Goal: Task Accomplishment & Management: Complete application form

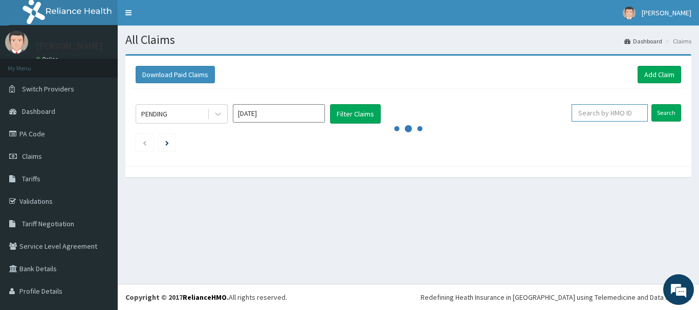
click at [607, 115] on input "text" at bounding box center [609, 112] width 76 height 17
type input "sbg/10194/c"
click at [652, 110] on input "Search" at bounding box center [666, 112] width 30 height 17
drag, startPoint x: 608, startPoint y: 114, endPoint x: 561, endPoint y: 123, distance: 48.4
click at [561, 123] on div "sbg/10194/c Search" at bounding box center [620, 113] width 122 height 19
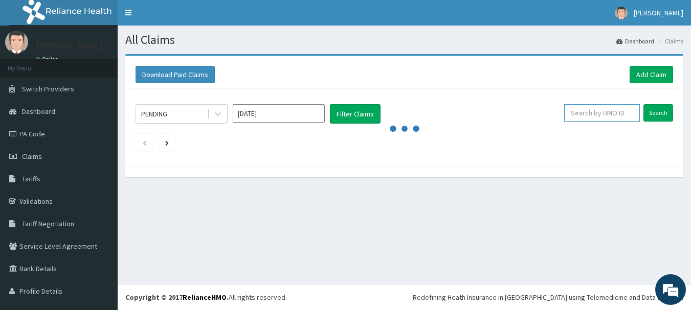
click at [594, 114] on input "text" at bounding box center [602, 112] width 76 height 17
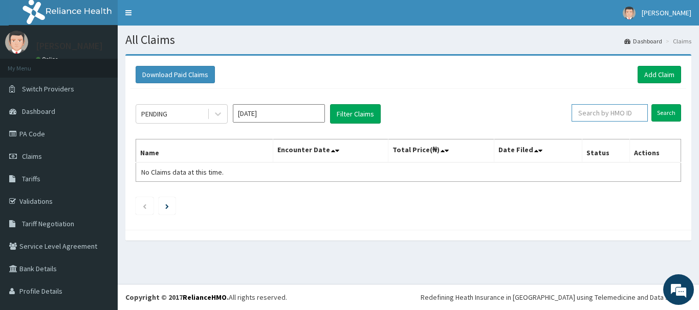
click at [584, 115] on input "text" at bounding box center [609, 112] width 76 height 17
type input "sbg/10194/c"
click at [651, 104] on input "Search" at bounding box center [666, 112] width 30 height 17
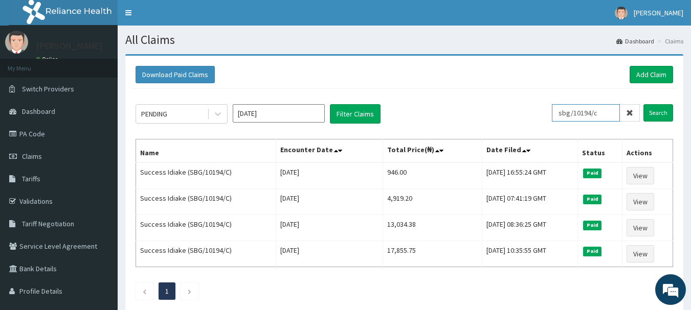
drag, startPoint x: 614, startPoint y: 113, endPoint x: 579, endPoint y: 107, distance: 34.8
click at [545, 108] on div "PENDING Oct 2025 Filter Claims sbg/10194/c Search" at bounding box center [405, 113] width 538 height 19
click at [665, 72] on link "Add Claim" at bounding box center [651, 74] width 43 height 17
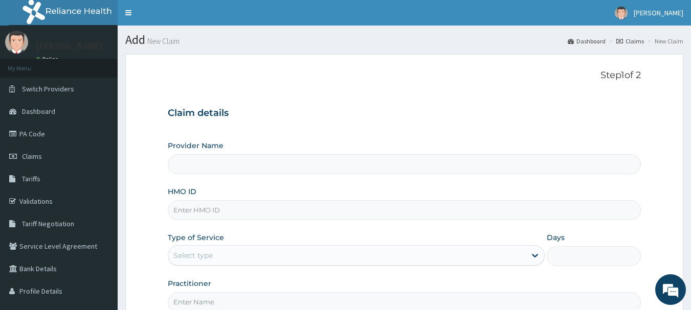
type input "MEC HEALTH FAMILY HOSPITAL"
click at [238, 207] on input "HMO ID" at bounding box center [405, 210] width 474 height 20
paste input "sbg/10194/c"
type input "sbg/10194/c"
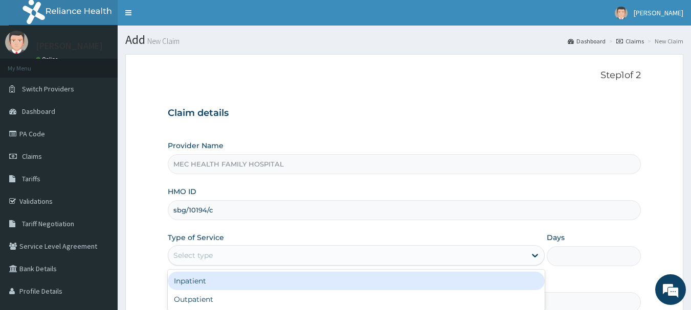
click at [478, 258] on div "Select type" at bounding box center [346, 256] width 357 height 16
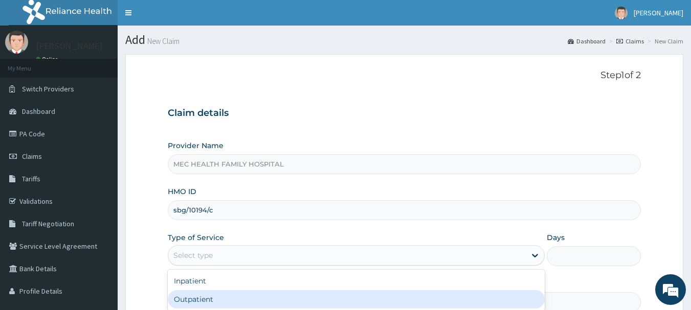
click at [201, 298] on div "Outpatient" at bounding box center [356, 299] width 377 height 18
type input "1"
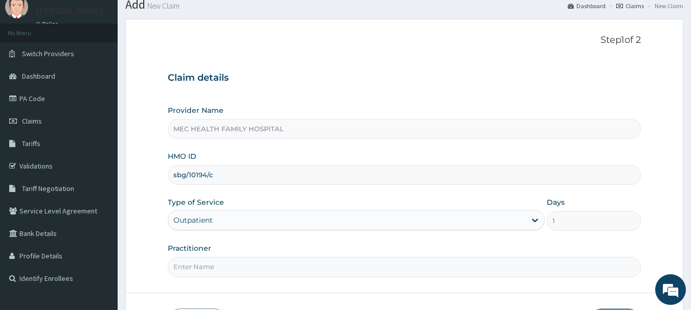
scroll to position [110, 0]
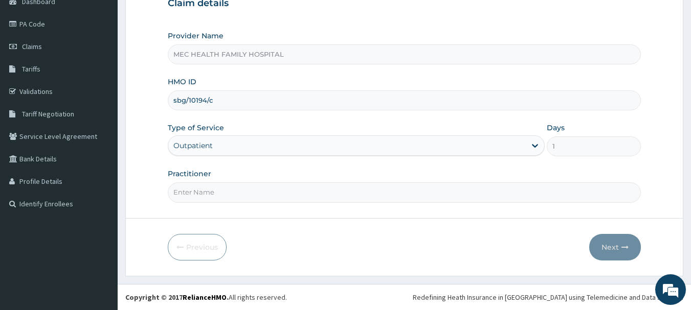
click at [249, 192] on input "Practitioner" at bounding box center [405, 193] width 474 height 20
type input "Dr. Chinaka"
click at [613, 243] on button "Next" at bounding box center [615, 247] width 52 height 27
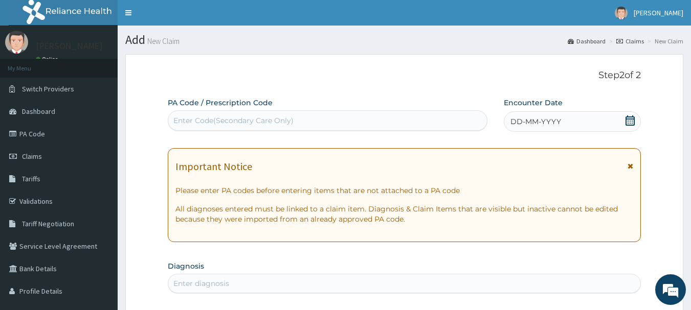
click at [256, 116] on div "Enter Code(Secondary Care Only)" at bounding box center [233, 121] width 120 height 10
paste input "PA/B53992"
type input "PA/B53992"
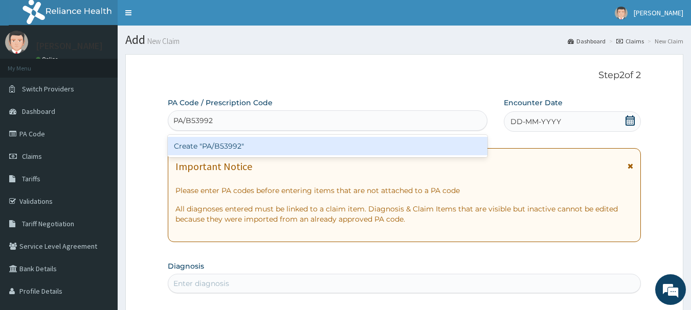
click at [244, 147] on div "Create "PA/B53992"" at bounding box center [328, 146] width 320 height 18
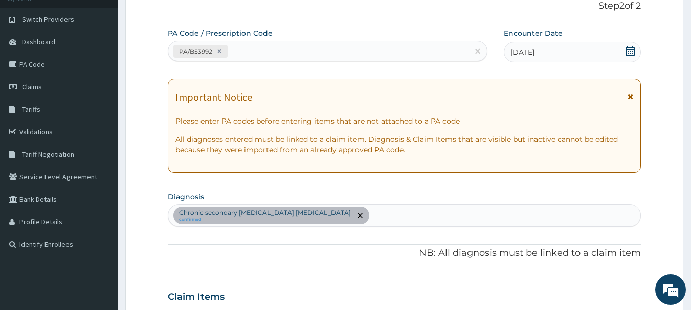
scroll to position [69, 0]
click at [250, 59] on div "PA/B53992" at bounding box center [318, 52] width 301 height 17
paste input "PA/69C29C"
type input "PA/69C29C"
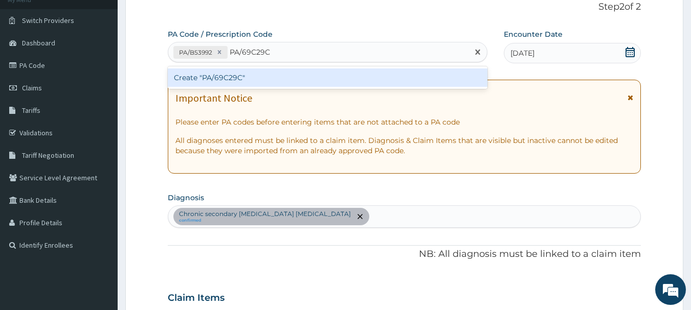
click at [245, 80] on div "Create "PA/69C29C"" at bounding box center [328, 78] width 320 height 18
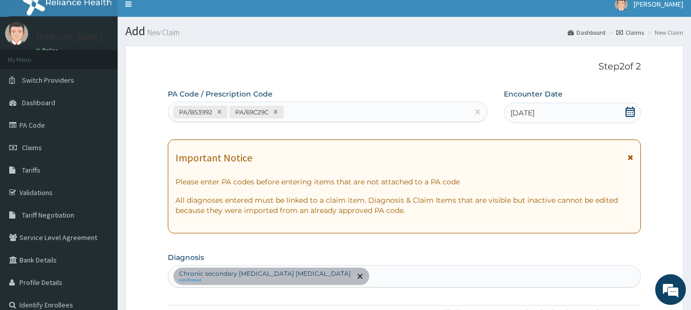
scroll to position [0, 0]
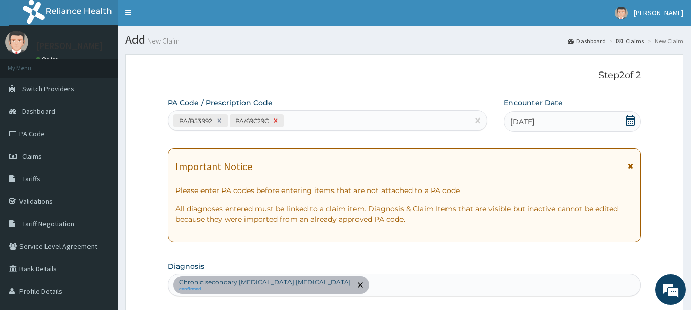
click at [274, 121] on icon at bounding box center [275, 120] width 7 height 7
drag, startPoint x: 228, startPoint y: 121, endPoint x: 232, endPoint y: 143, distance: 22.3
paste input "PA/69C29C"
type input "PA/69C29C"
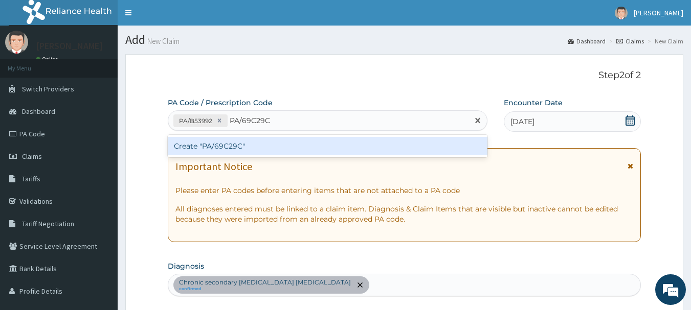
click at [295, 148] on div "Create "PA/69C29C"" at bounding box center [328, 146] width 320 height 18
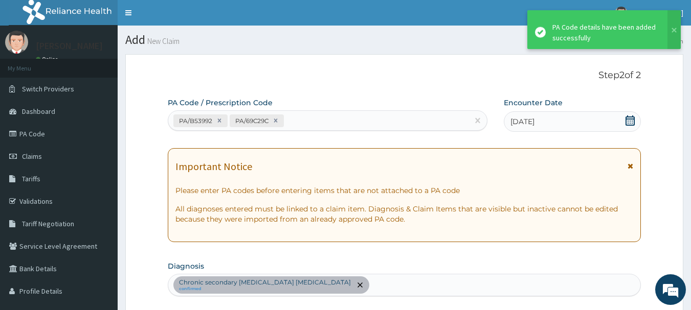
scroll to position [349, 0]
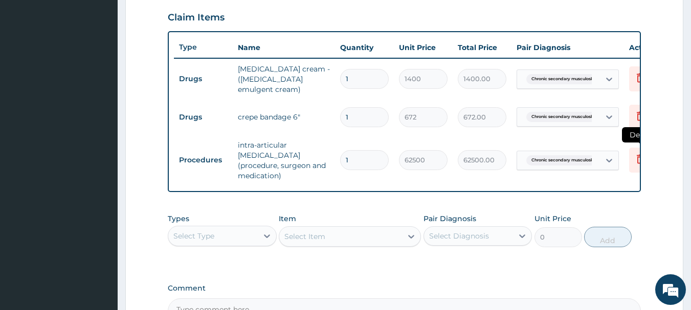
click at [637, 160] on icon at bounding box center [640, 159] width 12 height 12
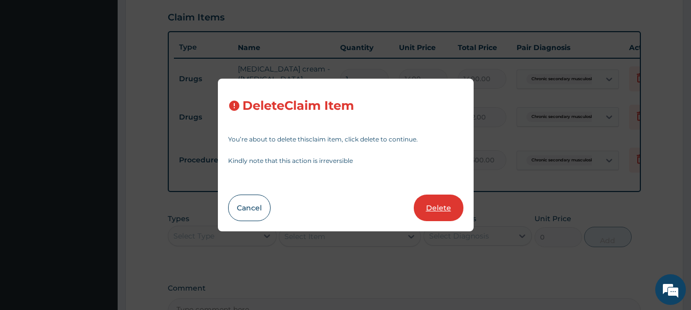
click at [441, 206] on button "Delete" at bounding box center [439, 208] width 50 height 27
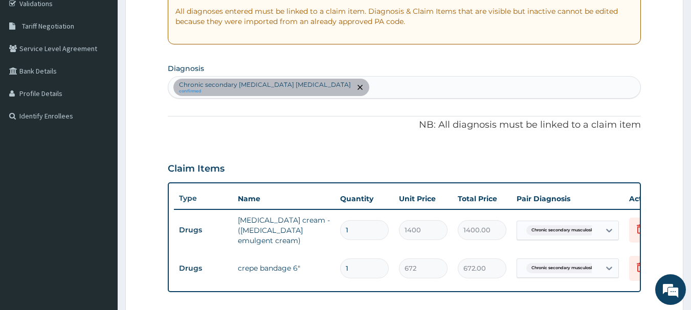
scroll to position [196, 0]
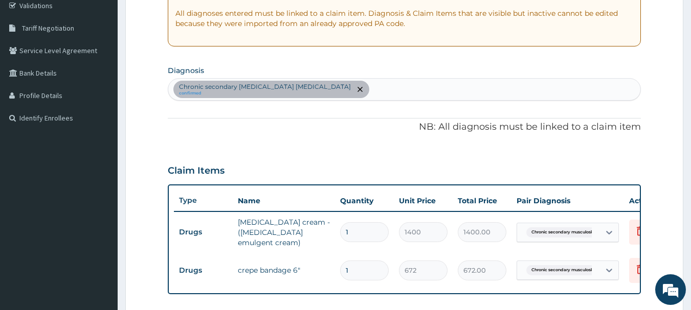
click at [384, 92] on div "Chronic secondary musculoskeletal pain, unspecified confirmed" at bounding box center [404, 89] width 473 height 21
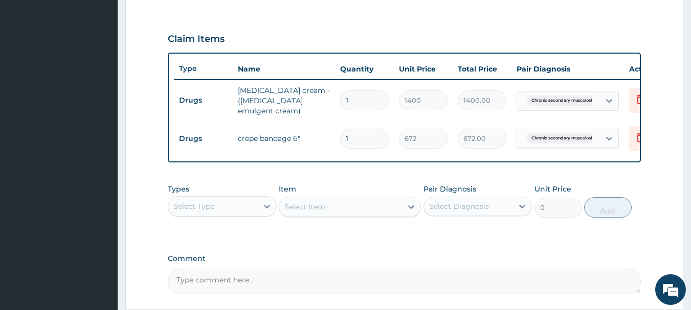
scroll to position [349, 0]
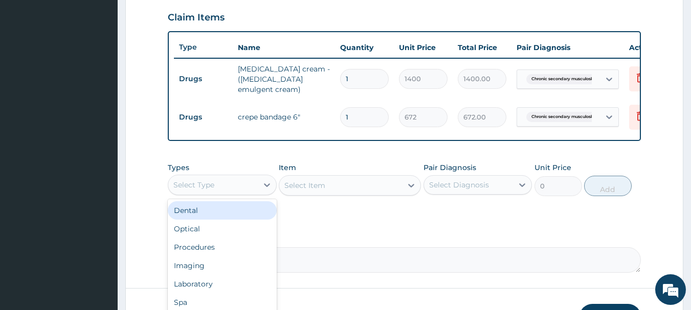
click at [242, 193] on div "Select Type" at bounding box center [213, 185] width 90 height 16
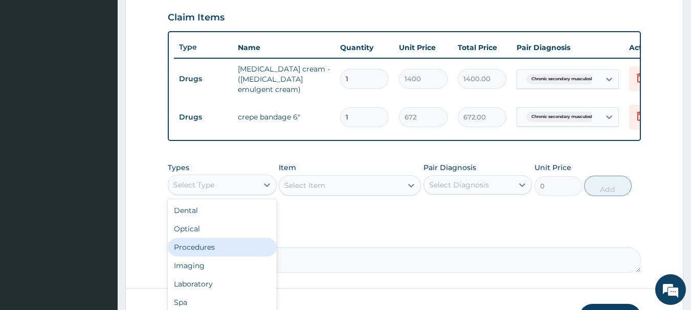
click at [206, 257] on div "Procedures" at bounding box center [222, 247] width 109 height 18
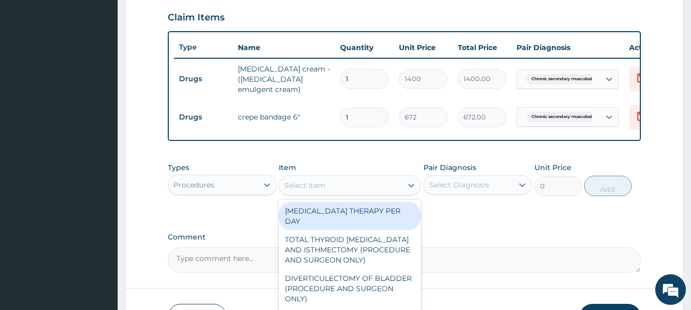
click at [331, 194] on div "Select Item" at bounding box center [340, 185] width 123 height 16
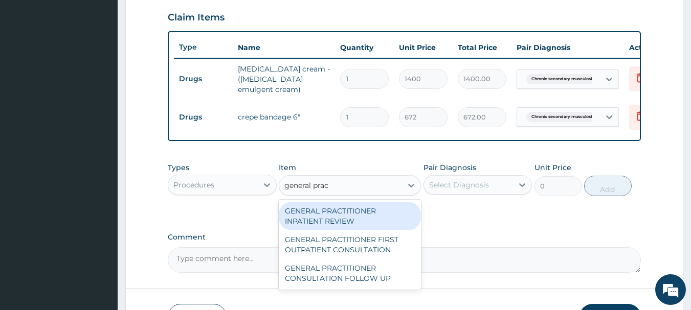
type input "general pract"
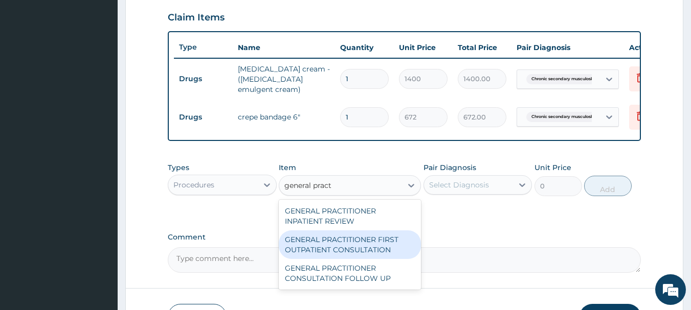
drag, startPoint x: 389, startPoint y: 252, endPoint x: 425, endPoint y: 227, distance: 44.1
click at [389, 252] on div "GENERAL PRACTITIONER FIRST OUTPATIENT CONSULTATION" at bounding box center [350, 245] width 142 height 29
type input "3750"
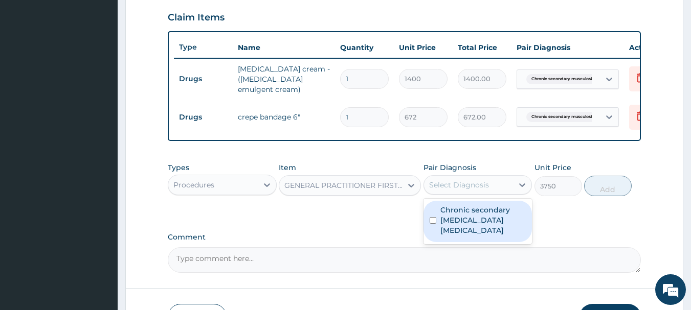
click at [498, 192] on div "Select Diagnosis" at bounding box center [469, 185] width 90 height 16
click at [493, 223] on label "Chronic secondary musculoskeletal pain, unspecified" at bounding box center [483, 220] width 86 height 31
checkbox input "true"
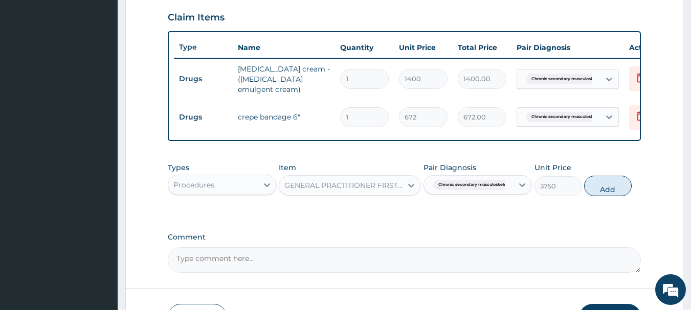
drag, startPoint x: 600, startPoint y: 192, endPoint x: 587, endPoint y: 208, distance: 20.4
click at [600, 193] on button "Add" at bounding box center [608, 186] width 48 height 20
type input "0"
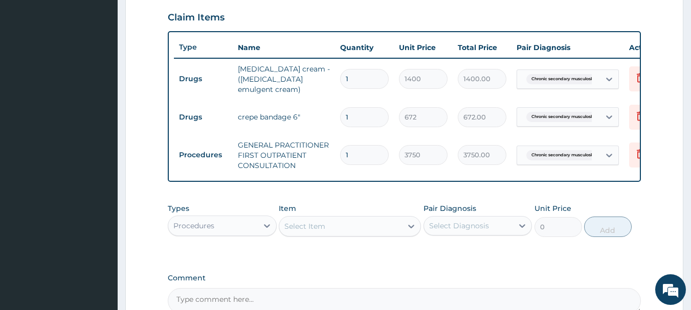
click at [308, 232] on div "Select Item" at bounding box center [304, 226] width 41 height 10
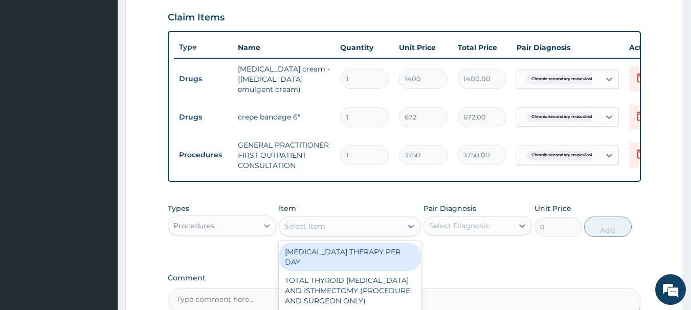
click at [261, 231] on div at bounding box center [267, 226] width 18 height 18
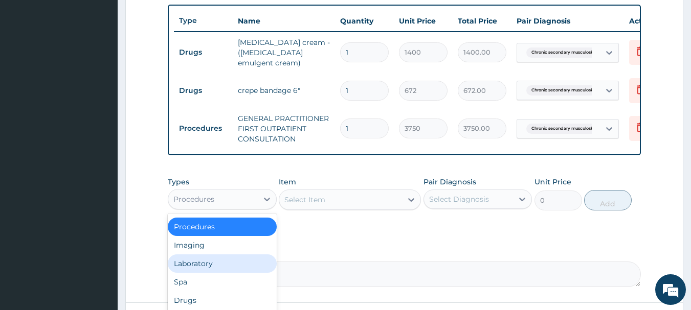
scroll to position [452, 0]
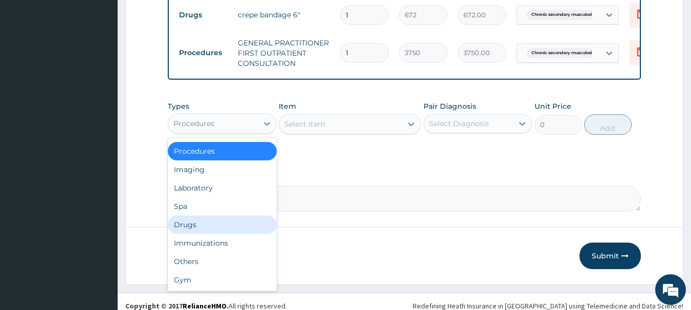
drag, startPoint x: 208, startPoint y: 234, endPoint x: 259, endPoint y: 203, distance: 60.3
click at [209, 233] on div "Drugs" at bounding box center [222, 225] width 109 height 18
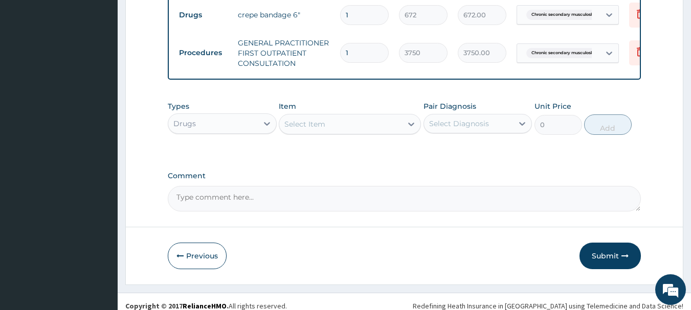
click at [332, 129] on div "Select Item" at bounding box center [340, 124] width 123 height 16
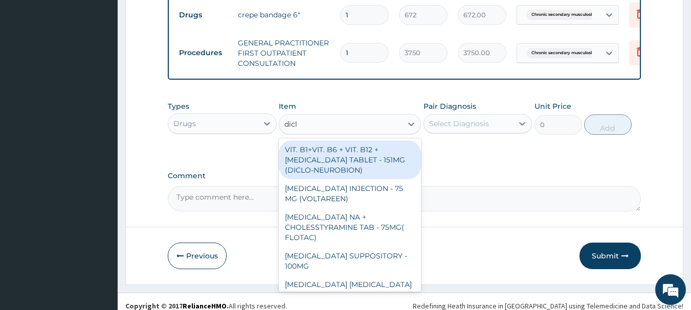
type input "diclo"
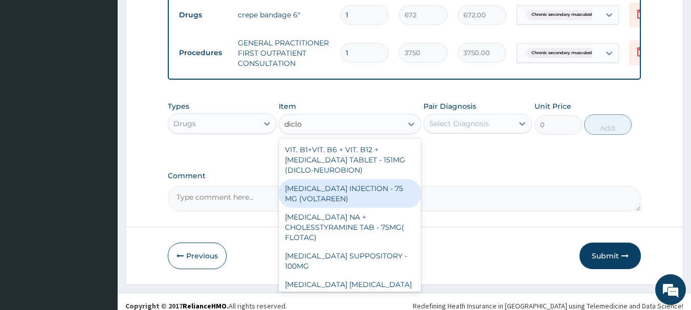
click at [357, 195] on div "DICLOFENAC INJECTION - 75 MG (VOLTAREEN)" at bounding box center [350, 194] width 142 height 29
type input "588"
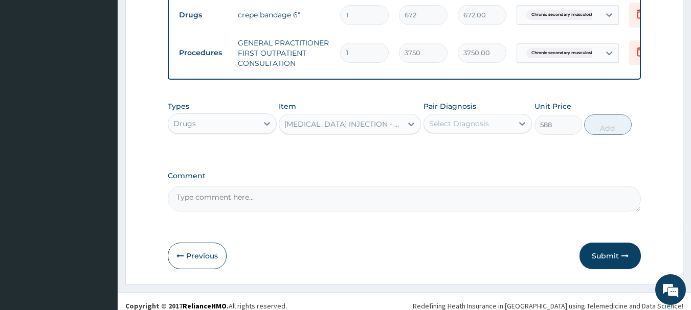
click at [476, 133] on div "Select Diagnosis" at bounding box center [477, 123] width 109 height 19
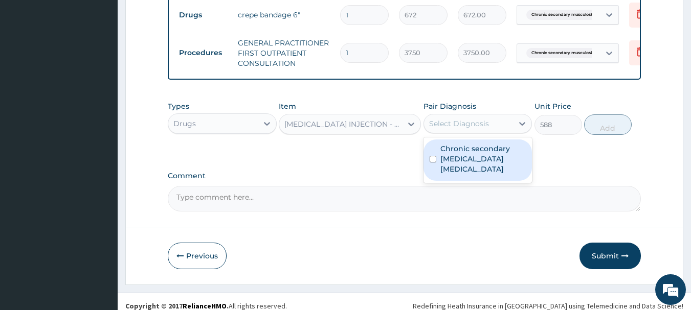
click at [459, 170] on label "Chronic secondary musculoskeletal pain, unspecified" at bounding box center [483, 159] width 86 height 31
checkbox input "true"
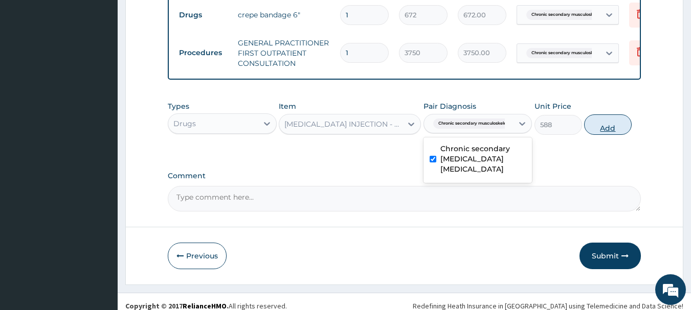
click at [610, 135] on button "Add" at bounding box center [608, 125] width 48 height 20
type input "0"
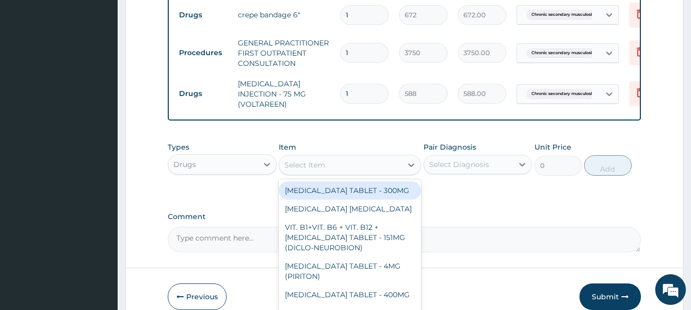
click at [361, 169] on div "Select Item" at bounding box center [340, 165] width 123 height 16
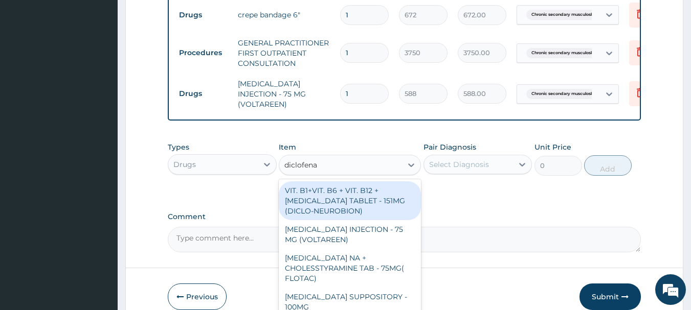
type input "diclofenac"
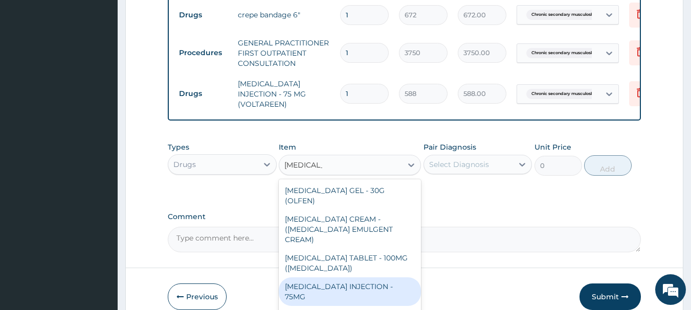
scroll to position [233, 0]
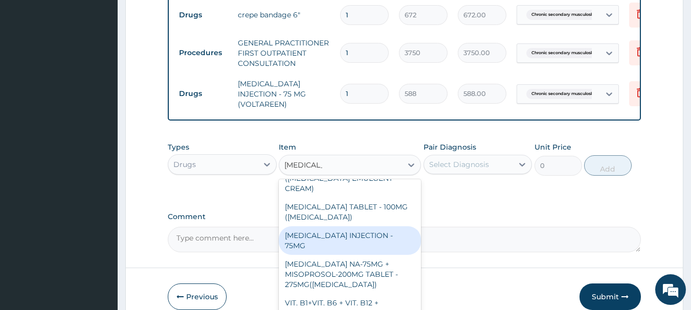
click at [374, 227] on div "DICLOFENAC INJECTION - 75MG" at bounding box center [350, 241] width 142 height 29
type input "420"
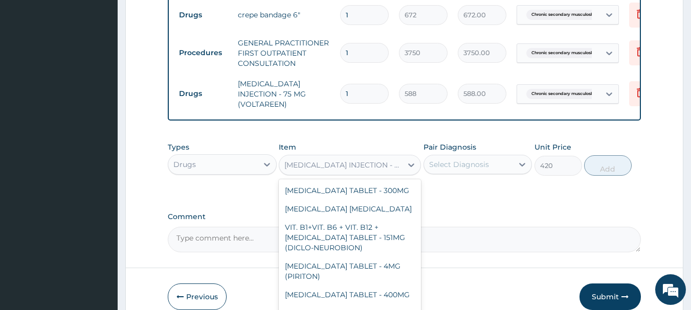
click at [363, 169] on div "DICLOFENAC INJECTION - 75MG" at bounding box center [343, 165] width 119 height 10
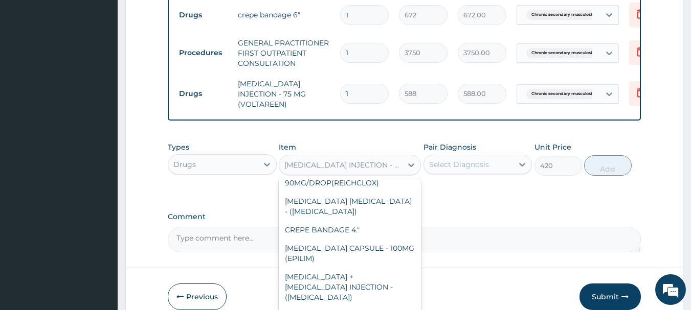
scroll to position [13040, 0]
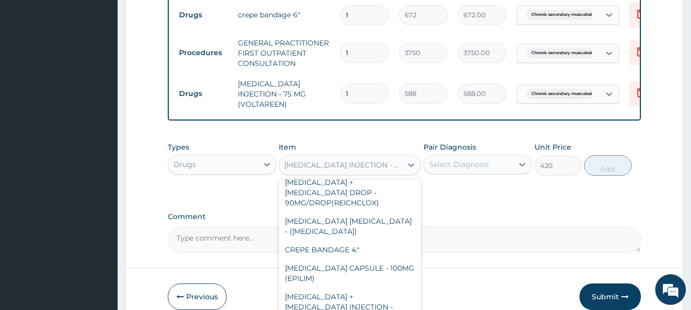
type input "f"
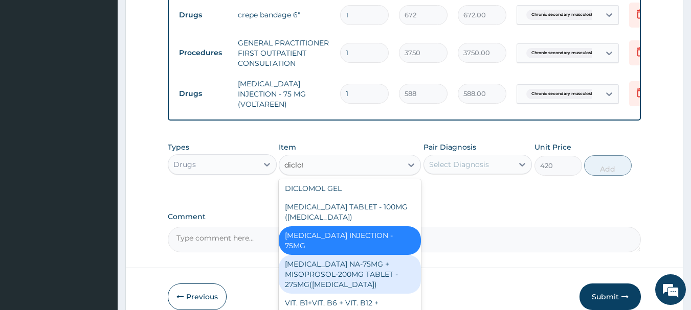
scroll to position [233, 0]
type input "diclofena"
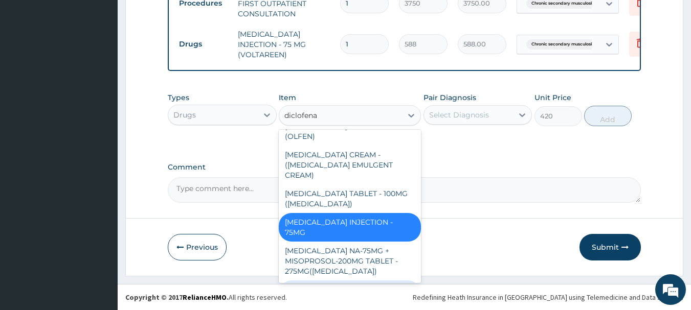
scroll to position [182, 0]
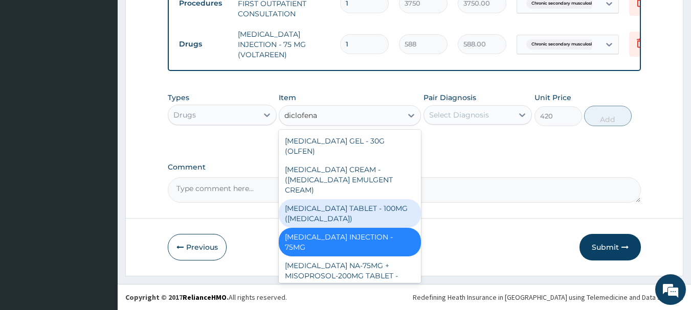
click at [370, 199] on div "DICLOFENAC TABLET - 100MG (CATAFLAM)" at bounding box center [350, 213] width 142 height 29
type input "78.39999999999999"
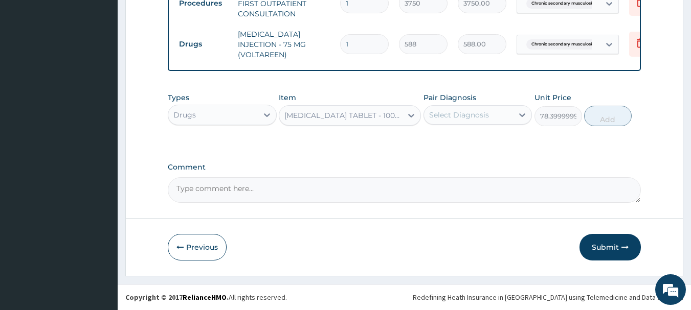
click at [495, 116] on div "Select Diagnosis" at bounding box center [469, 115] width 90 height 16
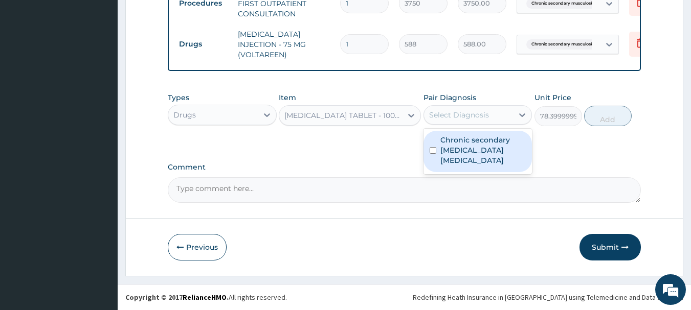
drag, startPoint x: 484, startPoint y: 152, endPoint x: 522, endPoint y: 136, distance: 41.2
click at [484, 152] on label "Chronic secondary musculoskeletal pain, unspecified" at bounding box center [483, 150] width 86 height 31
checkbox input "true"
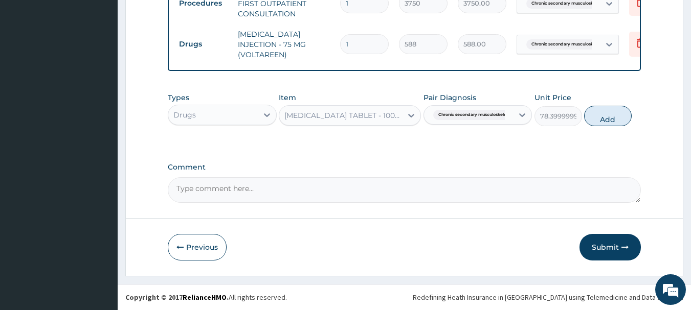
drag, startPoint x: 604, startPoint y: 115, endPoint x: 578, endPoint y: 124, distance: 26.7
click at [604, 116] on button "Add" at bounding box center [608, 116] width 48 height 20
type input "0"
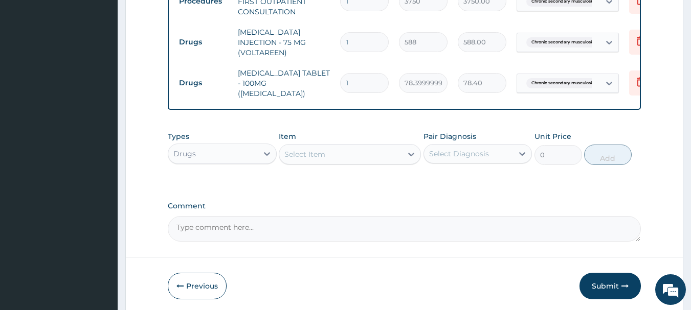
type input "0.00"
type input "5"
type input "392.00"
type input "5"
click at [308, 149] on div "Select Item" at bounding box center [304, 154] width 41 height 10
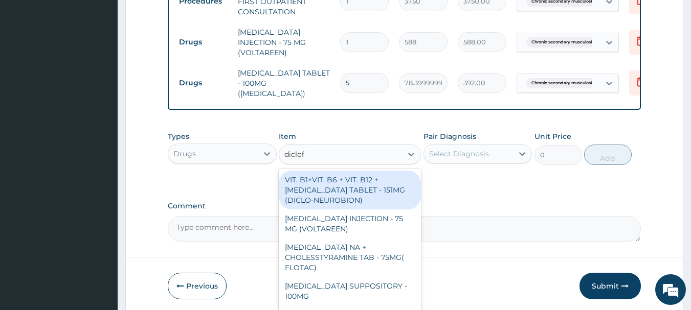
type input "diclofe"
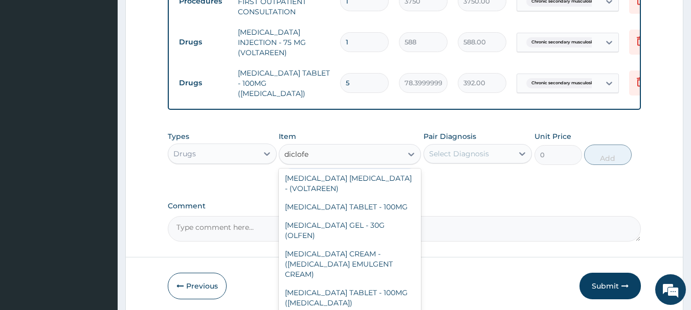
scroll to position [153, 0]
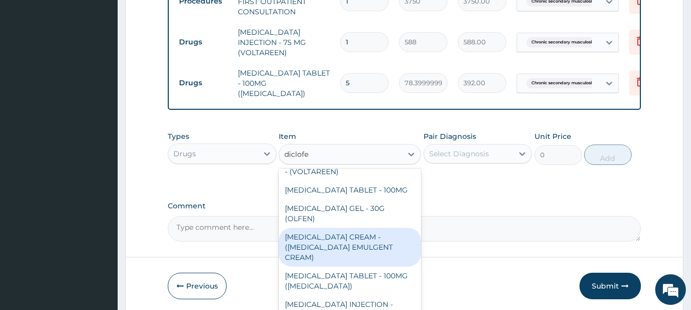
click at [390, 236] on div "DICLOFENAC CREAM - (VOLTAREN EMULGENT CREAM)" at bounding box center [350, 247] width 142 height 39
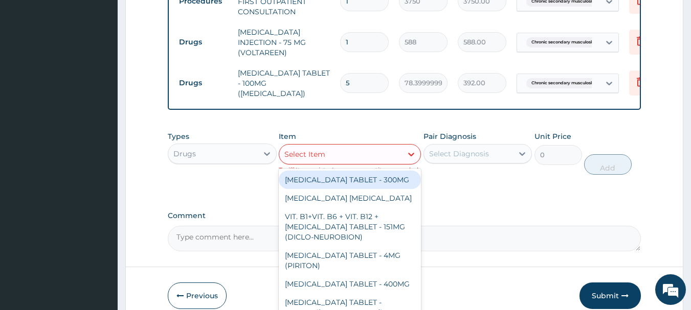
click at [349, 150] on div "Select Item" at bounding box center [340, 154] width 123 height 16
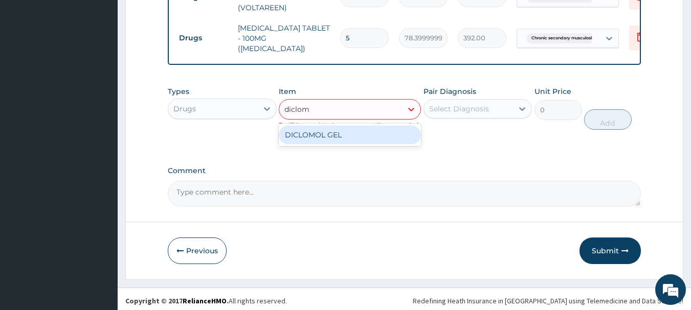
scroll to position [0, 0]
type input "diclomo"
click at [317, 136] on div "DICLOMOL GEL" at bounding box center [350, 135] width 142 height 18
type input "1200"
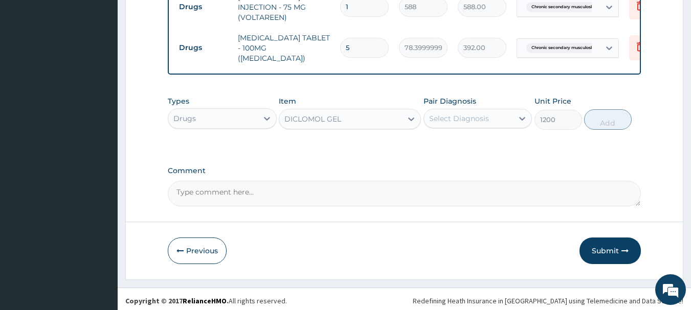
click at [456, 117] on div "Select Diagnosis" at bounding box center [459, 119] width 60 height 10
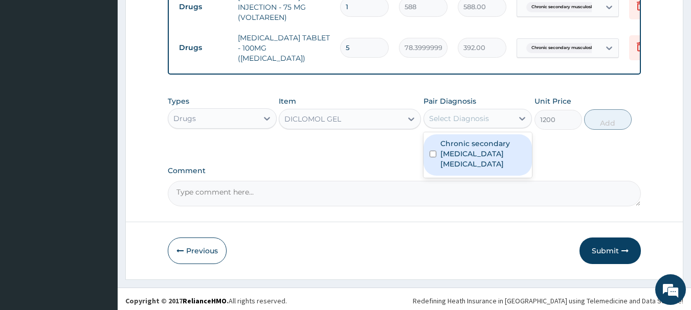
drag, startPoint x: 471, startPoint y: 141, endPoint x: 538, endPoint y: 135, distance: 67.3
click at [477, 140] on label "Chronic secondary musculoskeletal pain, unspecified" at bounding box center [483, 154] width 86 height 31
checkbox input "true"
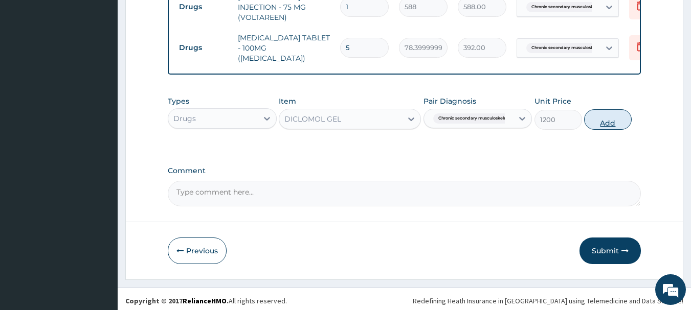
click at [610, 125] on button "Add" at bounding box center [608, 119] width 48 height 20
type input "0"
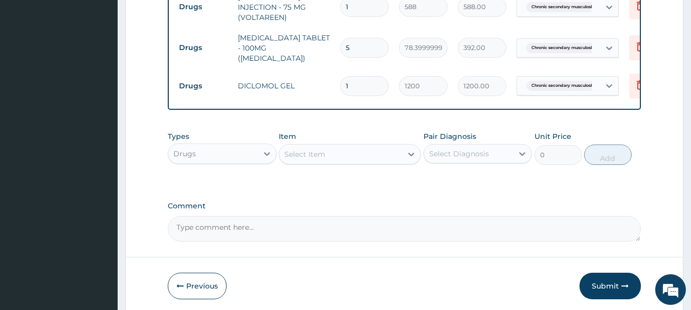
click at [332, 153] on div "Select Item" at bounding box center [340, 154] width 123 height 16
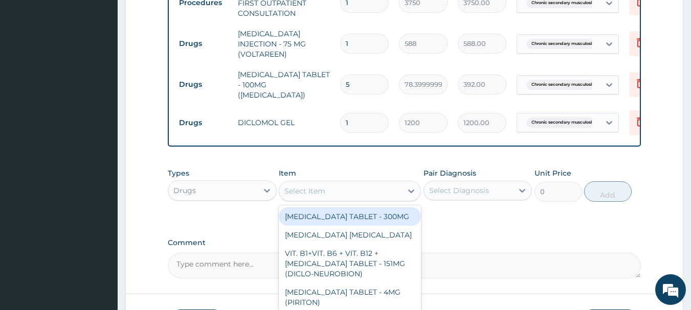
scroll to position [574, 0]
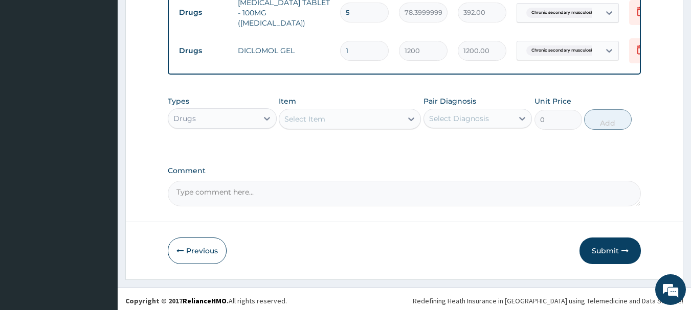
drag, startPoint x: 610, startPoint y: 243, endPoint x: 613, endPoint y: 237, distance: 7.1
click at [611, 242] on button "Submit" at bounding box center [609, 251] width 61 height 27
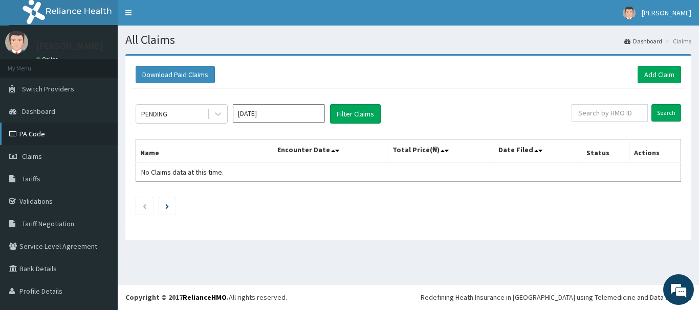
click at [35, 128] on link "PA Code" at bounding box center [59, 134] width 118 height 23
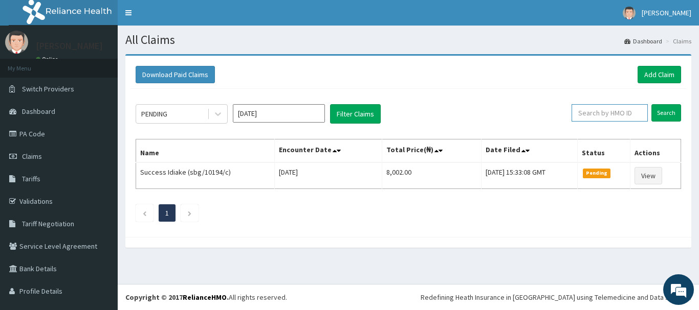
click at [617, 116] on input "text" at bounding box center [609, 112] width 76 height 17
type input "elf/10069/d"
click at [655, 116] on input "Search" at bounding box center [666, 112] width 30 height 17
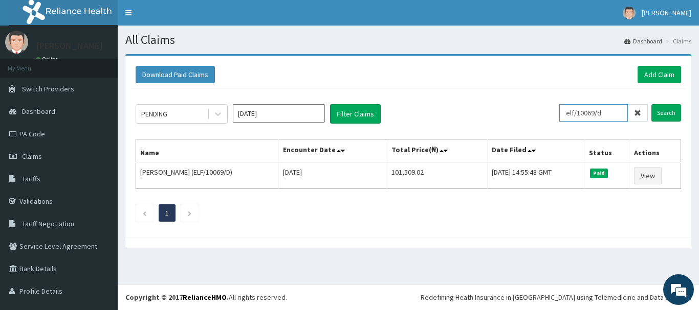
drag, startPoint x: 606, startPoint y: 115, endPoint x: 551, endPoint y: 109, distance: 55.0
click at [551, 109] on div "PENDING Oct 2025 Filter Claims elf/10069/d Search" at bounding box center [408, 113] width 545 height 19
click at [651, 76] on link "Add Claim" at bounding box center [658, 74] width 43 height 17
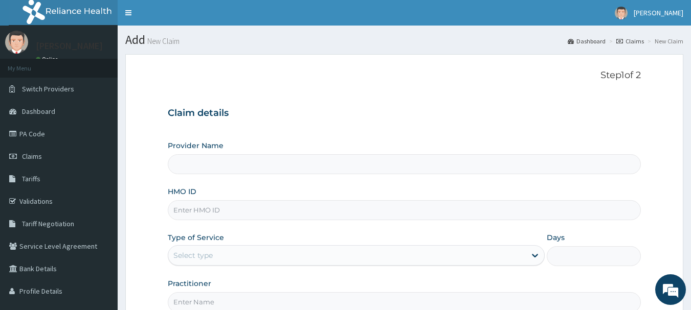
click at [245, 212] on input "HMO ID" at bounding box center [405, 210] width 474 height 20
paste input "elf/10069/d"
type input "elf/10069/d"
type input "MEC HEALTH FAMILY HOSPITAL"
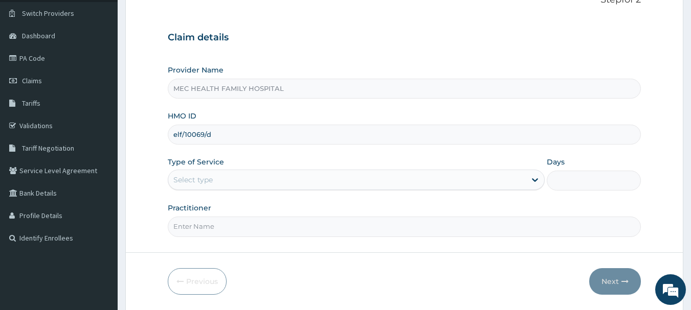
scroll to position [102, 0]
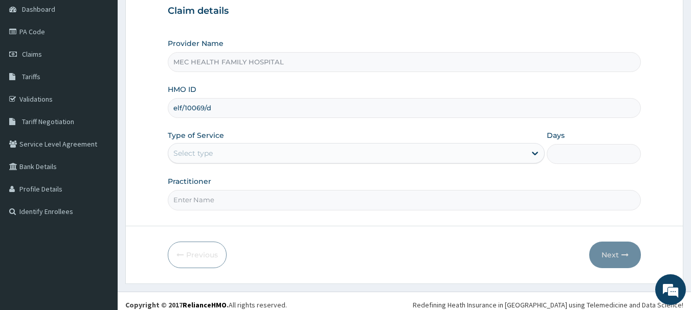
type input "elf/10069/d"
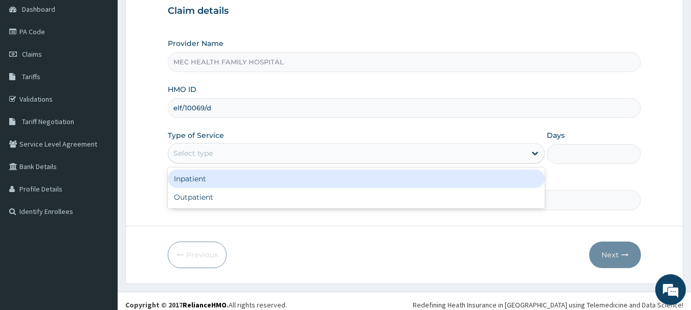
click at [422, 151] on div "Select type" at bounding box center [346, 153] width 357 height 16
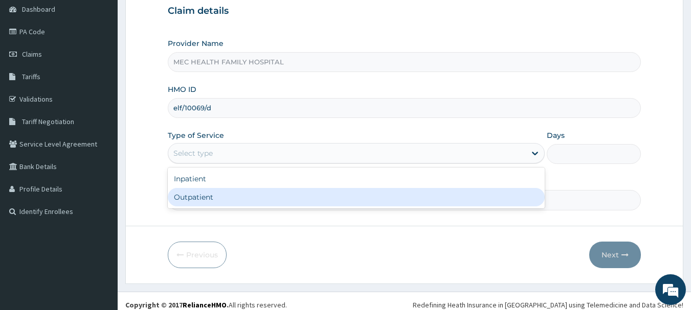
click at [376, 198] on div "Outpatient" at bounding box center [356, 197] width 377 height 18
type input "1"
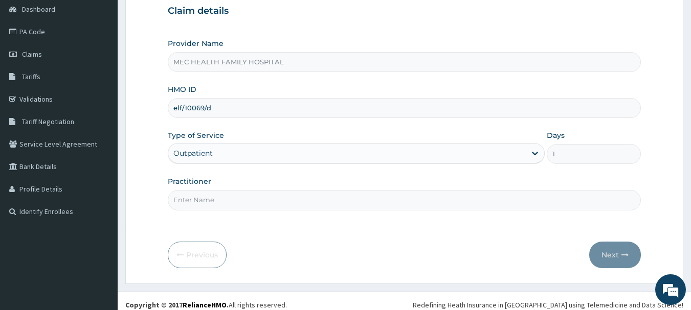
click at [357, 200] on input "Practitioner" at bounding box center [405, 200] width 474 height 20
type input "Dr. Chinaka"
click at [615, 253] on button "Next" at bounding box center [615, 255] width 52 height 27
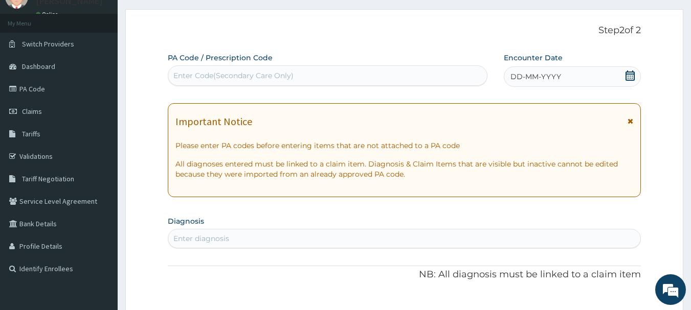
scroll to position [0, 0]
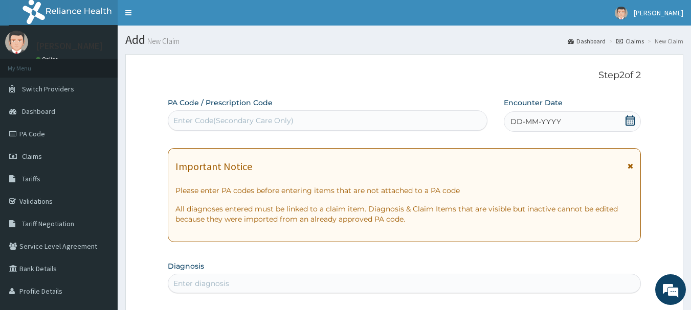
click at [629, 120] on icon at bounding box center [630, 121] width 10 height 10
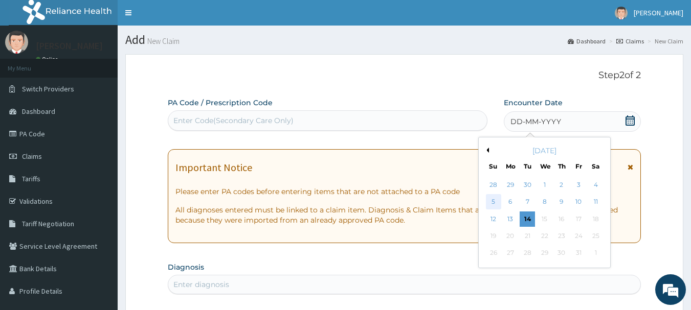
drag, startPoint x: 493, startPoint y: 199, endPoint x: 494, endPoint y: 190, distance: 9.7
click at [493, 199] on div "5" at bounding box center [493, 202] width 15 height 15
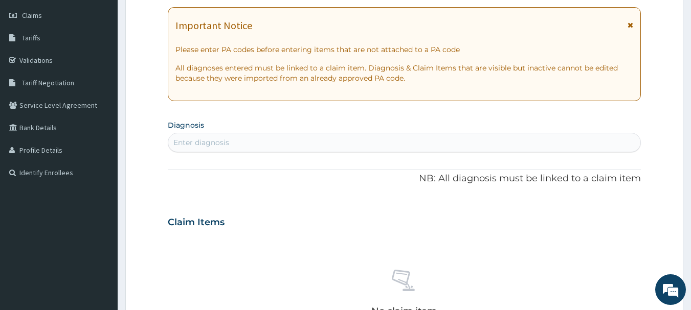
scroll to position [153, 0]
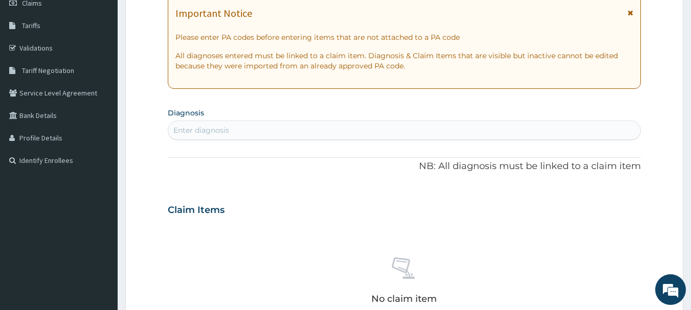
click at [340, 129] on div "Enter diagnosis" at bounding box center [404, 130] width 473 height 16
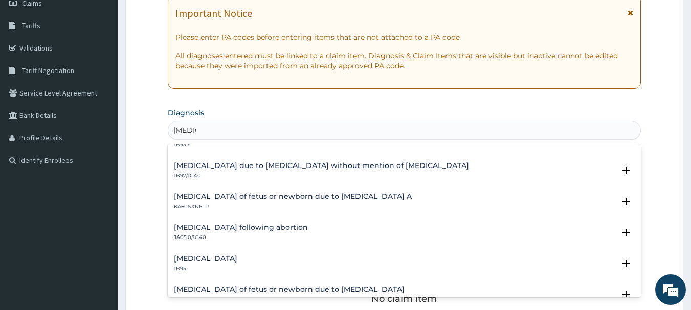
scroll to position [296, 0]
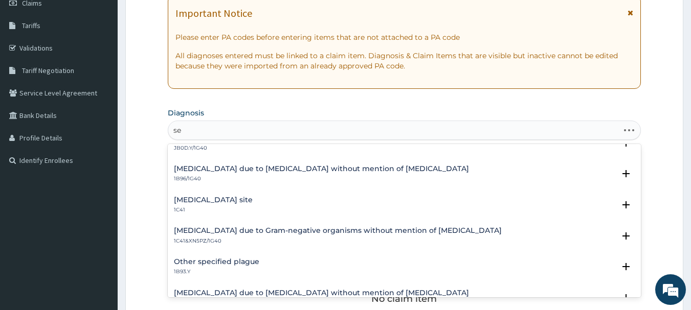
type input "s"
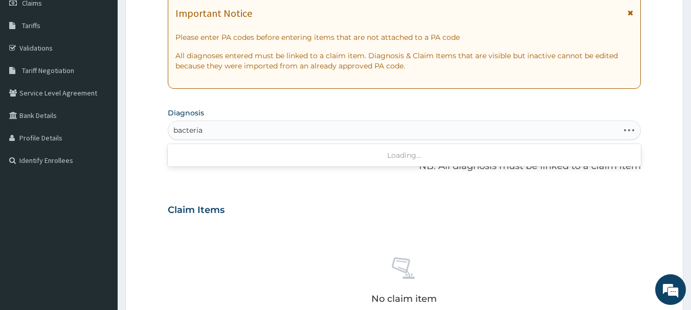
type input "bacterial"
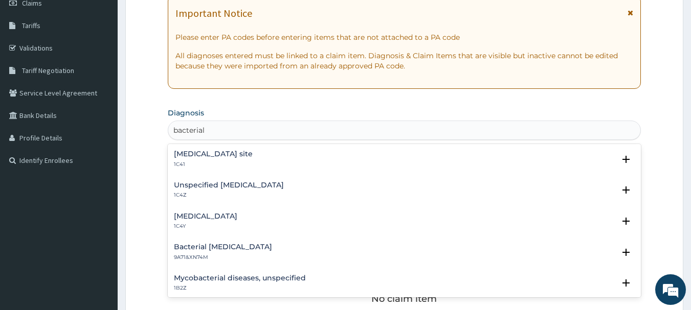
click at [225, 158] on h4 "Bacterial infection of unspecified site" at bounding box center [213, 154] width 79 height 8
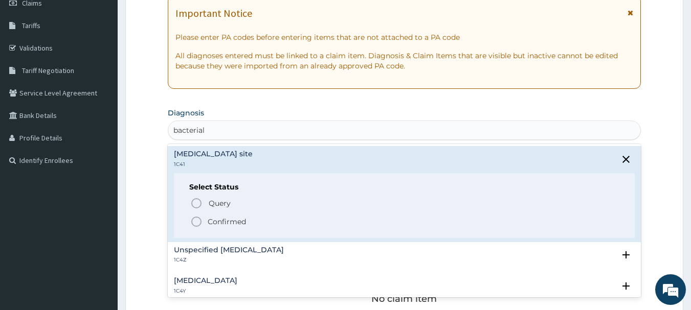
click at [224, 221] on p "Confirmed" at bounding box center [227, 222] width 38 height 10
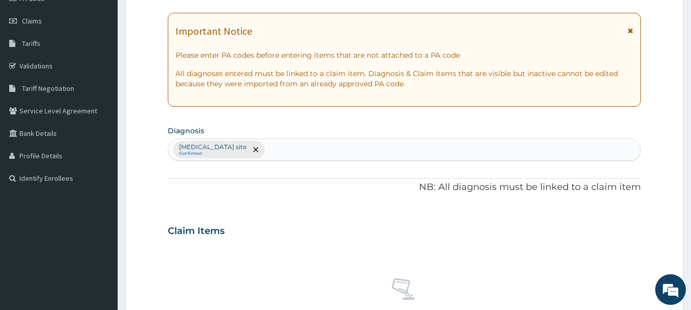
scroll to position [120, 0]
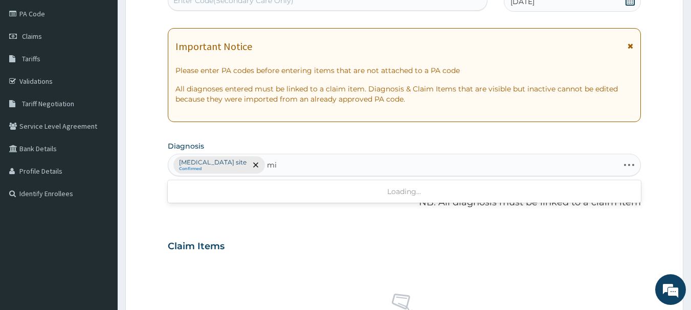
type input "m"
type input "fillari"
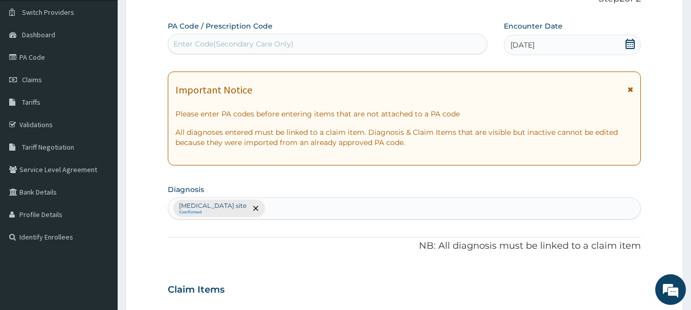
scroll to position [0, 0]
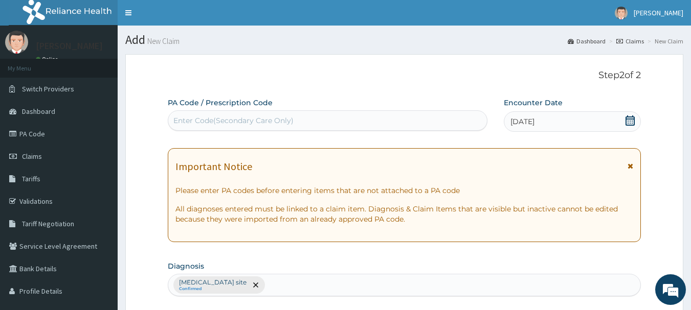
click at [248, 120] on div "Enter Code(Secondary Care Only)" at bounding box center [233, 121] width 120 height 10
paste input "PA/7E9862"
type input "PA/7E9862"
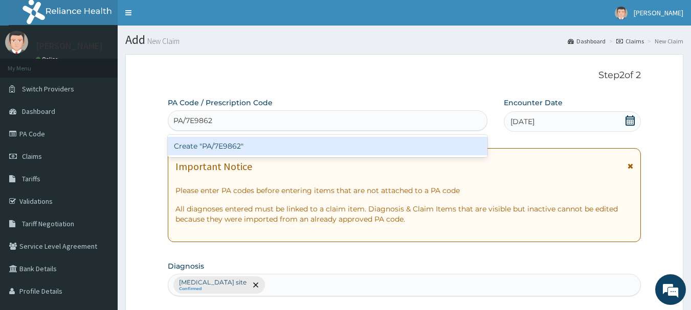
click at [224, 141] on div "Create "PA/7E9862"" at bounding box center [328, 146] width 320 height 18
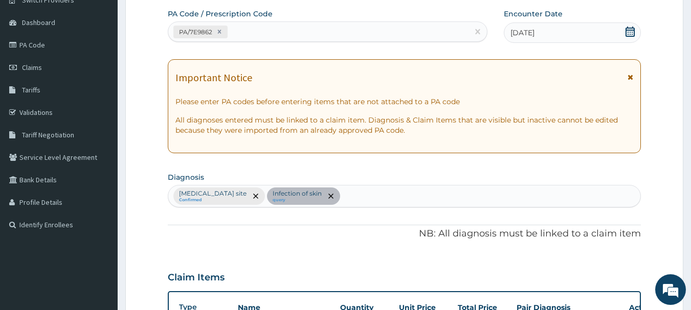
scroll to position [66, 0]
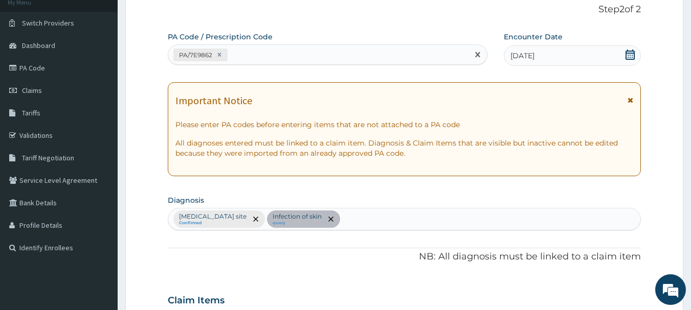
click at [279, 55] on div "PA/7E9862" at bounding box center [318, 55] width 301 height 17
paste input "PA/95C1F2"
type input "PA/95C1F2"
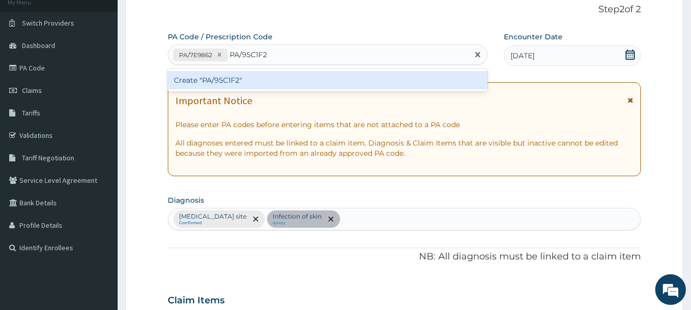
click at [270, 84] on div "Create "PA/95C1F2"" at bounding box center [328, 80] width 320 height 18
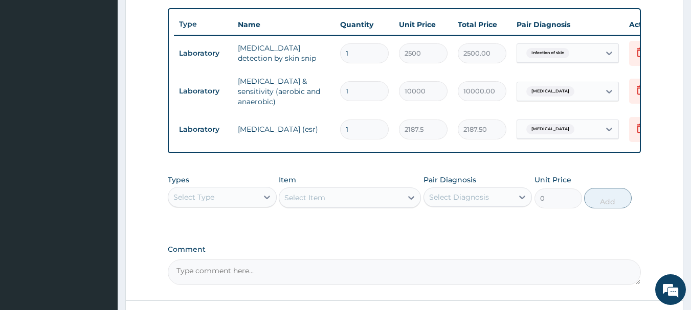
scroll to position [392, 0]
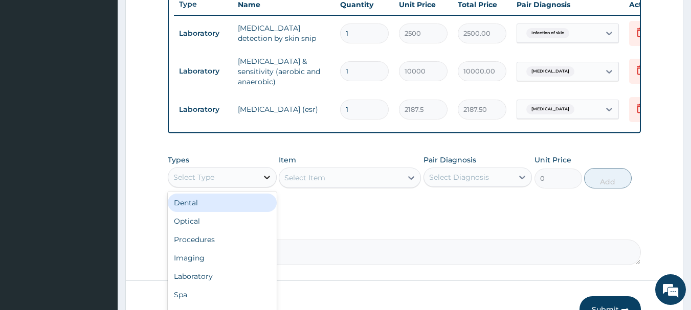
click at [266, 176] on icon at bounding box center [267, 177] width 10 height 10
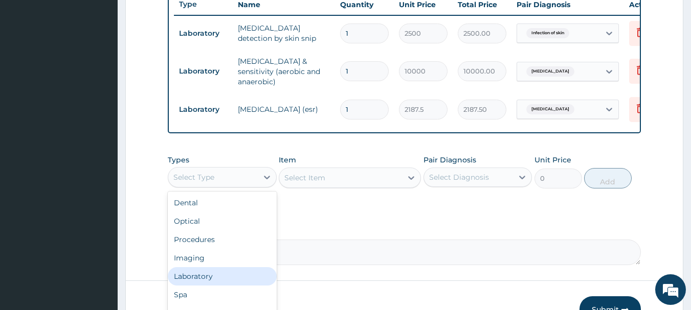
drag, startPoint x: 213, startPoint y: 277, endPoint x: 265, endPoint y: 237, distance: 65.3
click at [213, 276] on div "Laboratory" at bounding box center [222, 276] width 109 height 18
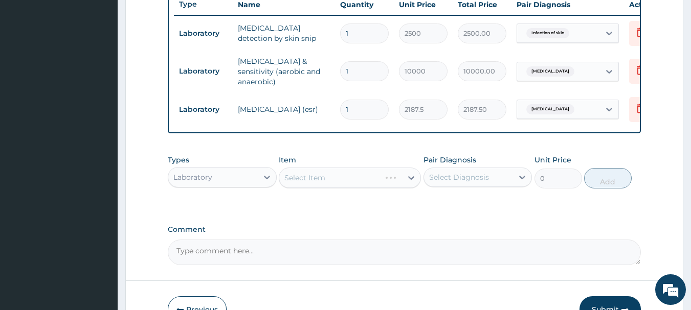
click at [343, 177] on div "Select Item" at bounding box center [350, 178] width 142 height 20
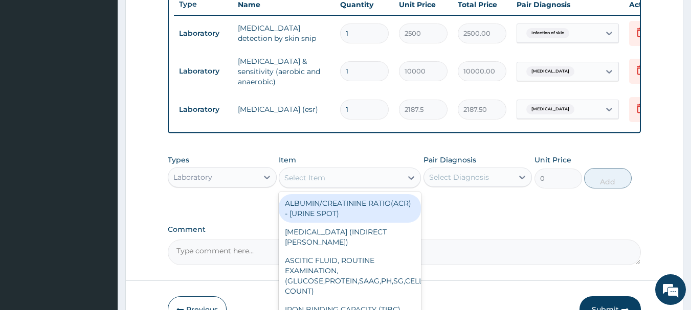
click at [344, 177] on div "Select Item" at bounding box center [340, 178] width 123 height 16
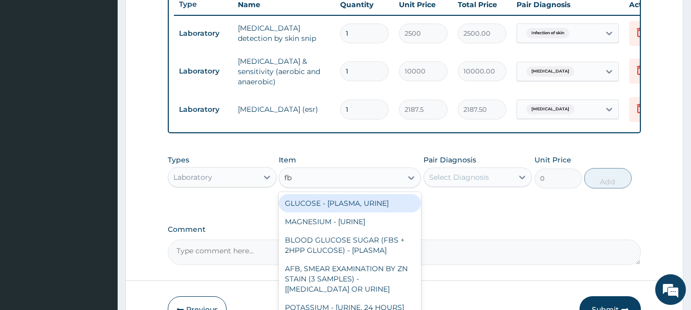
type input "fbc"
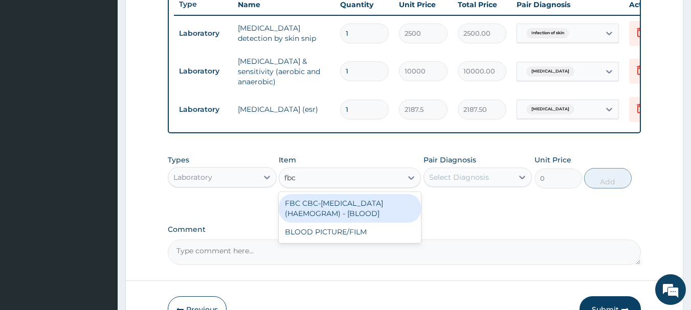
click at [352, 205] on div "FBC CBC-[MEDICAL_DATA] (HAEMOGRAM) - [BLOOD]" at bounding box center [350, 208] width 142 height 29
type input "5000"
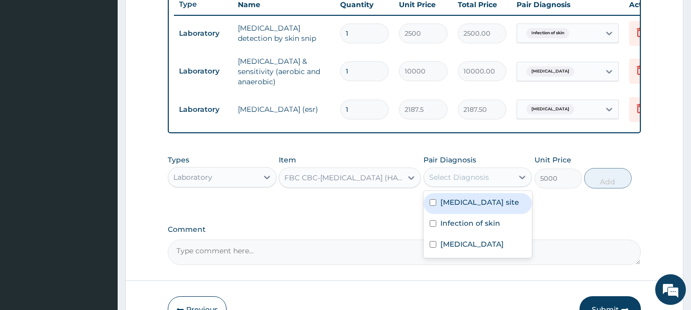
click at [490, 176] on div "Select Diagnosis" at bounding box center [469, 177] width 90 height 16
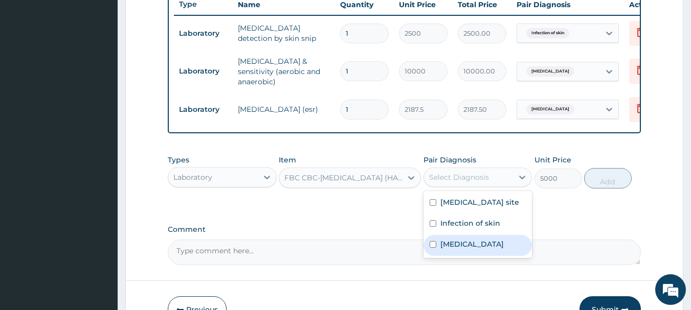
click at [451, 250] on label "[MEDICAL_DATA]" at bounding box center [471, 244] width 63 height 10
checkbox input "true"
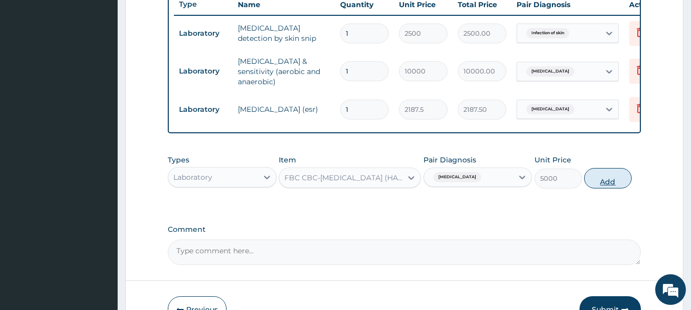
click at [617, 187] on button "Add" at bounding box center [608, 178] width 48 height 20
type input "0"
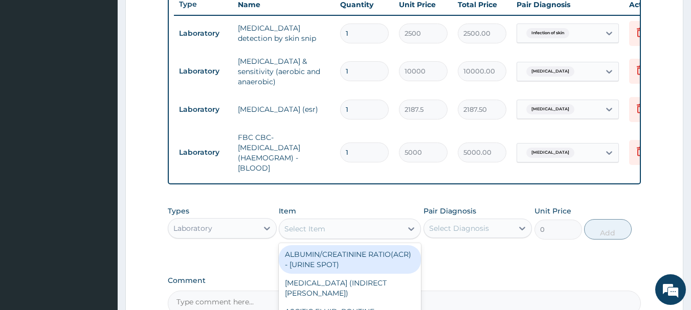
click at [340, 230] on div "Select Item" at bounding box center [340, 229] width 123 height 16
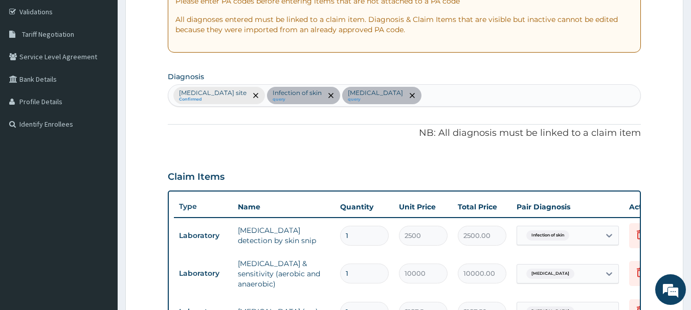
scroll to position [188, 0]
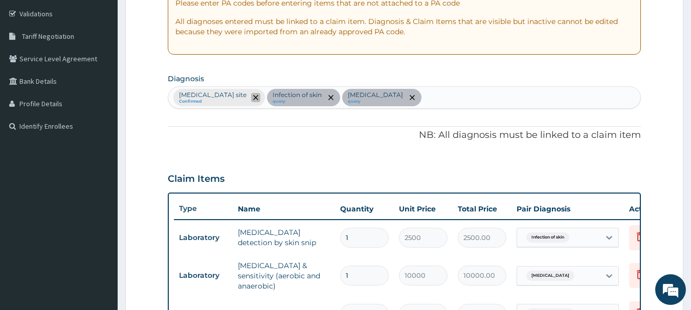
click at [258, 96] on icon "remove selection option" at bounding box center [255, 97] width 5 height 5
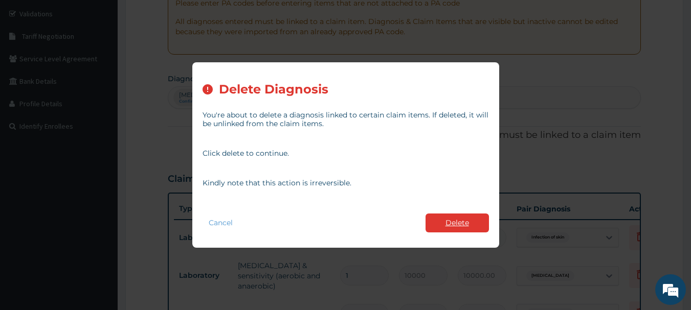
drag, startPoint x: 450, startPoint y: 222, endPoint x: 430, endPoint y: 208, distance: 24.6
click at [450, 221] on button "Delete" at bounding box center [457, 223] width 63 height 19
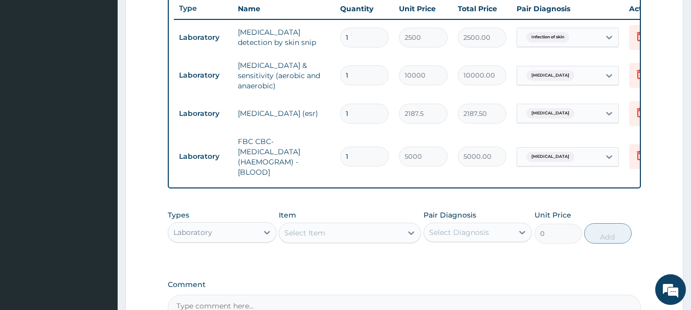
scroll to position [392, 0]
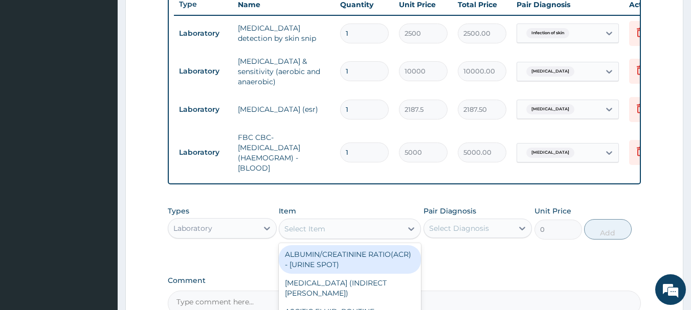
click at [314, 233] on div "Select Item" at bounding box center [304, 229] width 41 height 10
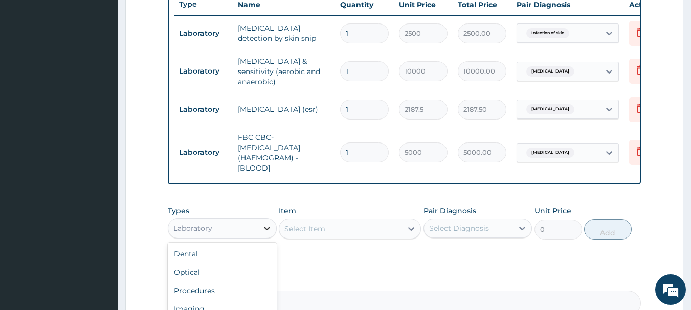
click at [262, 232] on icon at bounding box center [267, 229] width 10 height 10
drag, startPoint x: 191, startPoint y: 292, endPoint x: 276, endPoint y: 243, distance: 97.8
click at [199, 286] on div "Procedures" at bounding box center [222, 291] width 109 height 18
click at [304, 233] on div "Select Item" at bounding box center [304, 229] width 41 height 10
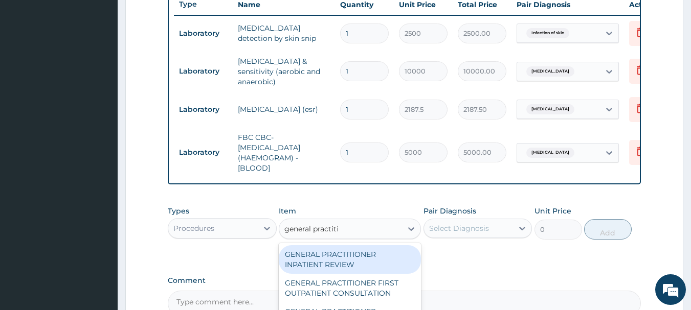
type input "general practitio"
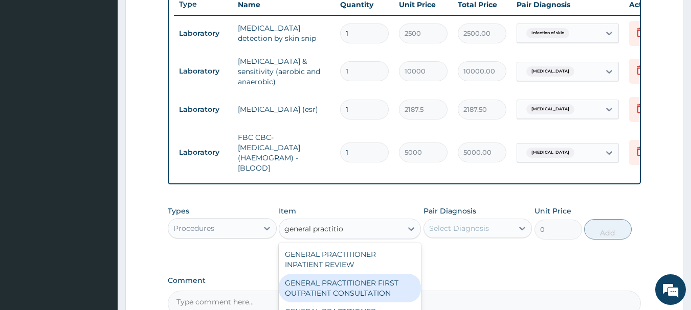
drag, startPoint x: 370, startPoint y: 285, endPoint x: 385, endPoint y: 260, distance: 29.1
click at [370, 285] on div "GENERAL PRACTITIONER FIRST OUTPATIENT CONSULTATION" at bounding box center [350, 288] width 142 height 29
type input "3750"
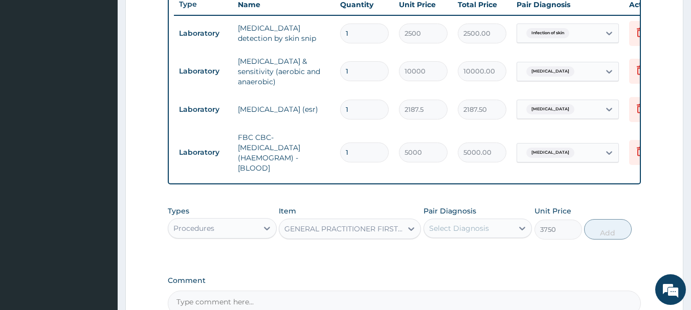
click at [487, 223] on div "Select Diagnosis" at bounding box center [469, 228] width 90 height 16
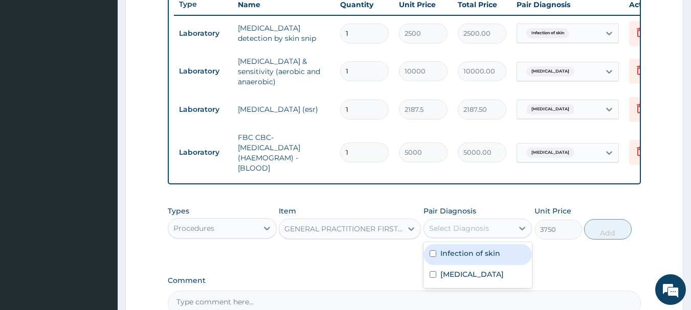
click at [462, 263] on div "Infection of skin" at bounding box center [477, 254] width 109 height 21
checkbox input "true"
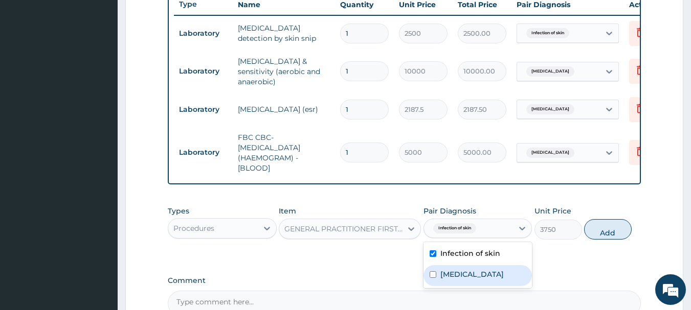
click at [461, 276] on label "Sepsis" at bounding box center [471, 275] width 63 height 10
checkbox input "true"
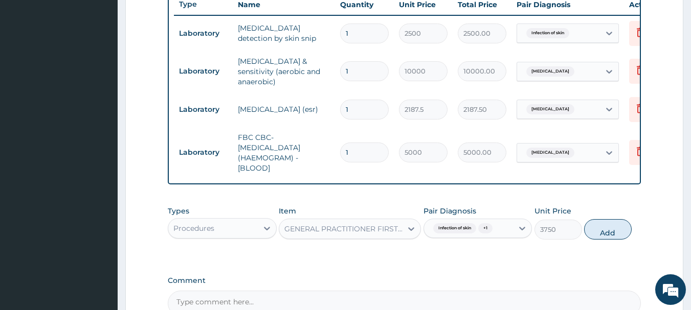
drag, startPoint x: 608, startPoint y: 238, endPoint x: 602, endPoint y: 239, distance: 5.7
click at [607, 239] on button "Add" at bounding box center [608, 229] width 48 height 20
type input "0"
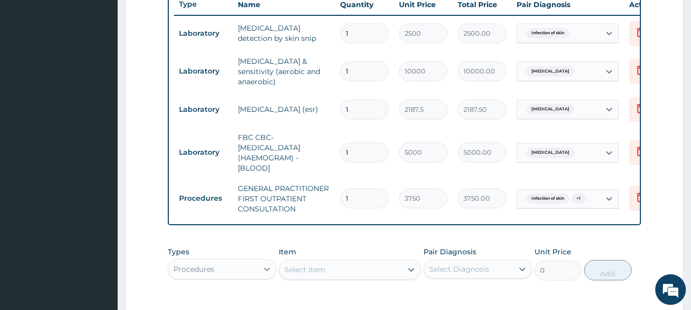
click at [259, 271] on div at bounding box center [267, 269] width 18 height 18
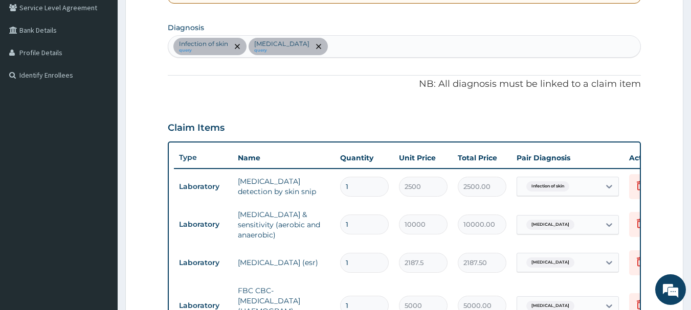
scroll to position [85, 0]
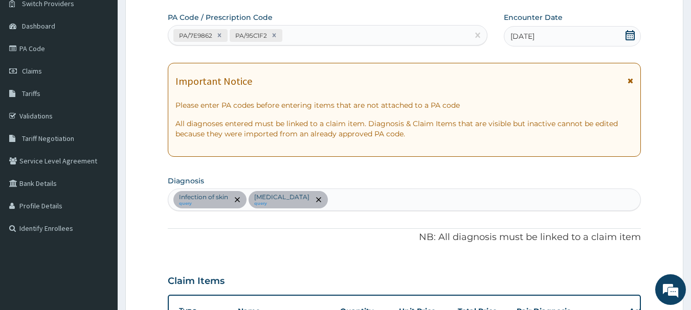
click at [296, 199] on div "Infection of skin query Sepsis query" at bounding box center [404, 199] width 473 height 21
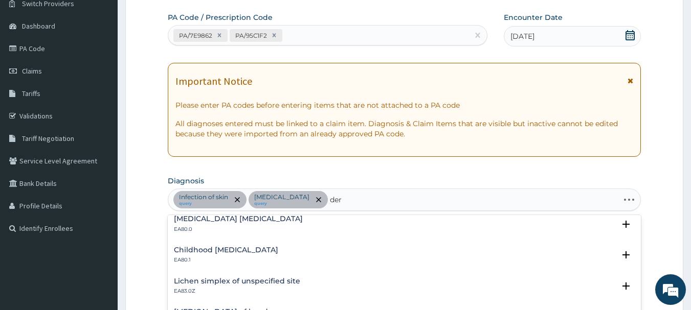
scroll to position [0, 0]
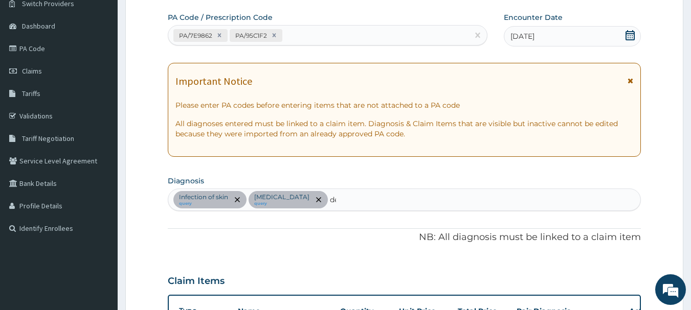
type input "d"
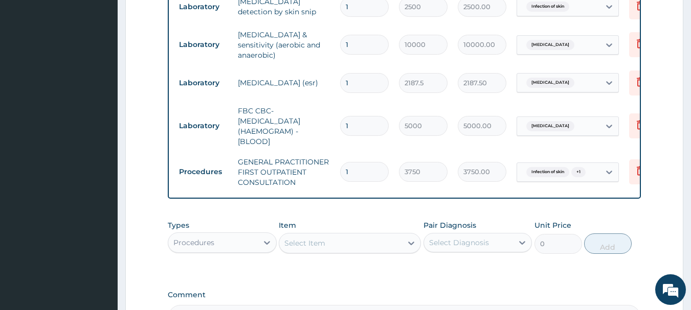
scroll to position [443, 0]
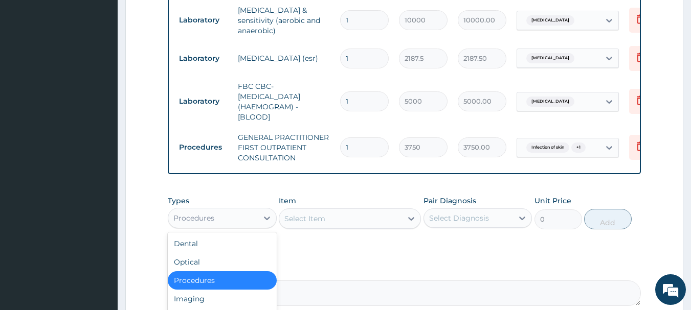
drag, startPoint x: 244, startPoint y: 220, endPoint x: 252, endPoint y: 217, distance: 7.8
click at [247, 219] on div "Procedures" at bounding box center [213, 218] width 90 height 16
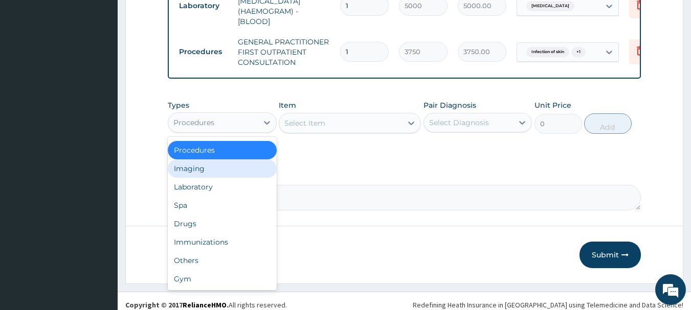
scroll to position [546, 0]
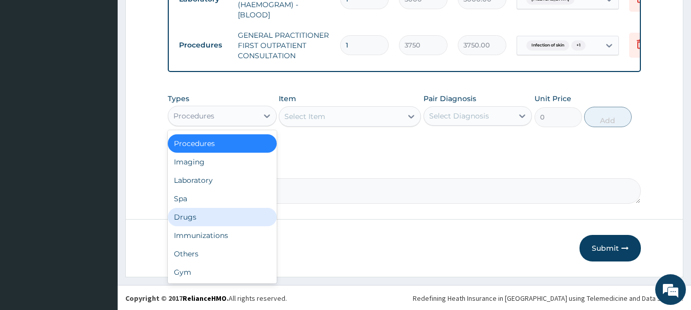
click at [210, 221] on div "Drugs" at bounding box center [222, 217] width 109 height 18
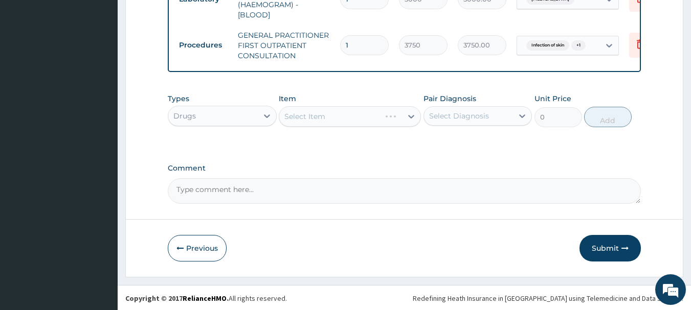
click at [324, 116] on div "Select Item" at bounding box center [350, 116] width 142 height 20
click at [346, 118] on div "Select Item" at bounding box center [350, 116] width 142 height 20
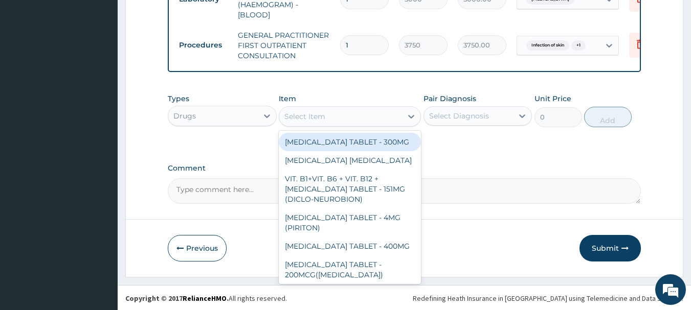
click at [336, 115] on div "Select Item" at bounding box center [340, 116] width 123 height 16
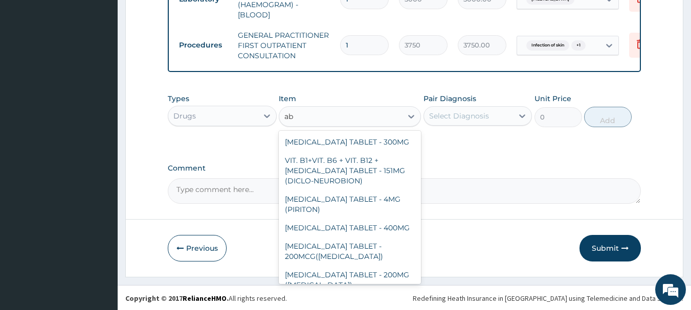
type input "a"
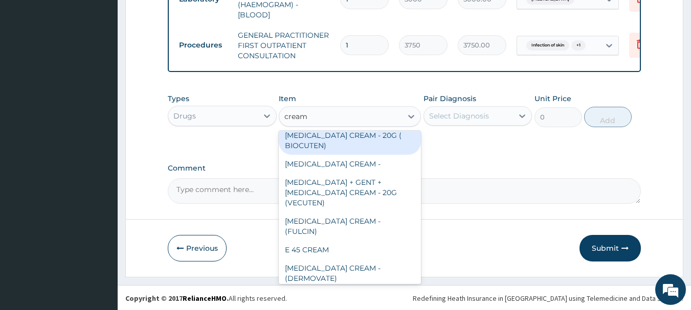
scroll to position [102, 0]
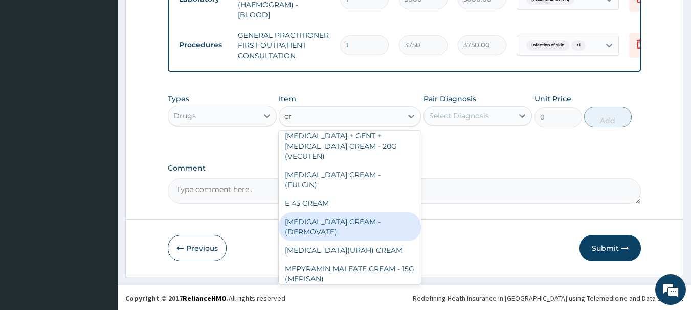
type input "c"
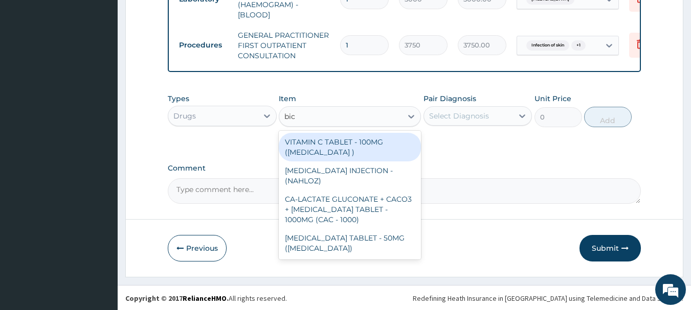
scroll to position [0, 0]
type input "b"
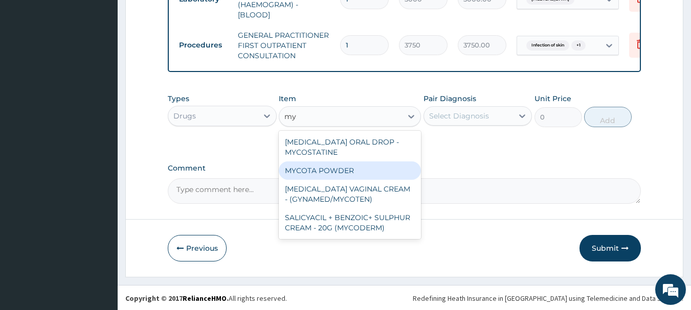
type input "m"
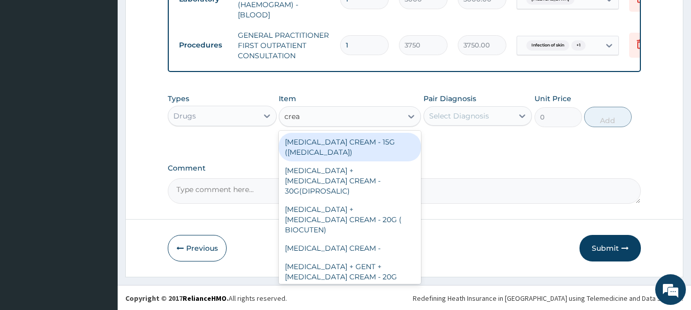
type input "cream"
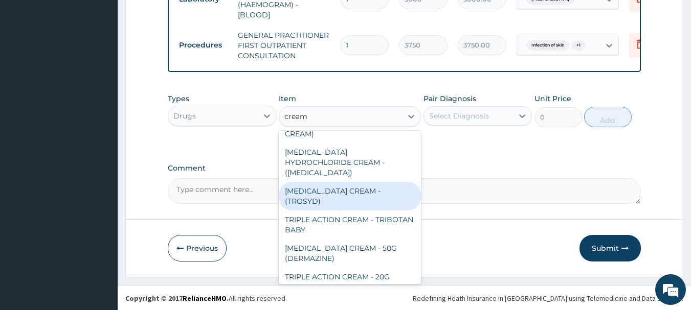
scroll to position [358, 0]
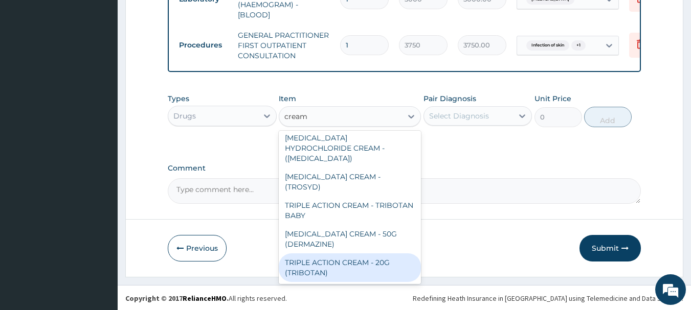
click at [368, 254] on div "TRIPLE ACTION CREAM - 20G (TRIBOTAN)" at bounding box center [350, 268] width 142 height 29
type input "1400"
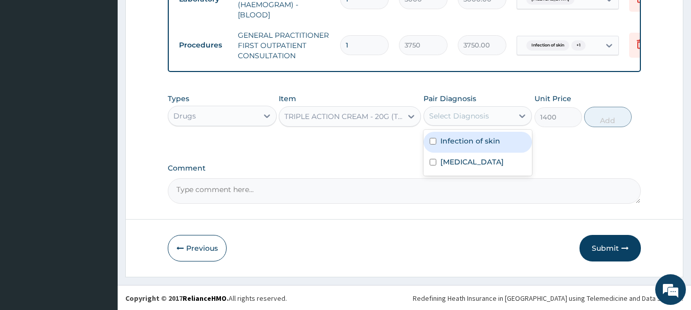
click at [500, 118] on div "Select Diagnosis" at bounding box center [469, 116] width 90 height 16
click at [483, 144] on label "Infection of skin" at bounding box center [470, 141] width 60 height 10
checkbox input "true"
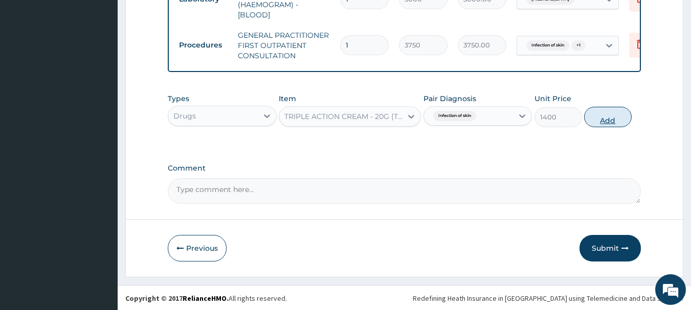
click at [604, 123] on button "Add" at bounding box center [608, 117] width 48 height 20
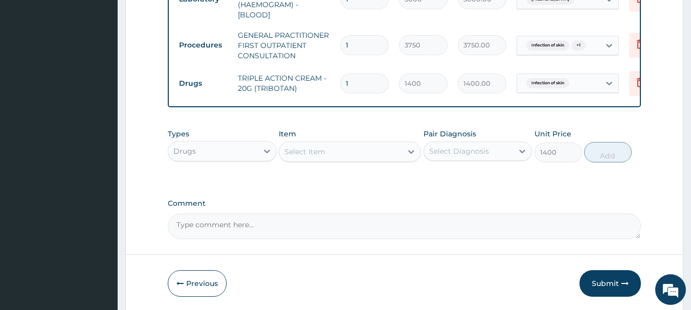
type input "0"
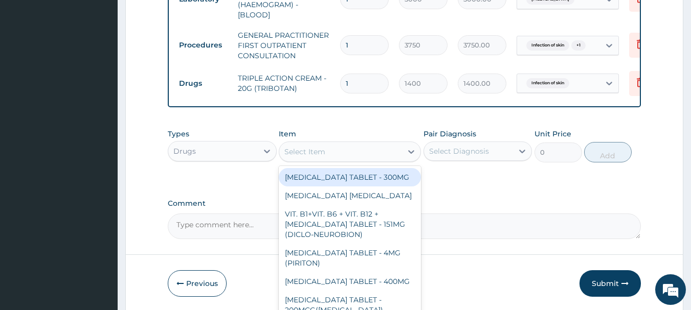
click at [320, 157] on div "Select Item" at bounding box center [304, 152] width 41 height 10
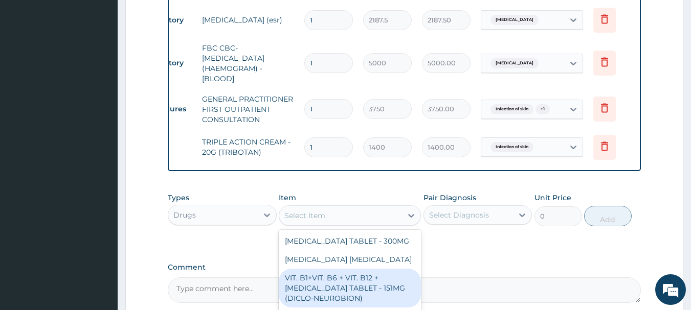
scroll to position [0, 40]
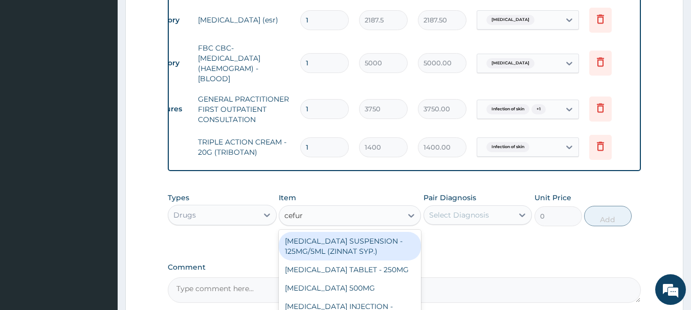
type input "cefuro"
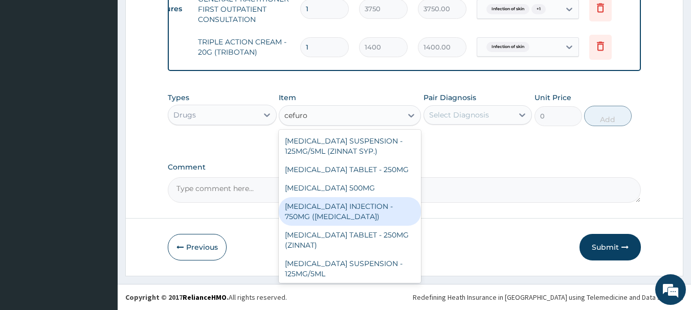
scroll to position [31, 0]
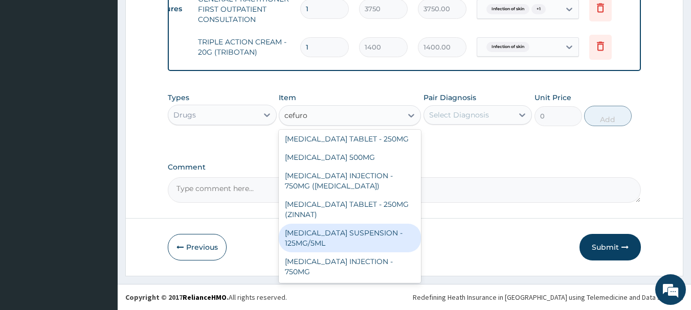
click at [378, 235] on div "[MEDICAL_DATA] SUSPENSION - 125MG/5ML" at bounding box center [350, 238] width 142 height 29
type input "3919.9999999999995"
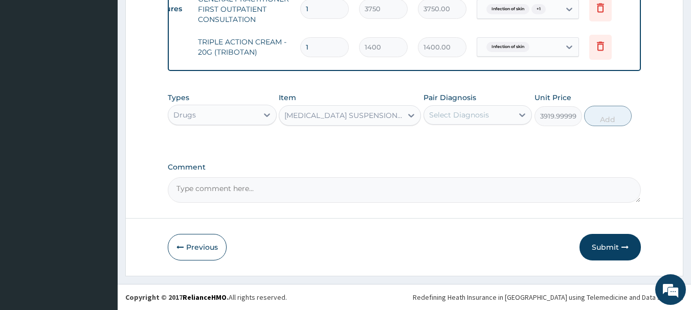
click at [498, 114] on div "Select Diagnosis" at bounding box center [469, 115] width 90 height 16
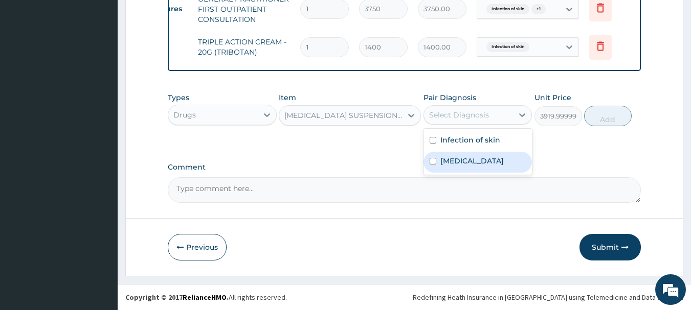
drag, startPoint x: 480, startPoint y: 168, endPoint x: 501, endPoint y: 143, distance: 32.0
click at [480, 167] on div "[MEDICAL_DATA]" at bounding box center [477, 162] width 109 height 21
checkbox input "true"
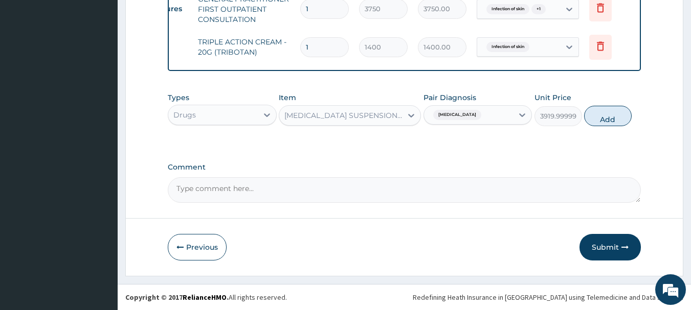
click at [598, 117] on button "Add" at bounding box center [608, 116] width 48 height 20
type input "0"
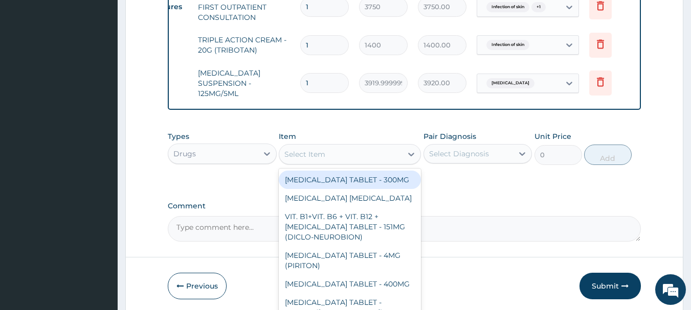
click at [320, 154] on div "Select Item" at bounding box center [304, 154] width 41 height 10
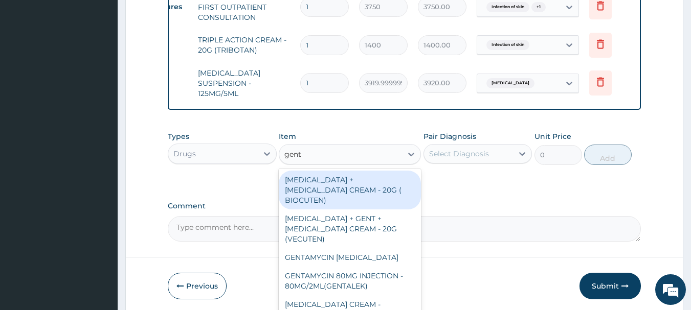
type input "genta"
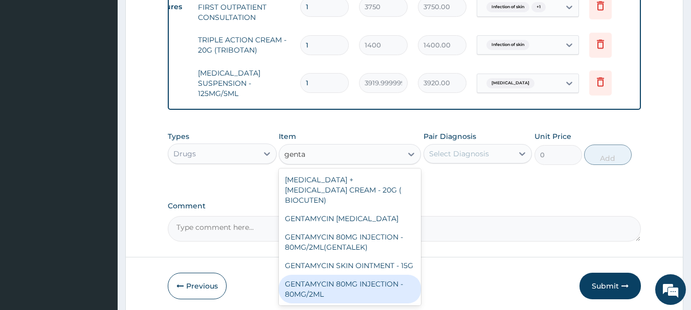
click at [354, 277] on div "GENTAMYCIN 80MG INJECTION - 80MG/2ML" at bounding box center [350, 289] width 142 height 29
type input "280"
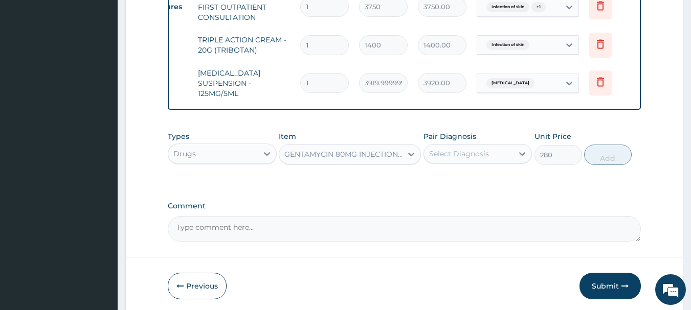
click at [511, 155] on div "Select Diagnosis" at bounding box center [469, 154] width 90 height 16
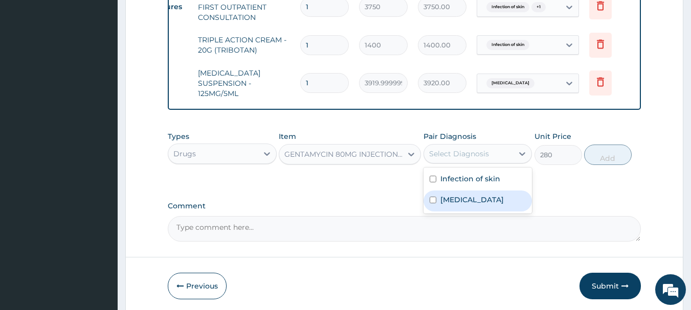
click at [479, 205] on div "Sepsis" at bounding box center [477, 201] width 109 height 21
checkbox input "true"
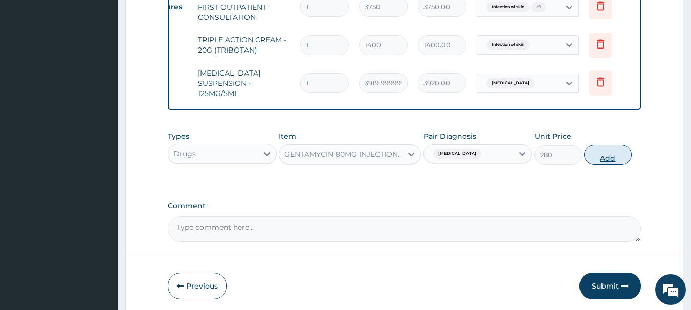
click at [604, 164] on button "Add" at bounding box center [608, 155] width 48 height 20
type input "0"
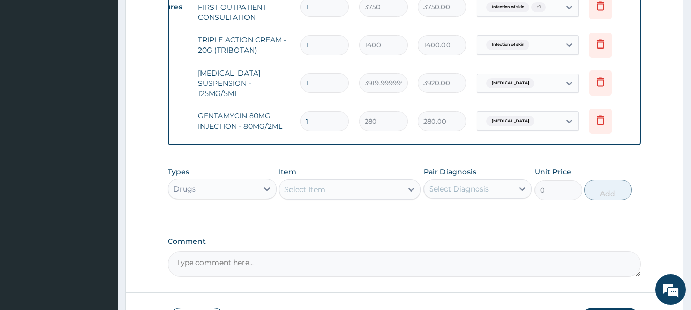
type input "0.00"
type input "5"
type input "1400.00"
type input "5"
click at [354, 187] on div "Select Item" at bounding box center [340, 190] width 123 height 16
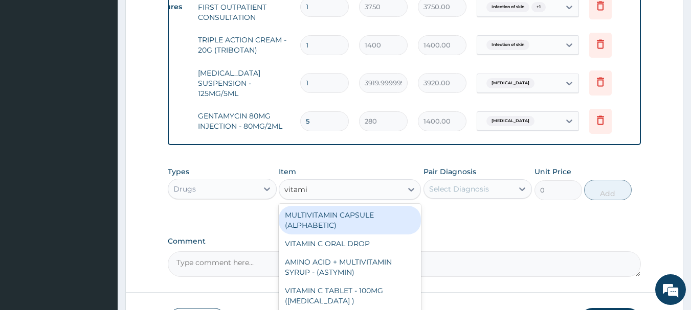
type input "vitamin"
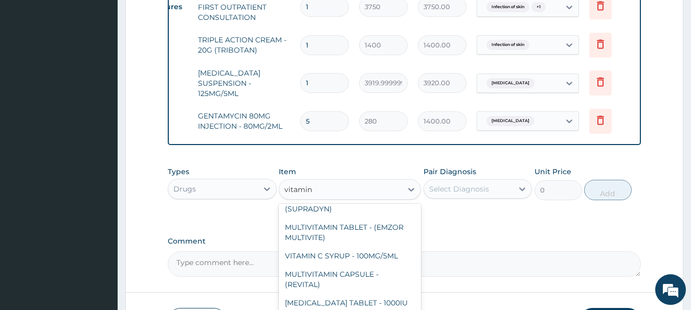
scroll to position [407, 0]
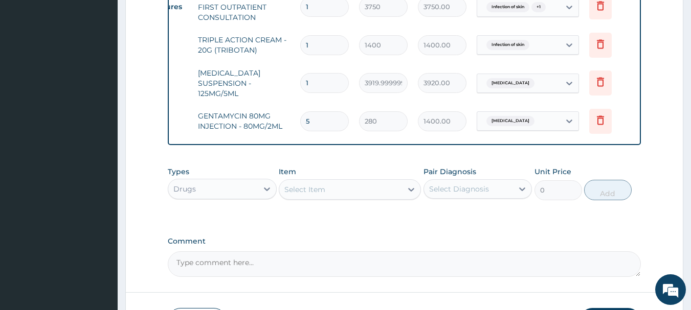
click at [340, 188] on div "Select Item" at bounding box center [340, 190] width 123 height 16
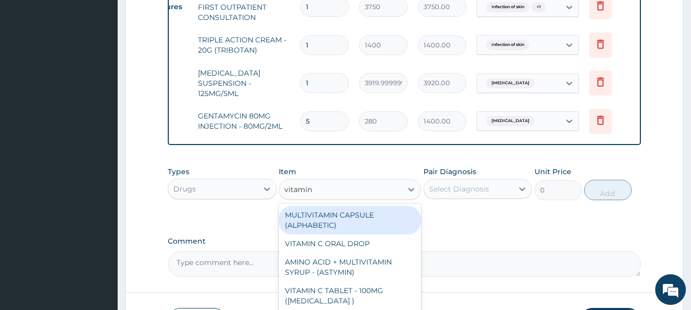
type input "vitamin"
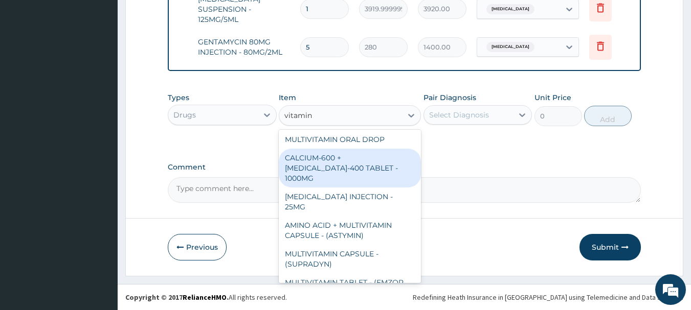
scroll to position [256, 0]
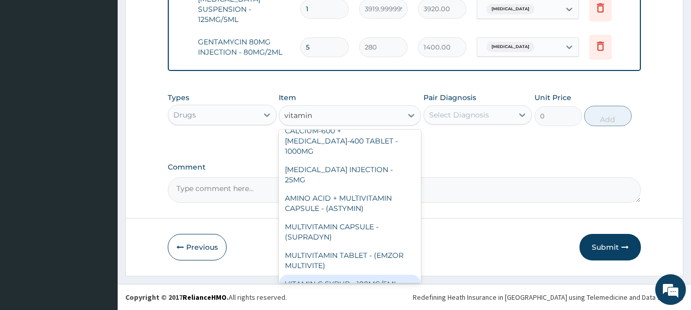
click at [365, 275] on div "VITAMIN C SYRUP - 100MG/5ML" at bounding box center [350, 284] width 142 height 18
type input "672"
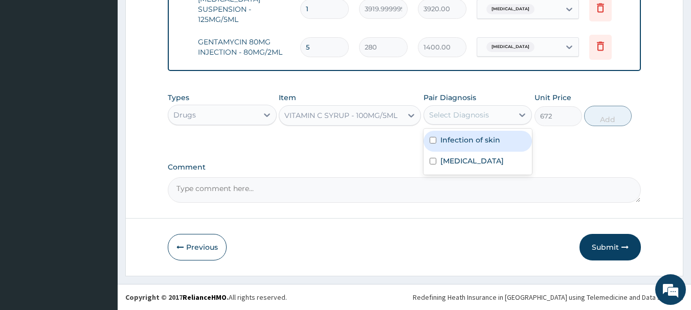
click at [499, 114] on div "Select Diagnosis" at bounding box center [469, 115] width 90 height 16
click at [478, 142] on label "Infection of skin" at bounding box center [470, 140] width 60 height 10
checkbox input "true"
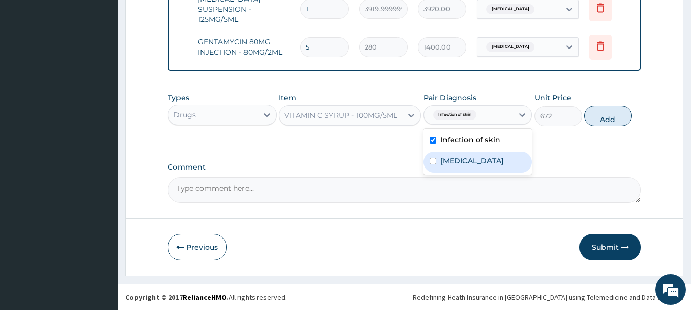
click at [472, 159] on div "Sepsis" at bounding box center [477, 162] width 109 height 21
checkbox input "true"
click at [592, 118] on button "Add" at bounding box center [608, 116] width 48 height 20
type input "0"
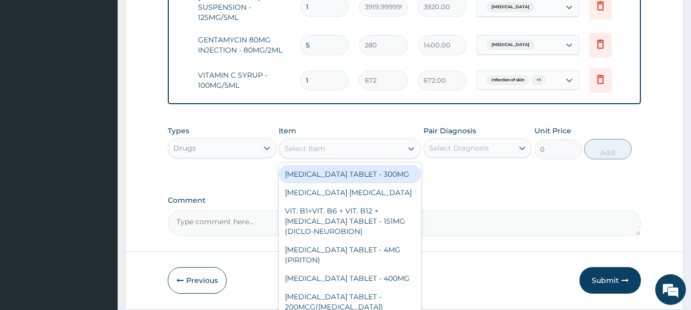
click at [334, 151] on div "Select Item" at bounding box center [340, 149] width 123 height 16
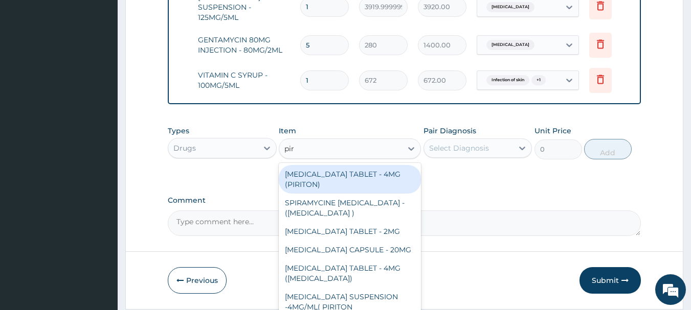
type input "piri"
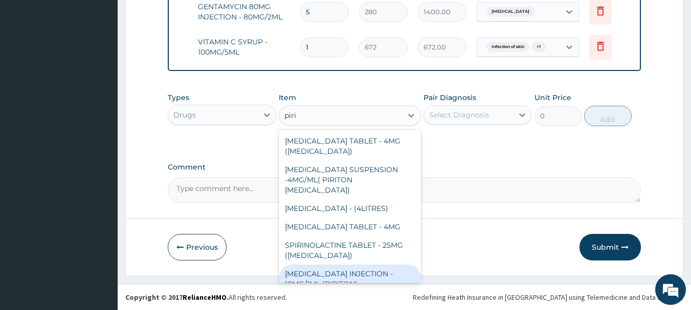
scroll to position [0, 0]
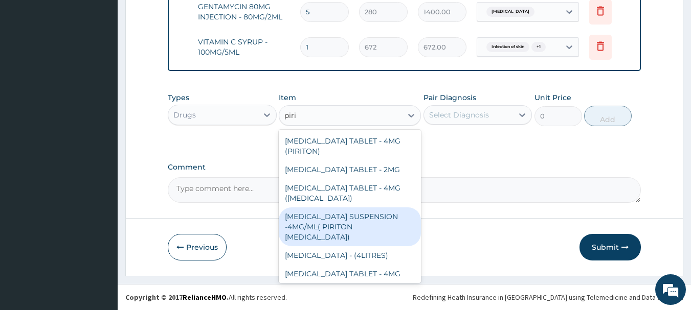
click at [379, 228] on div "[MEDICAL_DATA] SUSPENSION -4MG/ML( PIRITON [MEDICAL_DATA])" at bounding box center [350, 227] width 142 height 39
type input "1372"
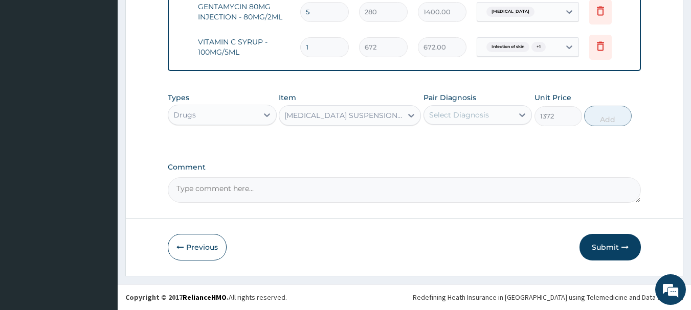
click at [485, 116] on div "Select Diagnosis" at bounding box center [459, 115] width 60 height 10
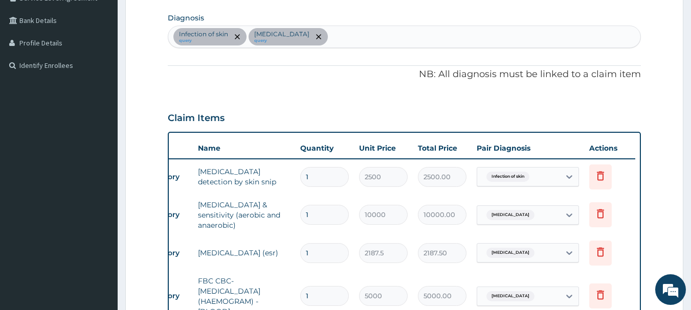
scroll to position [184, 0]
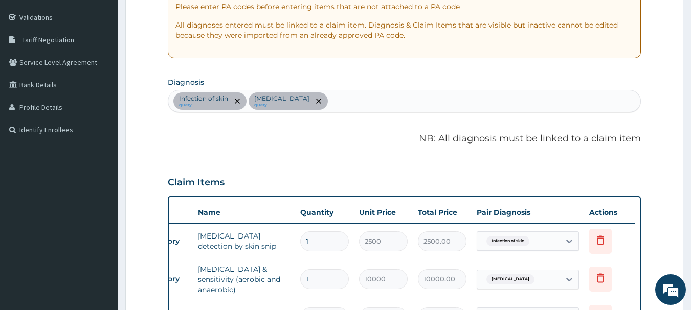
click at [309, 104] on div "Infection of skin query Sepsis query" at bounding box center [404, 101] width 473 height 21
type input "acute upper"
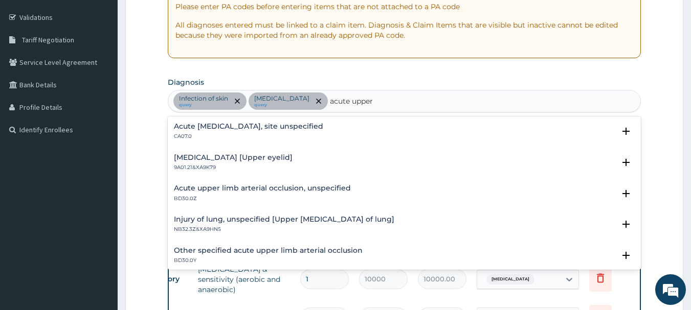
click at [284, 126] on h4 "Acute upper respiratory infection, site unspecified" at bounding box center [248, 127] width 149 height 8
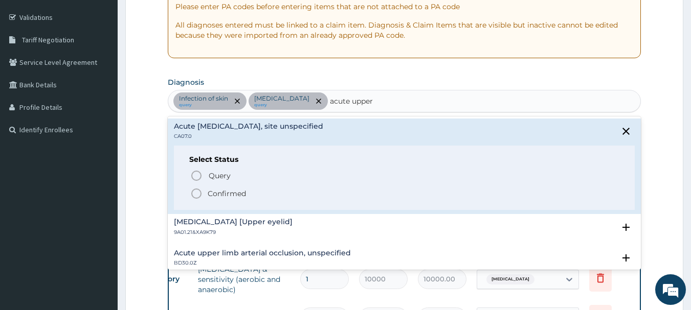
drag, startPoint x: 238, startPoint y: 192, endPoint x: 245, endPoint y: 180, distance: 14.2
click at [240, 190] on p "Confirmed" at bounding box center [227, 194] width 38 height 10
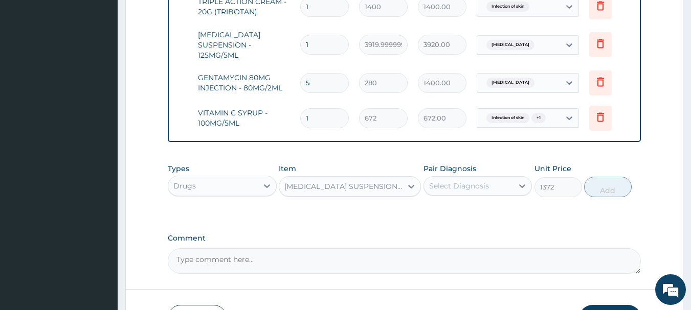
scroll to position [644, 0]
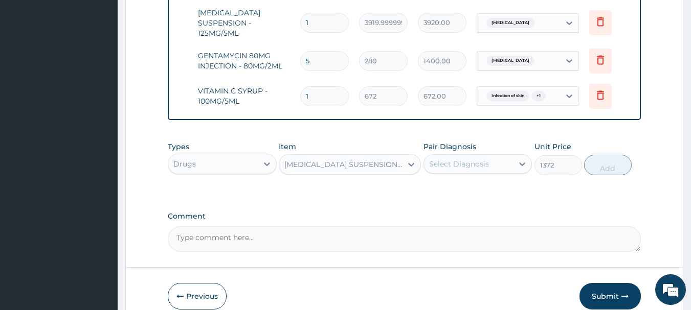
drag, startPoint x: 483, startPoint y: 165, endPoint x: 473, endPoint y: 174, distance: 14.1
click at [483, 166] on div "Select Diagnosis" at bounding box center [459, 164] width 60 height 10
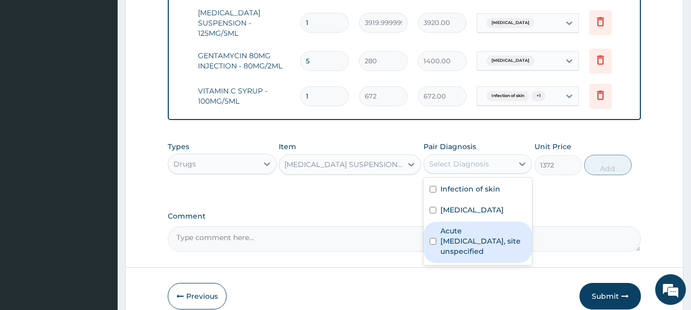
drag, startPoint x: 452, startPoint y: 240, endPoint x: 452, endPoint y: 173, distance: 67.0
click at [452, 237] on label "Acute upper respiratory infection, site unspecified" at bounding box center [483, 241] width 86 height 31
checkbox input "true"
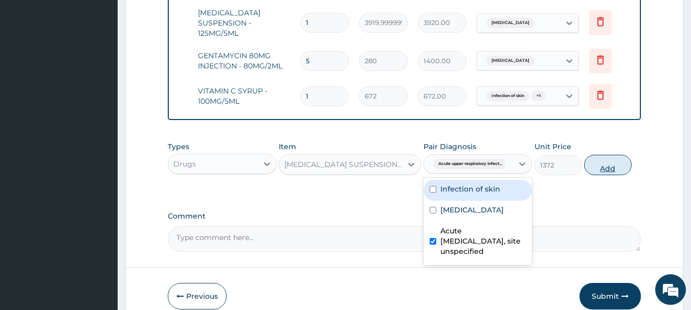
click at [610, 162] on button "Add" at bounding box center [608, 165] width 48 height 20
type input "0"
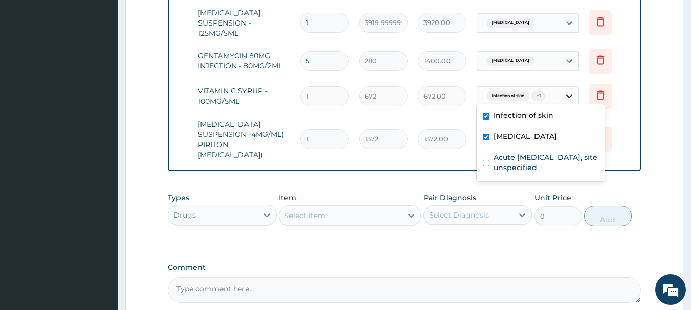
click at [566, 91] on icon at bounding box center [569, 96] width 10 height 10
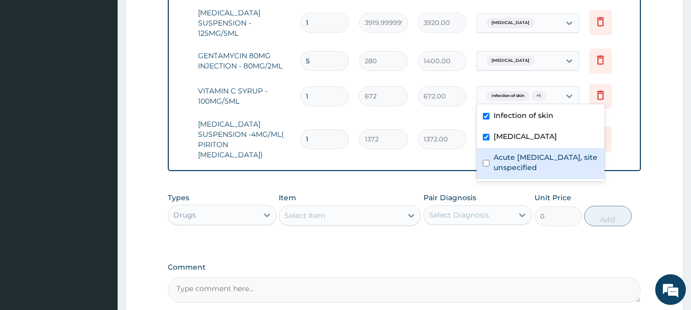
drag, startPoint x: 520, startPoint y: 160, endPoint x: 520, endPoint y: 143, distance: 16.9
click at [520, 159] on label "Acute upper respiratory infection, site unspecified" at bounding box center [546, 162] width 105 height 20
checkbox input "true"
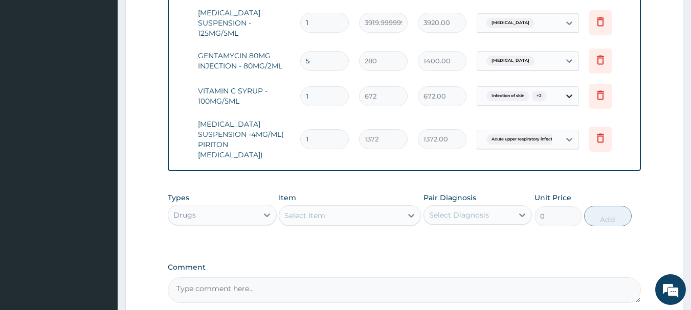
click at [569, 93] on icon at bounding box center [569, 96] width 10 height 10
click at [571, 91] on icon at bounding box center [569, 96] width 10 height 10
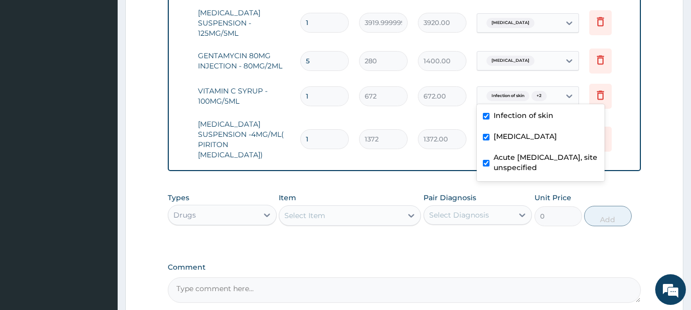
drag, startPoint x: 524, startPoint y: 136, endPoint x: 524, endPoint y: 115, distance: 21.0
click at [523, 134] on div "Sepsis" at bounding box center [541, 137] width 128 height 21
checkbox input "false"
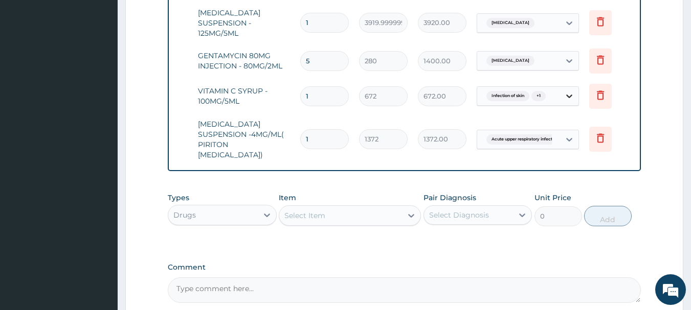
drag, startPoint x: 575, startPoint y: 90, endPoint x: 562, endPoint y: 99, distance: 16.6
click at [574, 91] on div at bounding box center [569, 96] width 18 height 18
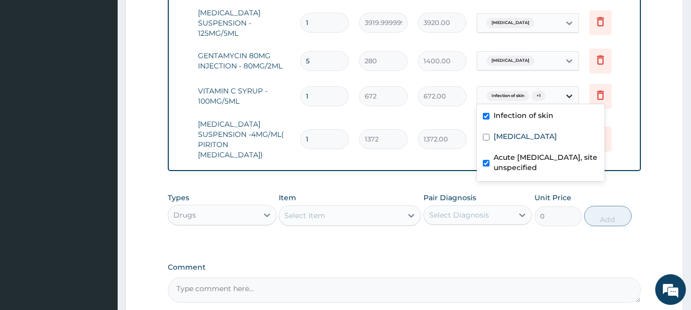
click at [573, 88] on div at bounding box center [569, 96] width 18 height 18
click at [544, 114] on label "Infection of skin" at bounding box center [524, 115] width 60 height 10
checkbox input "false"
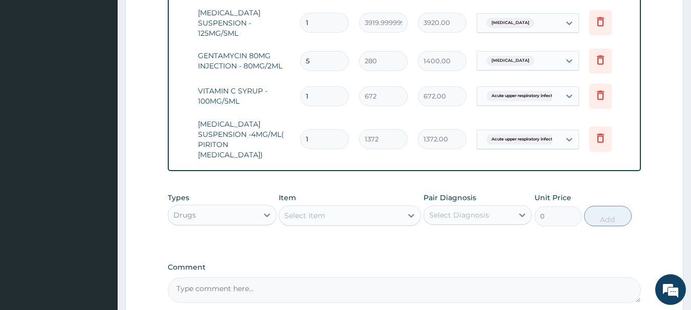
drag, startPoint x: 434, startPoint y: 174, endPoint x: 438, endPoint y: 168, distance: 7.8
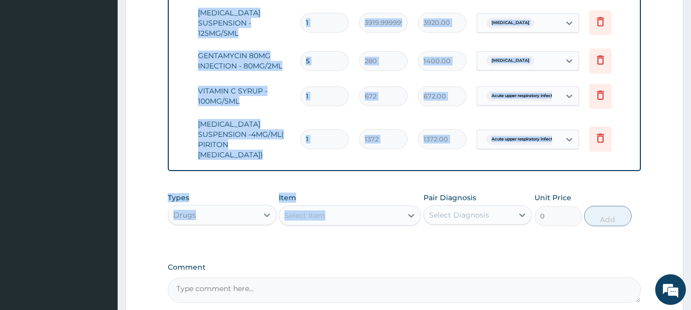
drag, startPoint x: 389, startPoint y: 221, endPoint x: 342, endPoint y: 235, distance: 49.0
click at [389, 221] on div "Types Drugs Item Select Item Pair Diagnosis Select Diagnosis Unit Price 0 Add" at bounding box center [405, 210] width 474 height 44
click at [259, 238] on div "Types Drugs Item Select Item Pair Diagnosis Select Diagnosis Unit Price 0 Add" at bounding box center [405, 217] width 474 height 59
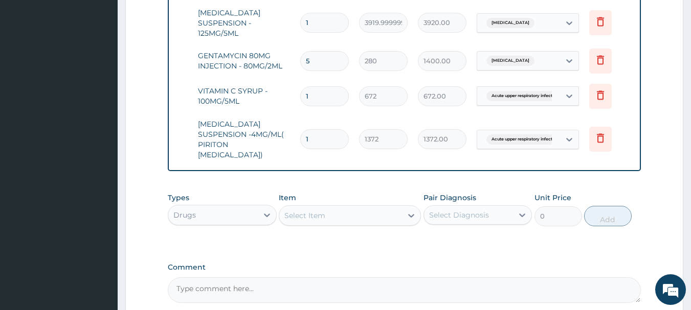
click at [305, 211] on div "Select Item" at bounding box center [304, 216] width 41 height 10
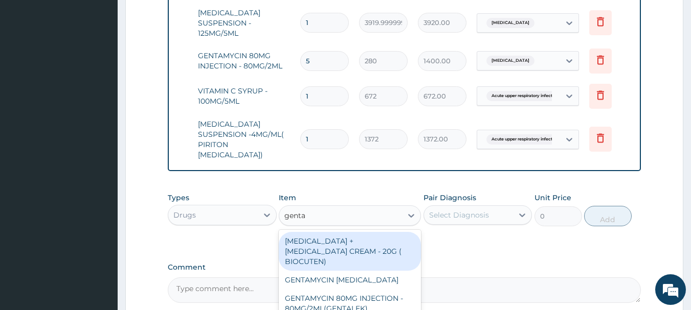
type input "gentam"
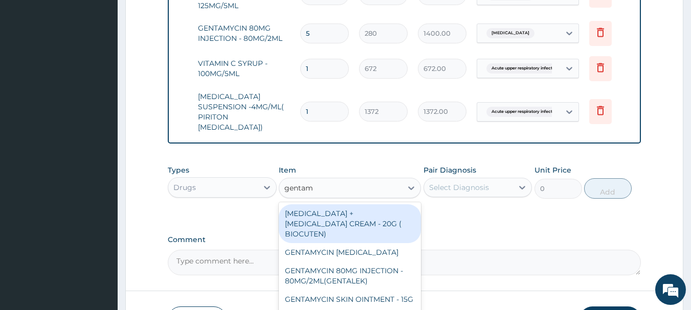
scroll to position [696, 0]
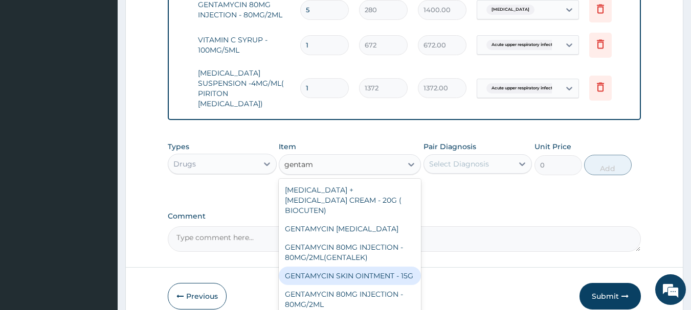
drag, startPoint x: 369, startPoint y: 257, endPoint x: 408, endPoint y: 242, distance: 41.8
click at [369, 267] on div "GENTAMYCIN SKIN OINTMENT - 15G" at bounding box center [350, 276] width 142 height 18
type input "475.99999999999994"
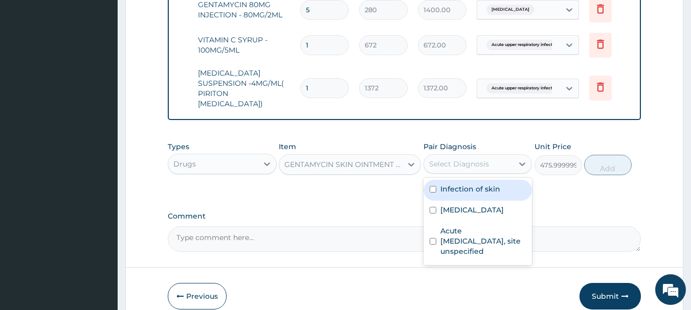
click at [491, 156] on div "Select Diagnosis" at bounding box center [469, 164] width 90 height 16
drag, startPoint x: 479, startPoint y: 180, endPoint x: 489, endPoint y: 176, distance: 10.5
click at [480, 184] on label "Infection of skin" at bounding box center [470, 189] width 60 height 10
checkbox input "true"
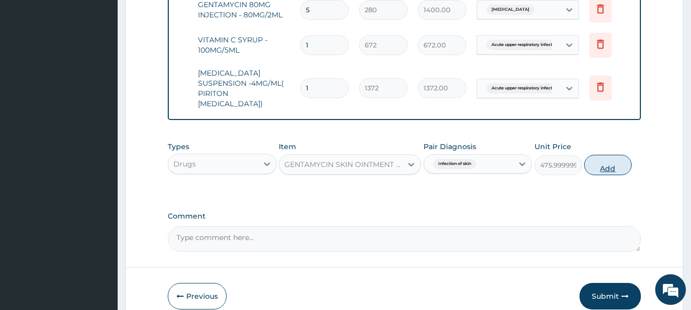
click at [611, 157] on button "Add" at bounding box center [608, 165] width 48 height 20
type input "0"
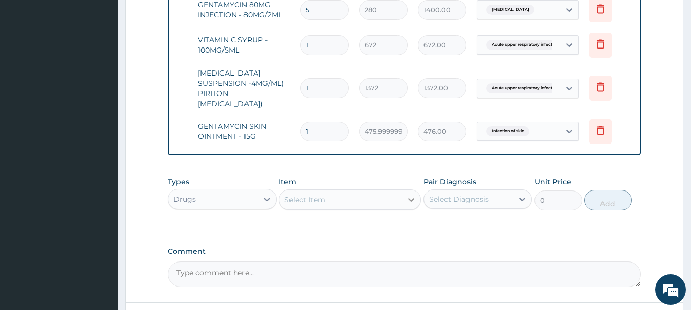
scroll to position [644, 0]
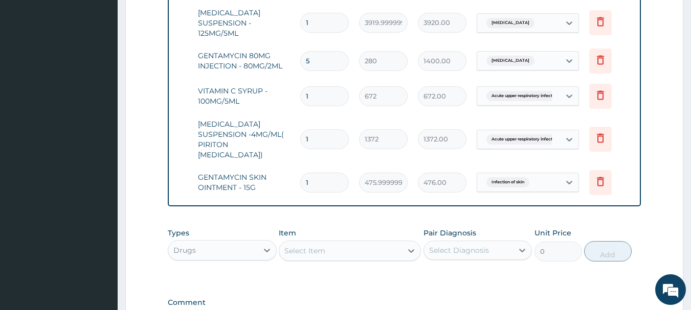
type input "2"
type input "952.00"
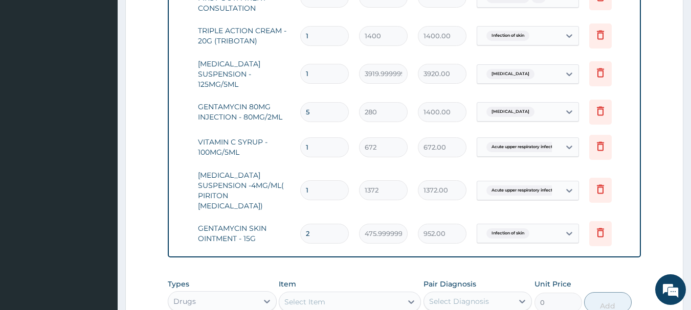
scroll to position [542, 0]
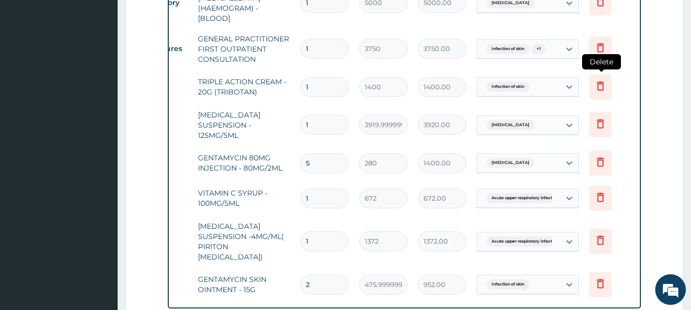
type input "2"
click at [600, 82] on icon at bounding box center [600, 86] width 12 height 12
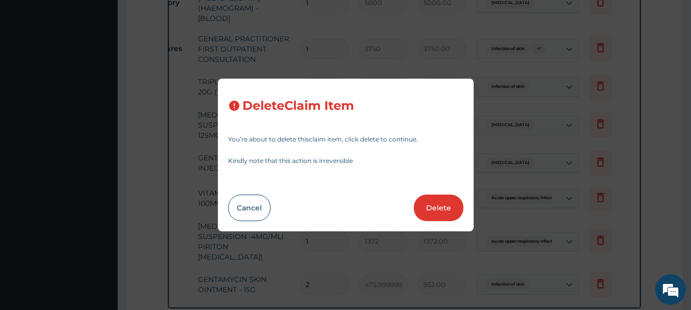
click at [439, 209] on button "Delete" at bounding box center [439, 208] width 50 height 27
type input "3919.9999999999995"
type input "3920.00"
type input "5"
type input "280"
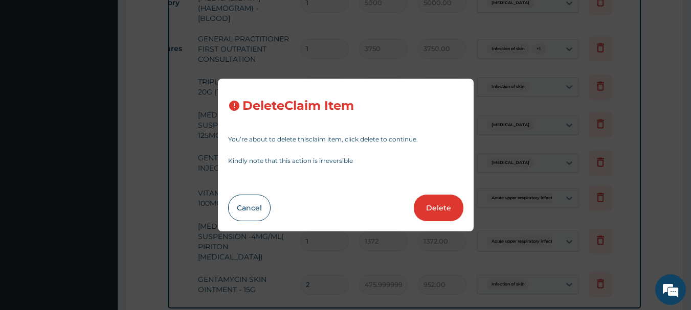
type input "1400.00"
type input "1"
type input "672"
type input "672.00"
type input "1372"
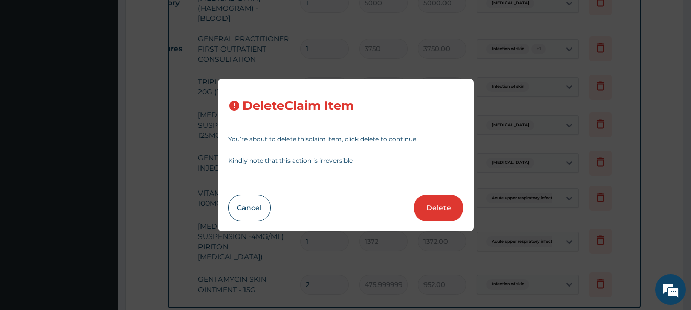
type input "1372.00"
type input "2"
type input "475.99999999999994"
type input "952.00"
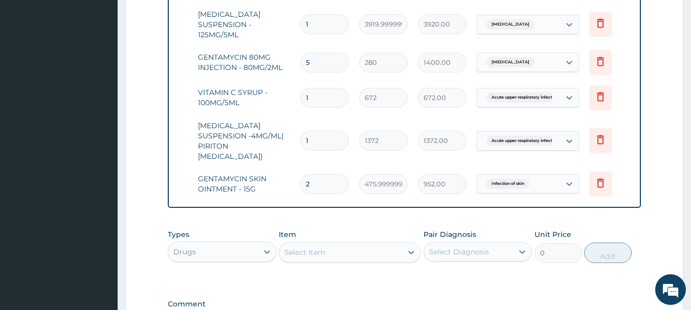
scroll to position [736, 0]
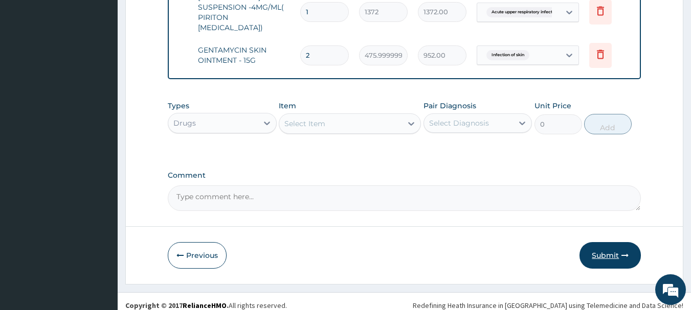
click at [601, 243] on button "Submit" at bounding box center [609, 255] width 61 height 27
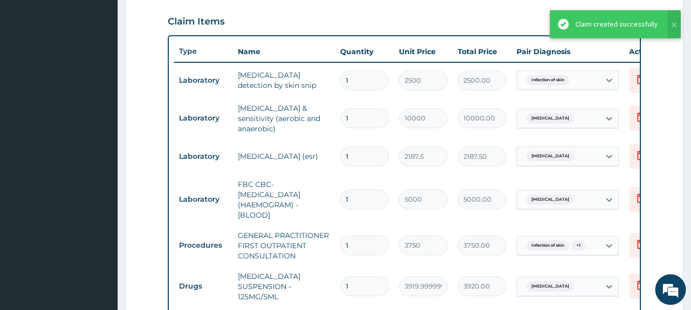
scroll to position [174, 0]
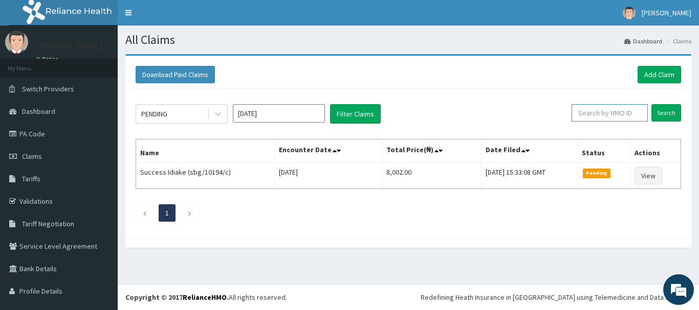
click at [587, 110] on input "text" at bounding box center [609, 112] width 76 height 17
paste input "elf/10069/d"
type input "elf/10069/d"
click at [655, 116] on input "Search" at bounding box center [666, 112] width 30 height 17
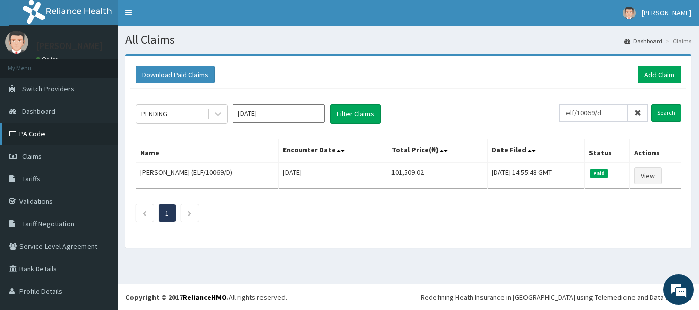
click at [34, 137] on link "PA Code" at bounding box center [59, 134] width 118 height 23
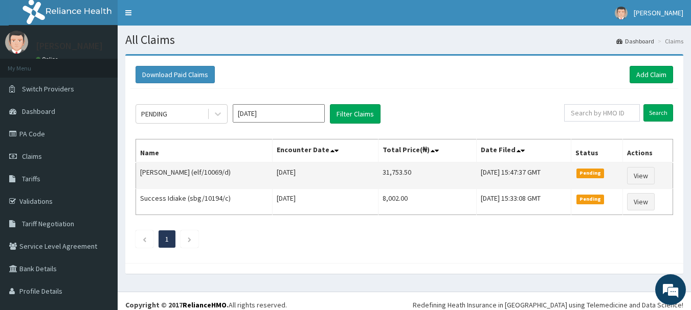
drag, startPoint x: 249, startPoint y: 174, endPoint x: 242, endPoint y: 169, distance: 8.4
click at [242, 169] on td "[PERSON_NAME] (elf/10069/d)" at bounding box center [204, 176] width 137 height 27
drag, startPoint x: 251, startPoint y: 176, endPoint x: 216, endPoint y: 172, distance: 34.5
click at [216, 172] on td "[PERSON_NAME] (elf/10069/d)" at bounding box center [204, 176] width 137 height 27
copy td "elf/10069/d"
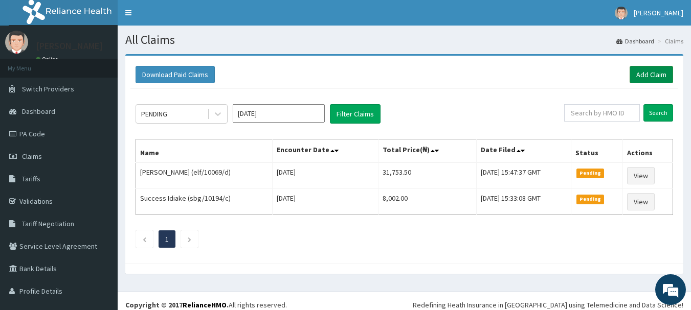
click at [645, 73] on link "Add Claim" at bounding box center [651, 74] width 43 height 17
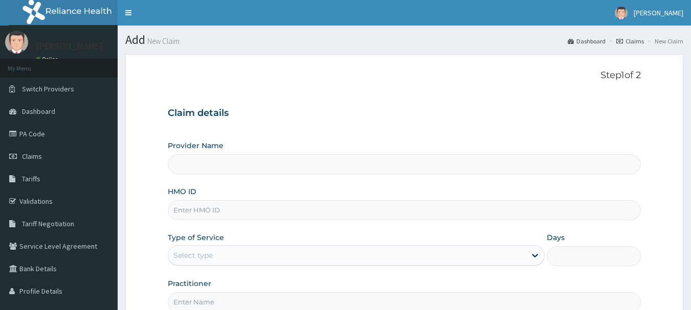
click at [239, 214] on input "HMO ID" at bounding box center [405, 210] width 474 height 20
type input "MEC HEALTH FAMILY HOSPITAL"
paste input "elf/10069/d"
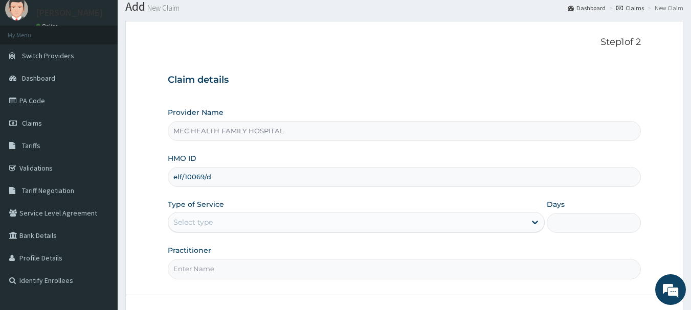
scroll to position [51, 0]
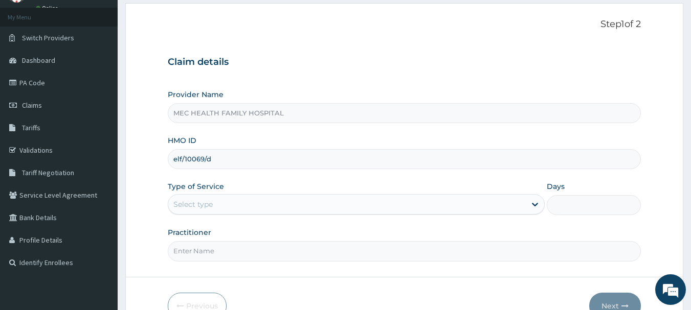
type input "elf/10069/d"
click at [299, 208] on div "Select type" at bounding box center [346, 204] width 357 height 16
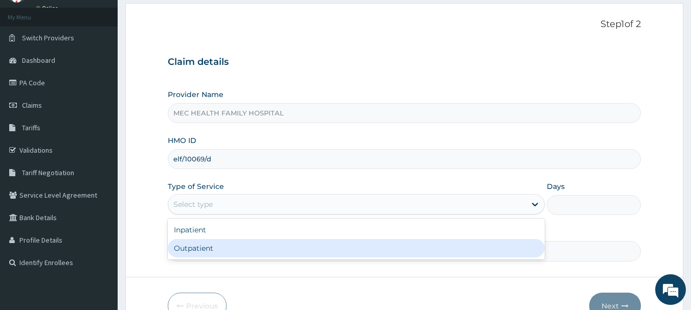
click at [237, 254] on div "Outpatient" at bounding box center [356, 248] width 377 height 18
type input "1"
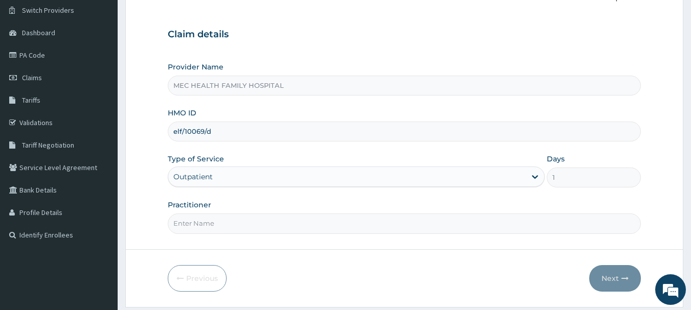
scroll to position [110, 0]
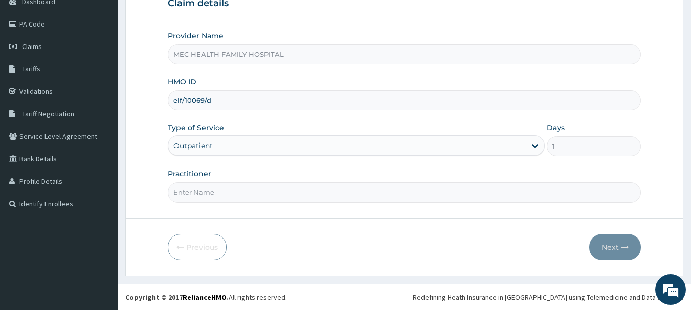
click at [341, 193] on input "Practitioner" at bounding box center [405, 193] width 474 height 20
type input "Dr. Chinaka"
click at [612, 246] on button "Next" at bounding box center [615, 247] width 52 height 27
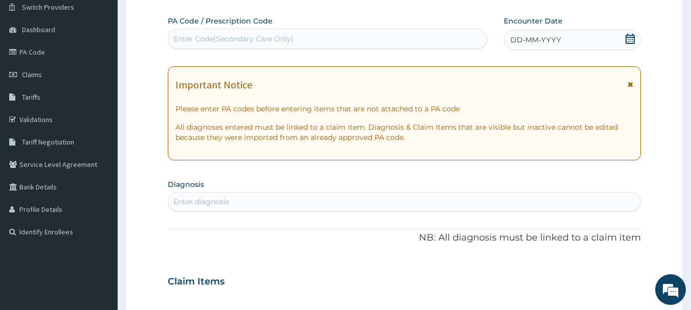
scroll to position [59, 0]
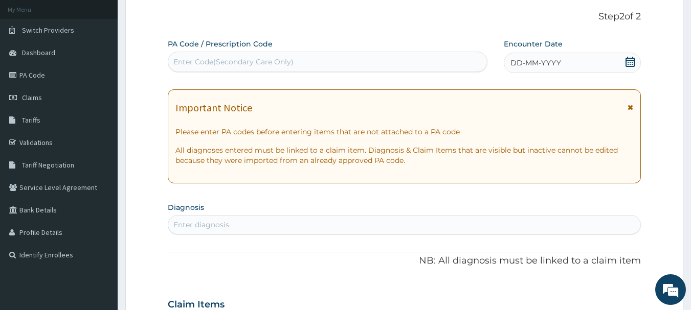
click at [537, 68] on span "DD-MM-YYYY" at bounding box center [535, 63] width 51 height 10
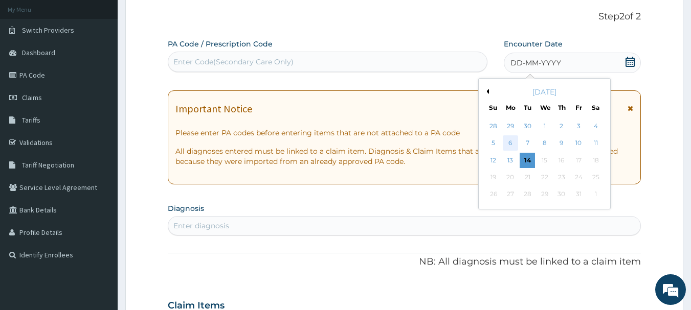
click at [511, 140] on div "6" at bounding box center [510, 143] width 15 height 15
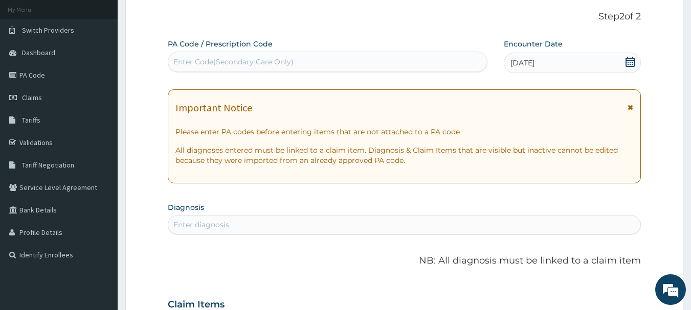
scroll to position [110, 0]
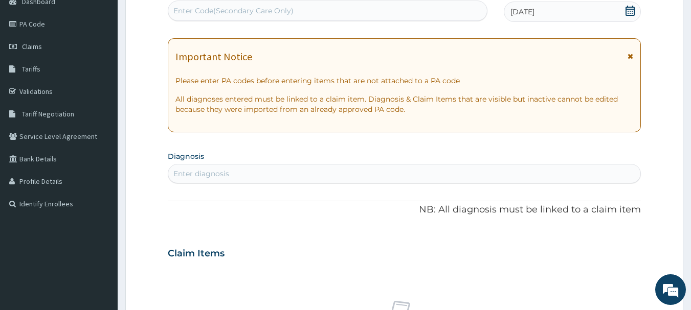
click at [288, 175] on div "Enter diagnosis" at bounding box center [404, 174] width 473 height 16
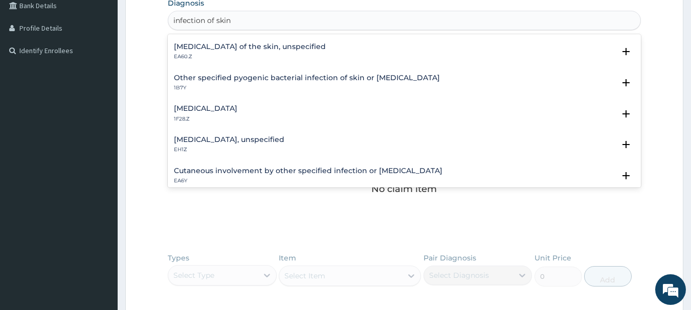
scroll to position [0, 0]
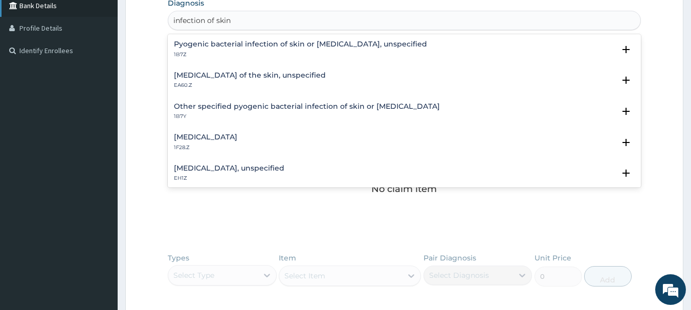
type input "infection of skin"
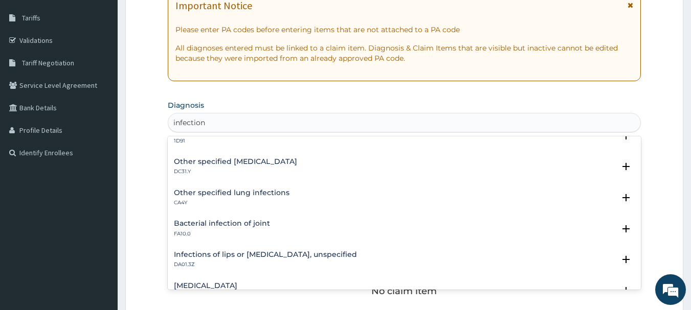
scroll to position [1402, 0]
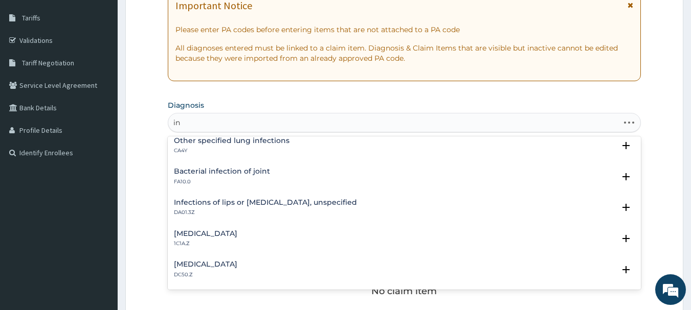
type input "i"
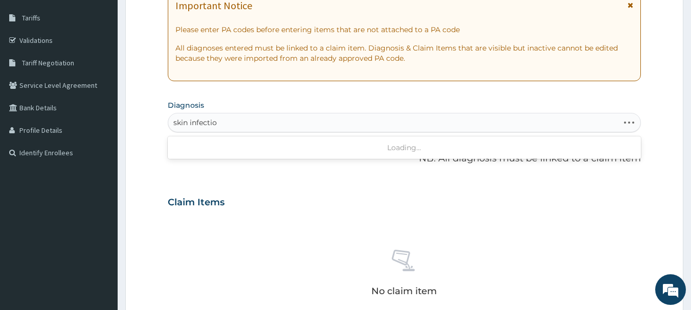
type input "skin infection"
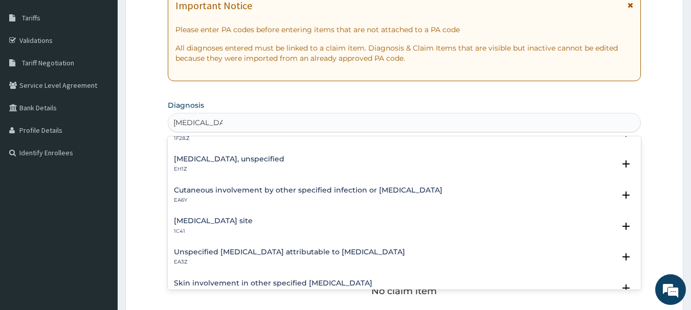
scroll to position [0, 0]
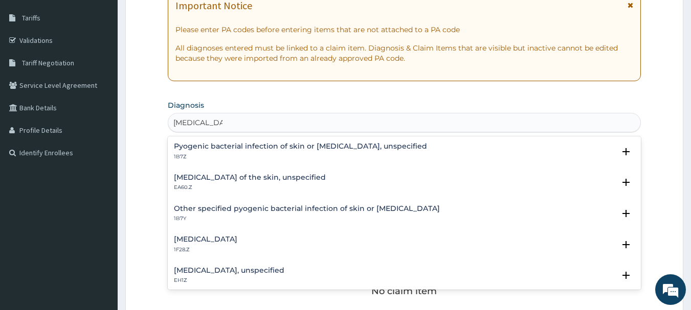
click at [253, 176] on h4 "Fungal infection of the skin, unspecified" at bounding box center [250, 178] width 152 height 8
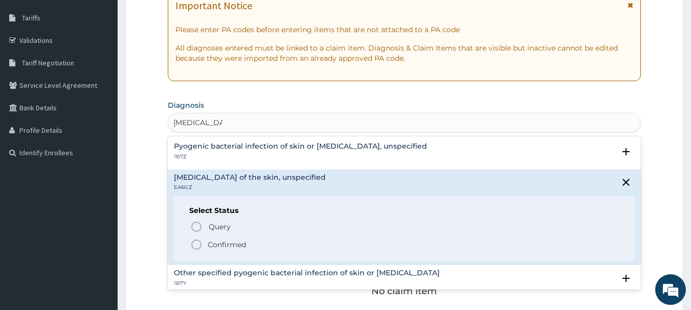
click at [228, 242] on p "Confirmed" at bounding box center [227, 245] width 38 height 10
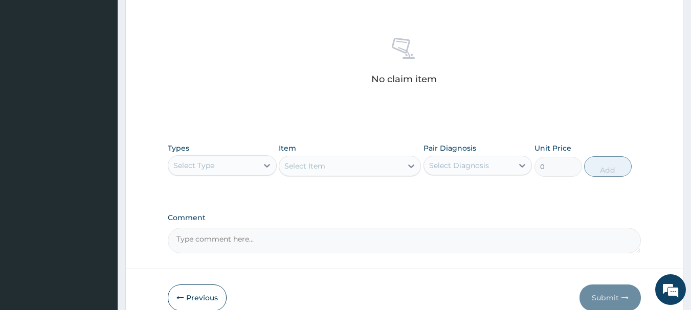
scroll to position [417, 0]
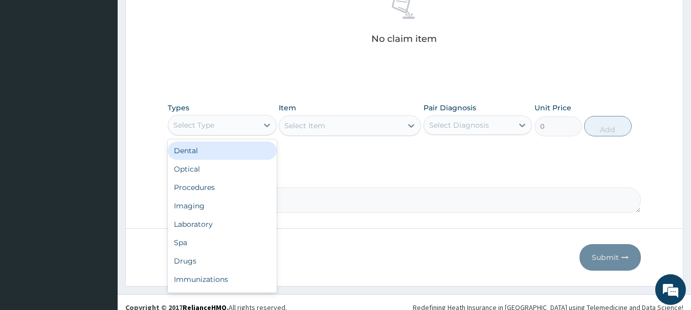
click at [250, 129] on div "Select Type" at bounding box center [213, 125] width 90 height 16
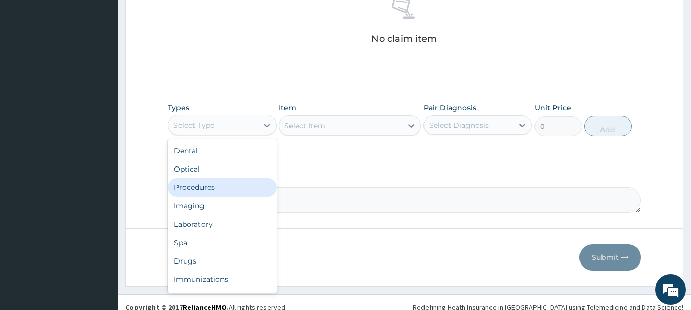
drag, startPoint x: 216, startPoint y: 184, endPoint x: 289, endPoint y: 149, distance: 81.4
click at [217, 184] on div "Procedures" at bounding box center [222, 187] width 109 height 18
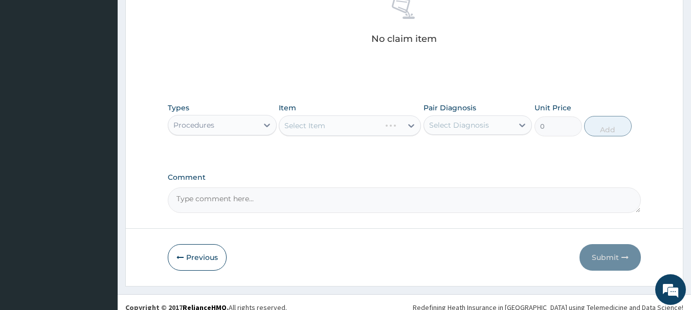
click at [379, 127] on div "Select Item" at bounding box center [350, 126] width 142 height 20
click at [375, 121] on div "Select Item" at bounding box center [350, 126] width 142 height 20
click at [342, 125] on div "Select Item" at bounding box center [350, 126] width 142 height 20
click at [345, 124] on div "Select Item" at bounding box center [350, 126] width 142 height 20
click at [363, 119] on div "Select Item" at bounding box center [350, 126] width 142 height 20
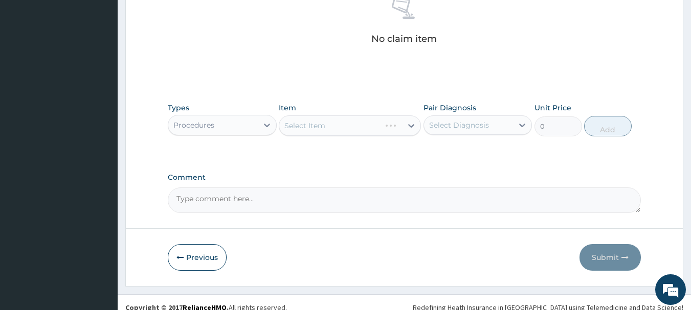
click at [363, 119] on div "Select Item" at bounding box center [350, 126] width 142 height 20
click at [363, 120] on div "Select Item" at bounding box center [350, 126] width 142 height 20
click at [363, 125] on div "Select Item" at bounding box center [350, 126] width 142 height 20
click at [310, 122] on div "Select Item" at bounding box center [350, 126] width 142 height 20
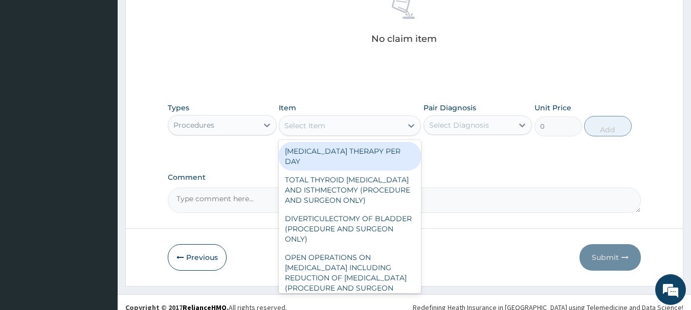
click at [313, 122] on div "Select Item" at bounding box center [304, 126] width 41 height 10
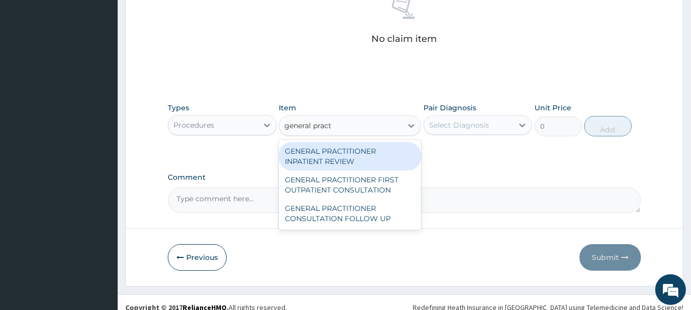
type input "general practi"
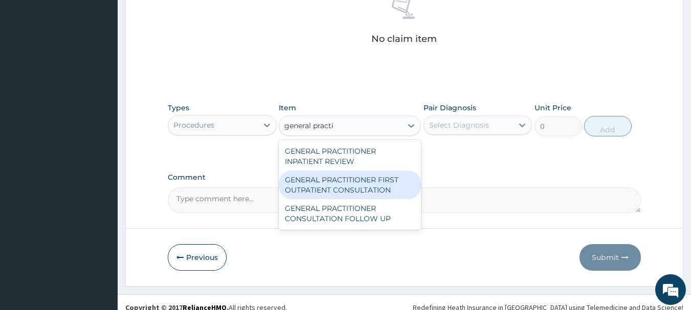
drag, startPoint x: 356, startPoint y: 188, endPoint x: 418, endPoint y: 147, distance: 74.2
click at [357, 187] on div "GENERAL PRACTITIONER FIRST OUTPATIENT CONSULTATION" at bounding box center [350, 185] width 142 height 29
type input "3750"
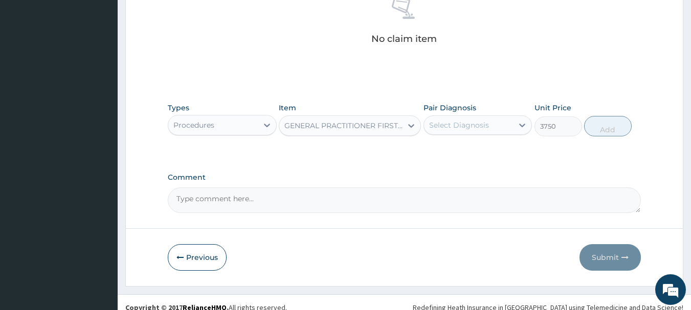
click at [453, 123] on div "Select Diagnosis" at bounding box center [459, 125] width 60 height 10
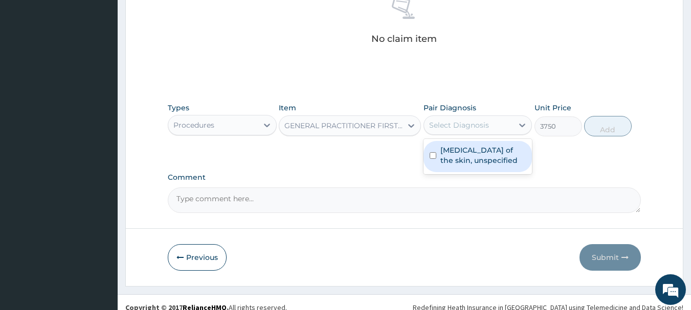
click at [463, 160] on label "Fungal infection of the skin, unspecified" at bounding box center [483, 155] width 86 height 20
checkbox input "true"
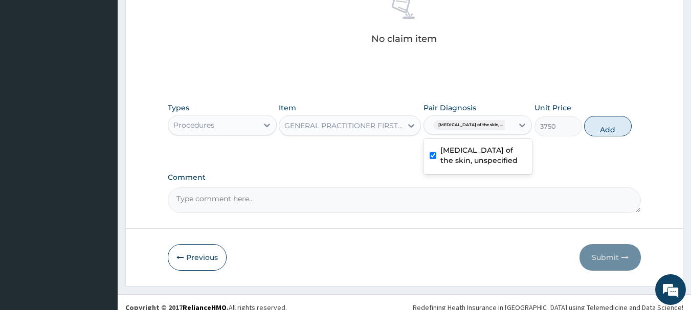
click at [601, 129] on button "Add" at bounding box center [608, 126] width 48 height 20
type input "0"
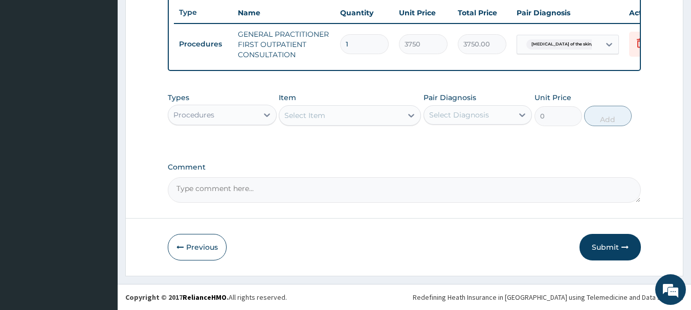
scroll to position [392, 0]
click at [262, 115] on icon at bounding box center [267, 115] width 10 height 10
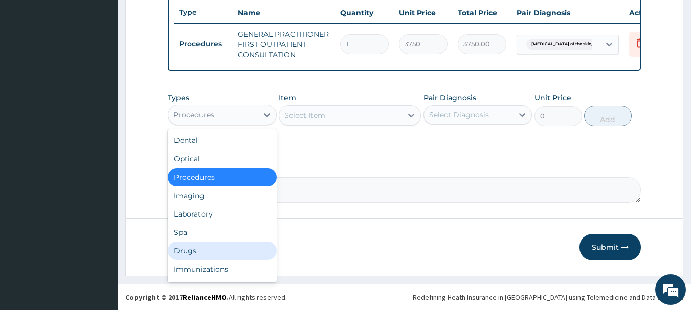
drag, startPoint x: 190, startPoint y: 250, endPoint x: 234, endPoint y: 184, distance: 78.9
click at [191, 248] on div "Drugs" at bounding box center [222, 251] width 109 height 18
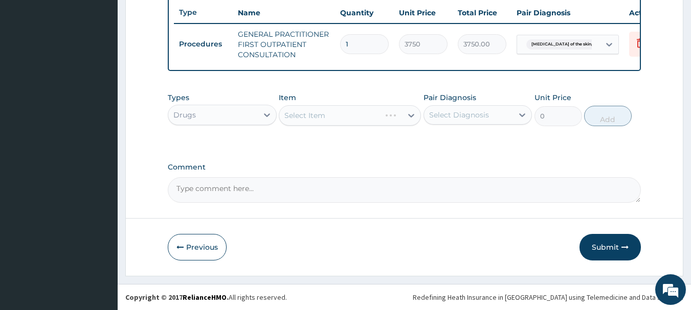
click at [322, 113] on div "Select Item" at bounding box center [350, 115] width 142 height 20
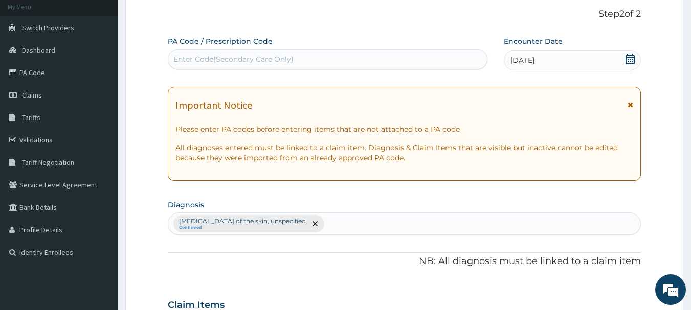
scroll to position [153, 0]
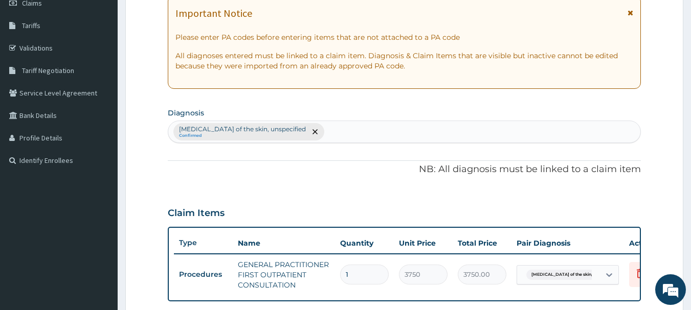
click at [326, 129] on input "text" at bounding box center [326, 132] width 1 height 10
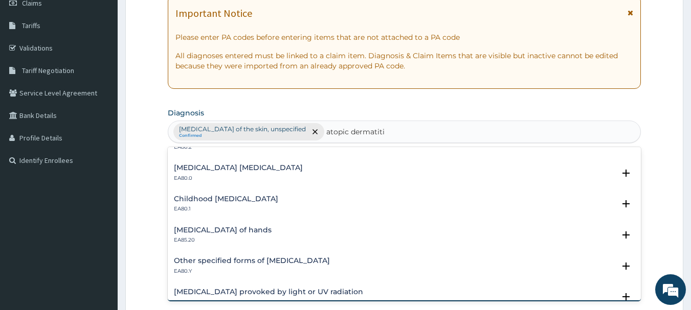
scroll to position [68, 0]
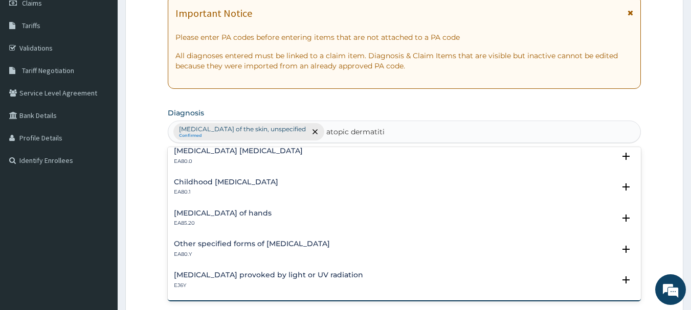
type input "atopic dermatiti"
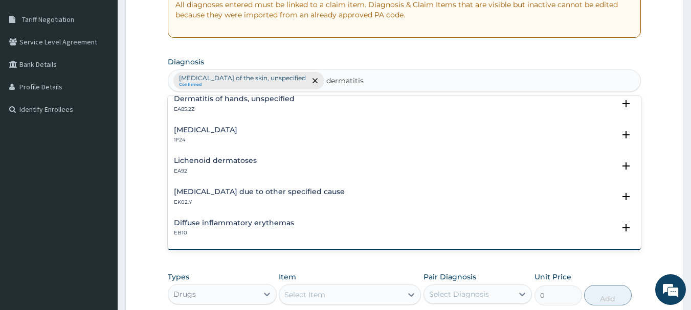
scroll to position [328, 0]
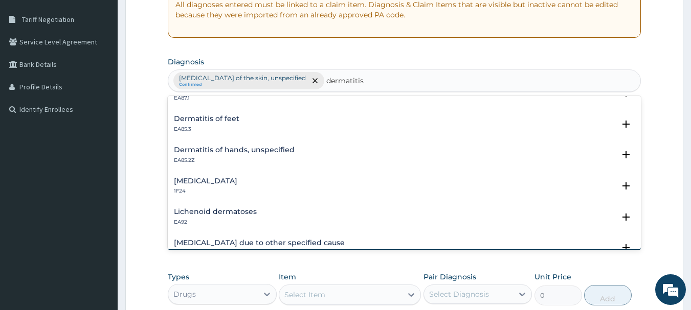
type input "dermatitis"
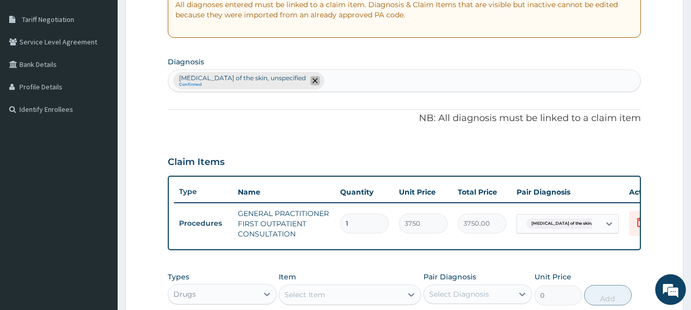
click at [310, 81] on span "remove selection option" at bounding box center [314, 80] width 9 height 9
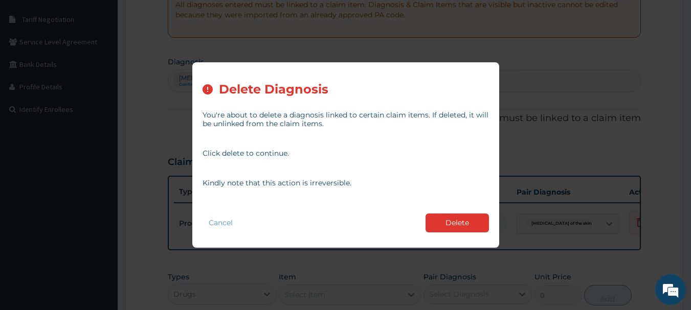
click at [444, 219] on button "Delete" at bounding box center [457, 223] width 63 height 19
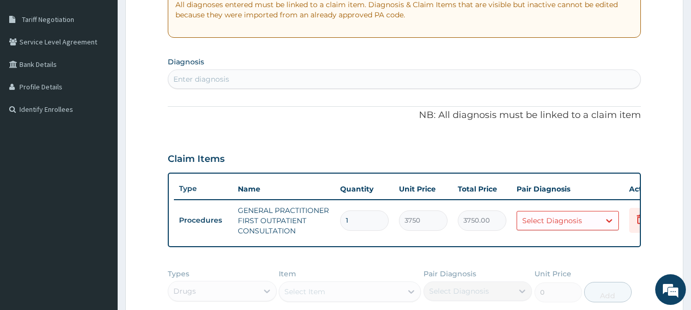
click at [247, 79] on div "Enter diagnosis" at bounding box center [404, 79] width 473 height 16
type input "infection of"
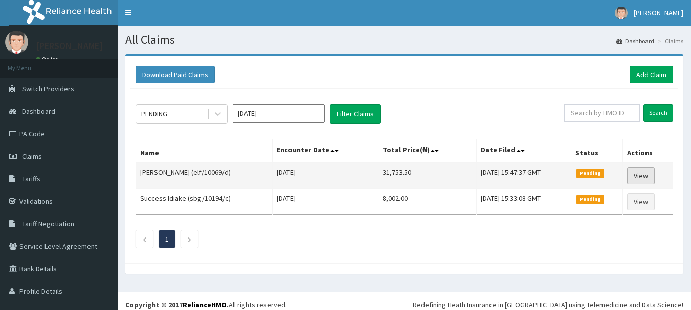
click at [636, 174] on link "View" at bounding box center [641, 175] width 28 height 17
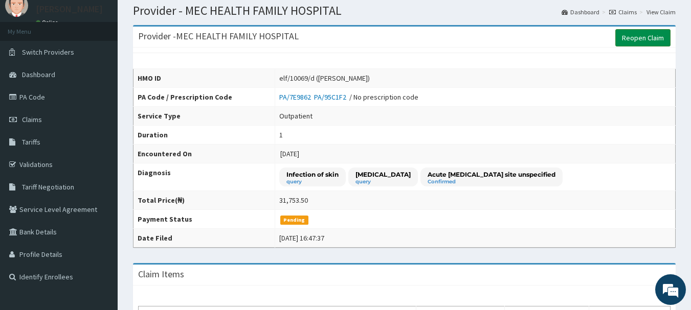
click at [650, 33] on link "Reopen Claim" at bounding box center [642, 37] width 55 height 17
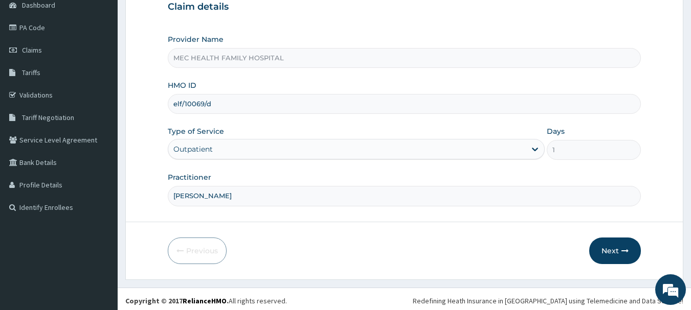
scroll to position [110, 0]
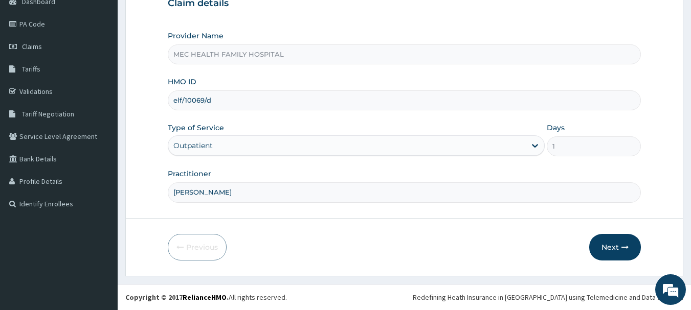
click at [257, 195] on input "[PERSON_NAME]" at bounding box center [405, 193] width 474 height 20
type input "[PERSON_NAME]"
click at [609, 242] on button "Next" at bounding box center [615, 247] width 52 height 27
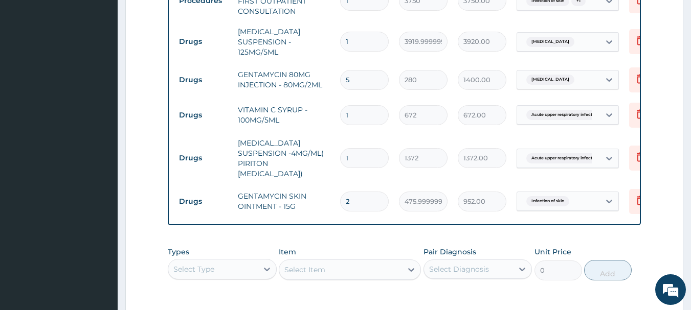
scroll to position [680, 0]
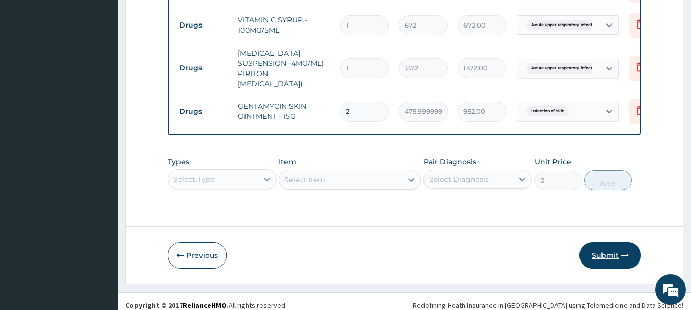
click at [606, 242] on button "Submit" at bounding box center [609, 255] width 61 height 27
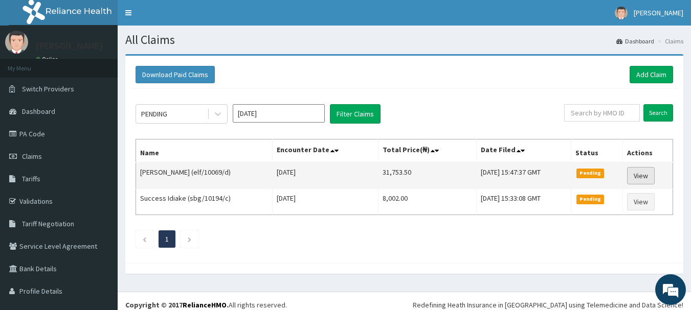
click at [647, 175] on link "View" at bounding box center [641, 175] width 28 height 17
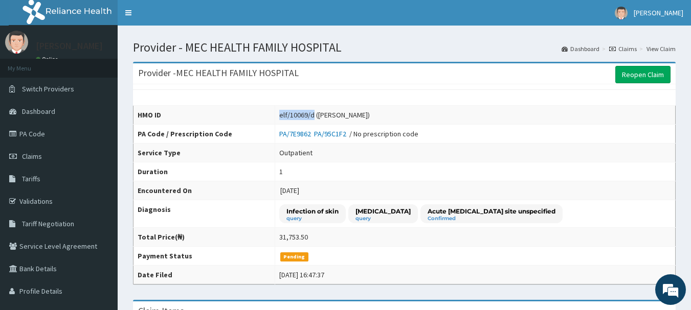
drag, startPoint x: 305, startPoint y: 115, endPoint x: 272, endPoint y: 110, distance: 33.6
click at [279, 110] on div "elf/10069/d (Omomurewa Oluwafemi)" at bounding box center [324, 115] width 91 height 10
copy div "elf/10069/d"
click at [36, 133] on link "PA Code" at bounding box center [59, 134] width 118 height 23
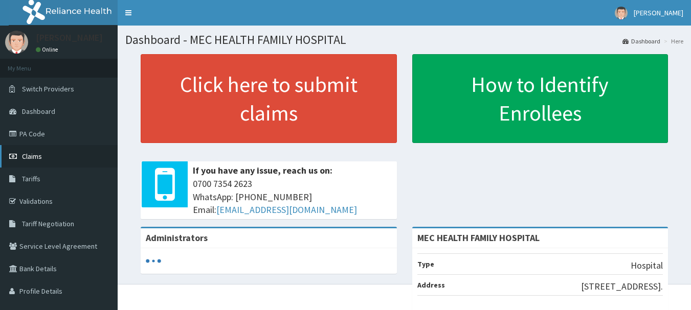
click at [38, 151] on link "Claims" at bounding box center [59, 156] width 118 height 23
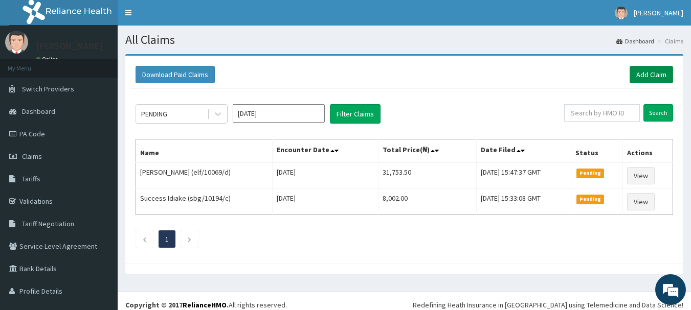
click at [646, 76] on link "Add Claim" at bounding box center [651, 74] width 43 height 17
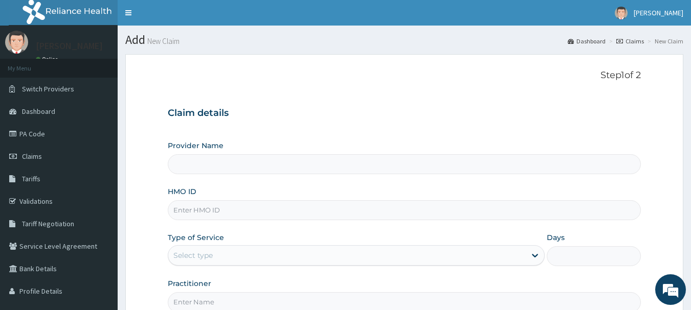
click at [251, 214] on input "HMO ID" at bounding box center [405, 210] width 474 height 20
type input "MEC HEALTH FAMILY HOSPITAL"
paste input "elf/10069/d"
type input "elf/10069/d"
click at [309, 254] on div "Select type" at bounding box center [346, 256] width 357 height 16
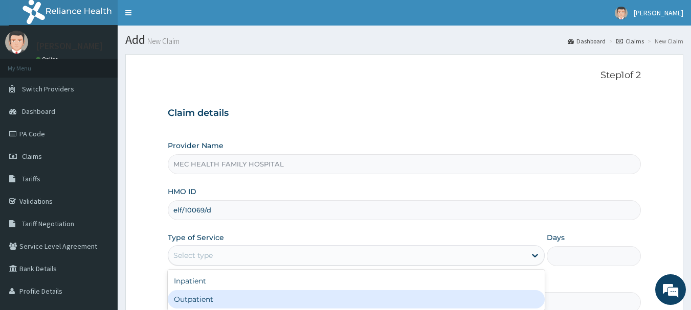
click at [216, 300] on div "Outpatient" at bounding box center [356, 299] width 377 height 18
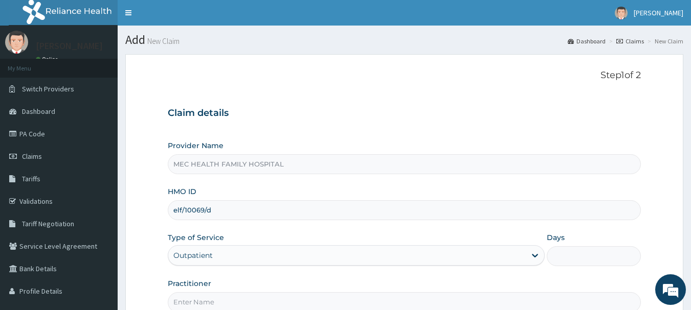
type input "1"
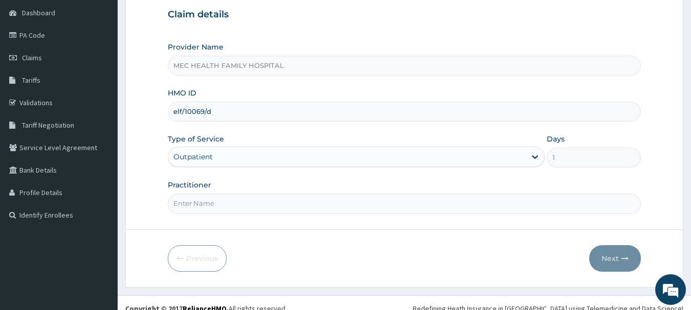
scroll to position [110, 0]
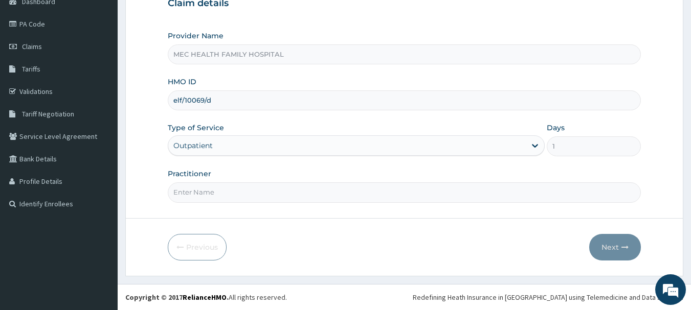
click at [256, 186] on input "Practitioner" at bounding box center [405, 193] width 474 height 20
type input "[PERSON_NAME]"
click at [595, 246] on button "Next" at bounding box center [615, 247] width 52 height 27
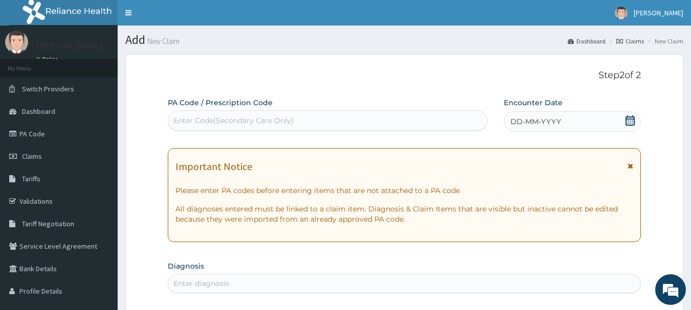
scroll to position [0, 0]
click at [627, 123] on icon at bounding box center [629, 121] width 9 height 10
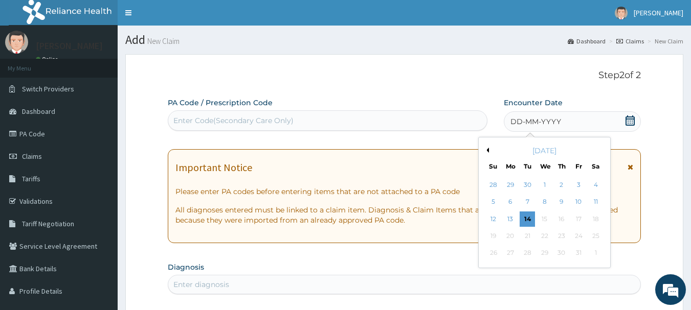
drag, startPoint x: 508, startPoint y: 200, endPoint x: 513, endPoint y: 196, distance: 6.5
click at [508, 200] on div "6" at bounding box center [510, 202] width 15 height 15
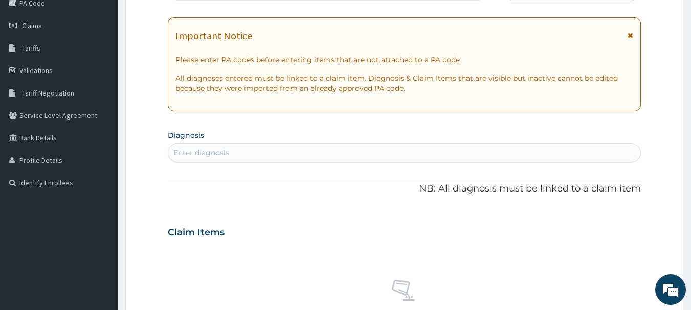
scroll to position [153, 0]
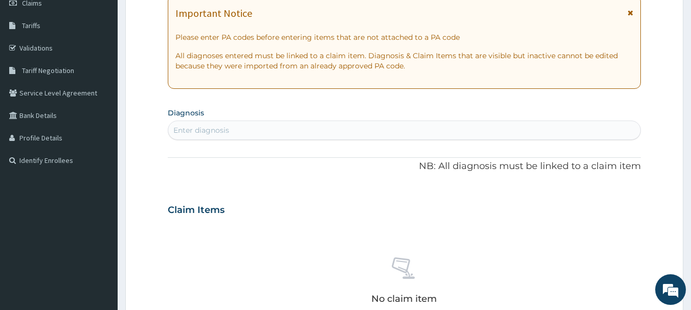
click at [305, 128] on div "Enter diagnosis" at bounding box center [404, 130] width 473 height 16
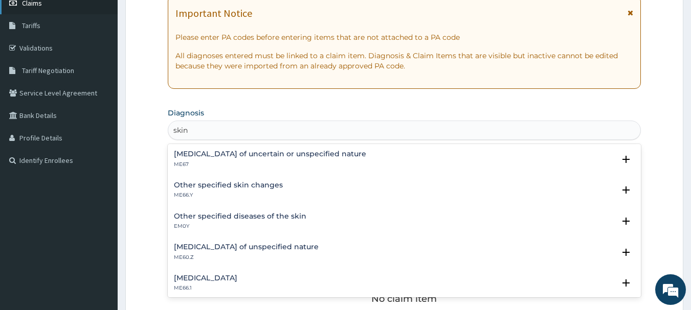
type input "skin"
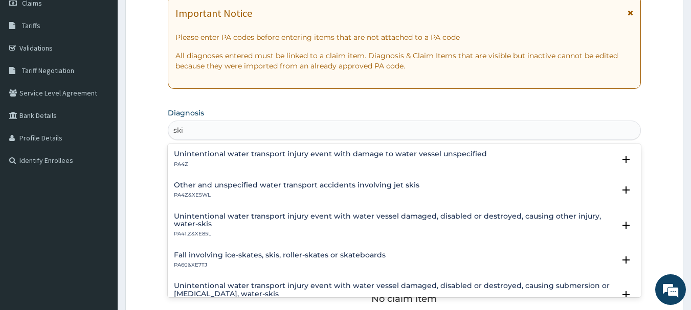
type input "skin"
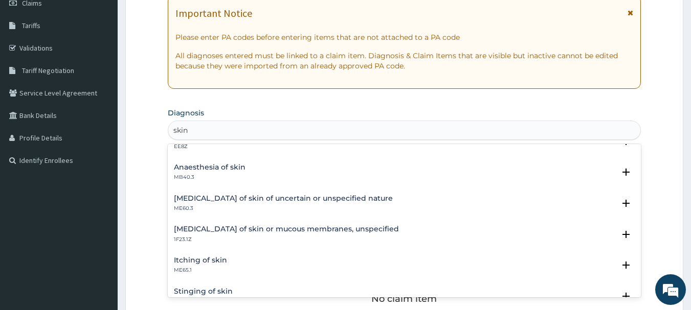
scroll to position [51, 0]
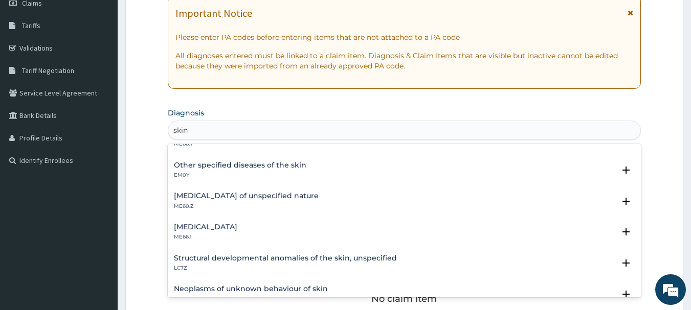
click at [242, 166] on h4 "Other specified diseases of the skin" at bounding box center [240, 166] width 132 height 8
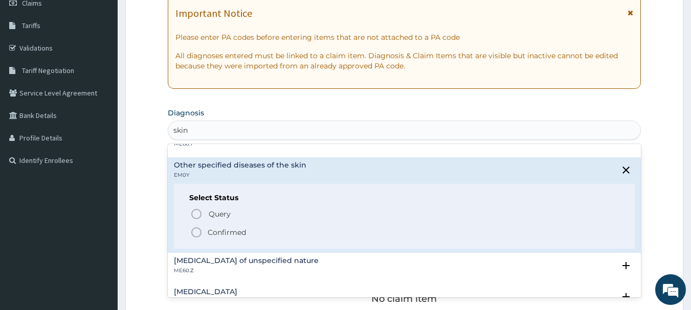
drag, startPoint x: 224, startPoint y: 235, endPoint x: 225, endPoint y: 227, distance: 8.2
click at [224, 234] on p "Confirmed" at bounding box center [227, 233] width 38 height 10
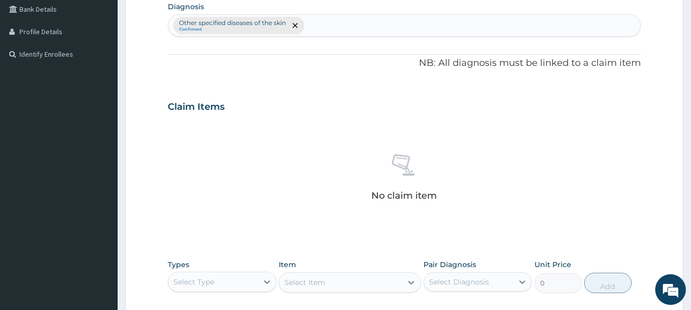
scroll to position [409, 0]
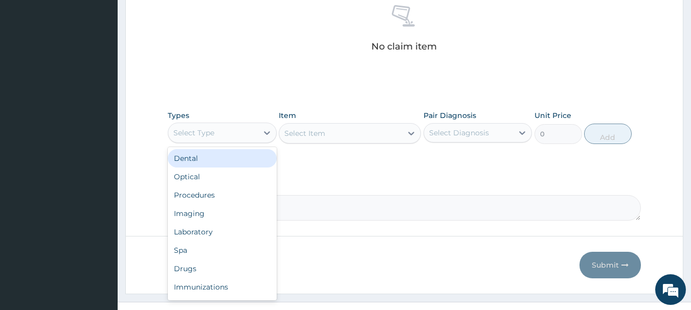
click at [241, 137] on div "Select Type" at bounding box center [213, 133] width 90 height 16
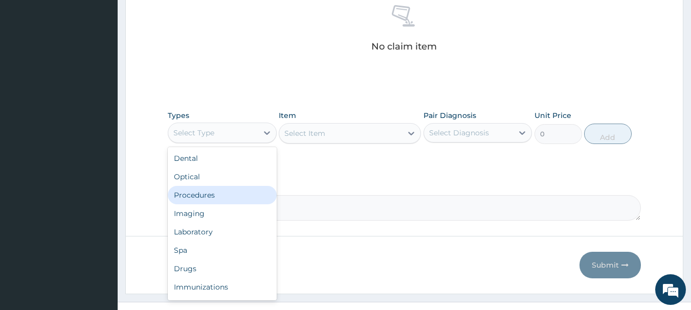
click at [210, 197] on div "Procedures" at bounding box center [222, 195] width 109 height 18
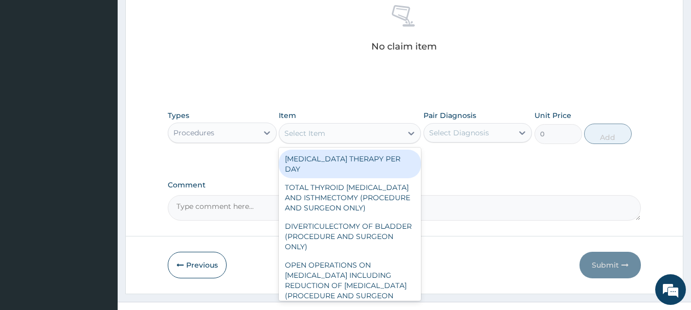
click at [325, 131] on div "Select Item" at bounding box center [304, 133] width 41 height 10
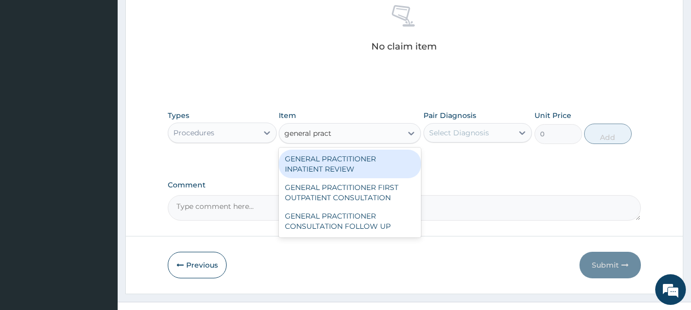
type input "general practi"
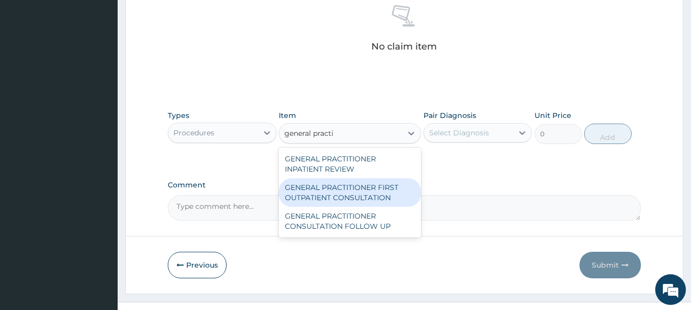
click at [367, 195] on div "GENERAL PRACTITIONER FIRST OUTPATIENT CONSULTATION" at bounding box center [350, 192] width 142 height 29
type input "3750"
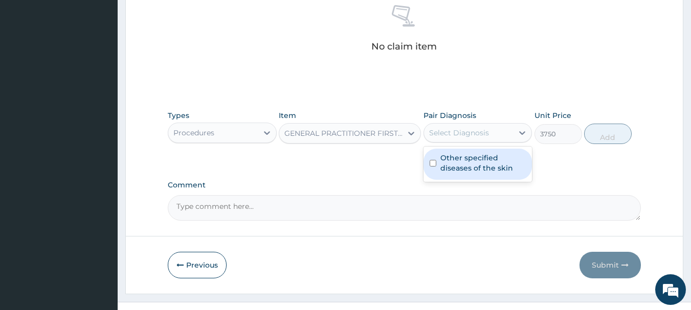
click at [490, 127] on div "Select Diagnosis" at bounding box center [469, 133] width 90 height 16
drag, startPoint x: 482, startPoint y: 161, endPoint x: 494, endPoint y: 156, distance: 12.8
click at [483, 161] on label "Other specified diseases of the skin" at bounding box center [483, 163] width 86 height 20
checkbox input "true"
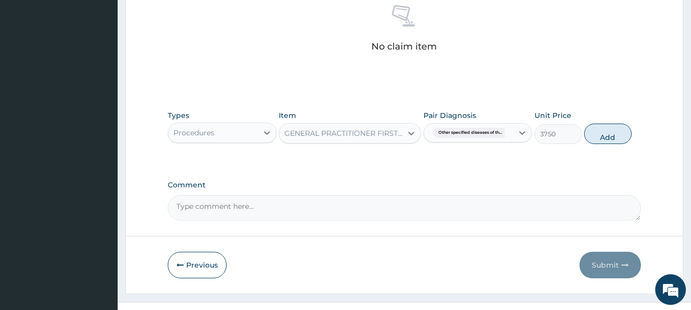
click at [598, 132] on button "Add" at bounding box center [608, 134] width 48 height 20
type input "0"
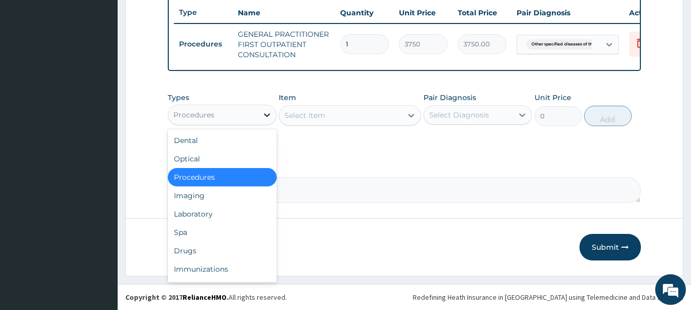
click at [265, 120] on div at bounding box center [267, 115] width 18 height 18
click at [199, 248] on div "Drugs" at bounding box center [222, 251] width 109 height 18
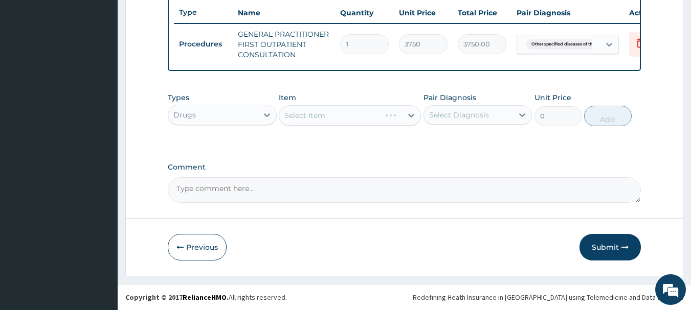
click at [326, 115] on div "Select Item" at bounding box center [350, 115] width 142 height 20
click at [303, 117] on div "Select Item" at bounding box center [304, 115] width 41 height 10
type input "trip"
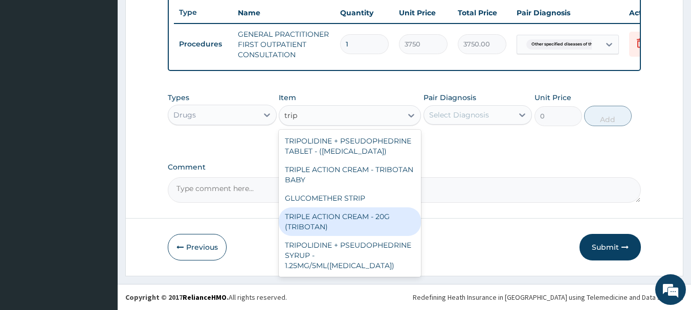
click at [382, 220] on div "TRIPLE ACTION CREAM - 20G (TRIBOTAN)" at bounding box center [350, 222] width 142 height 29
type input "1400"
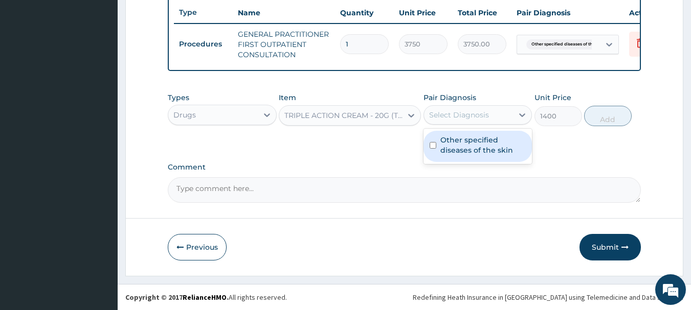
click at [480, 110] on div "Select Diagnosis" at bounding box center [459, 115] width 60 height 10
click at [464, 145] on label "Other specified diseases of the skin" at bounding box center [483, 145] width 86 height 20
checkbox input "true"
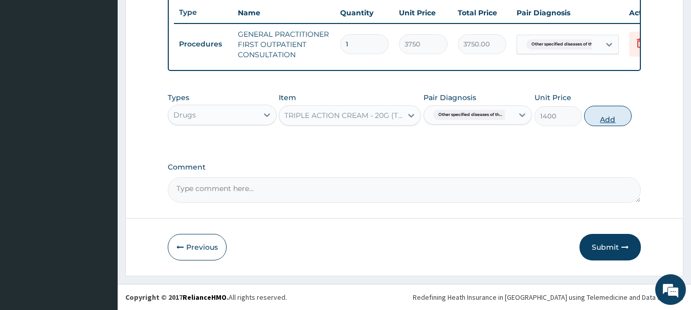
click at [606, 119] on button "Add" at bounding box center [608, 116] width 48 height 20
type input "0"
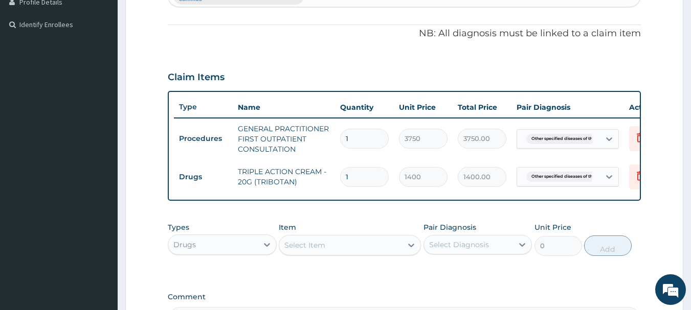
scroll to position [427, 0]
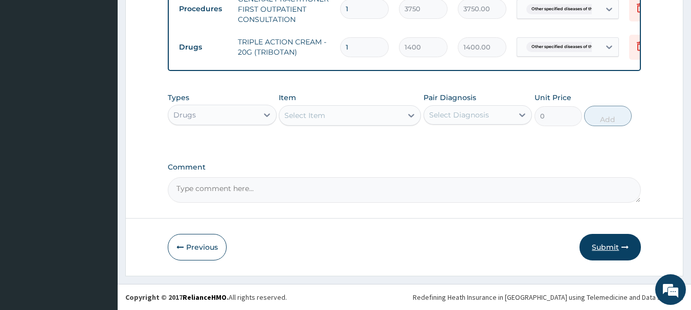
click at [602, 247] on button "Submit" at bounding box center [609, 247] width 61 height 27
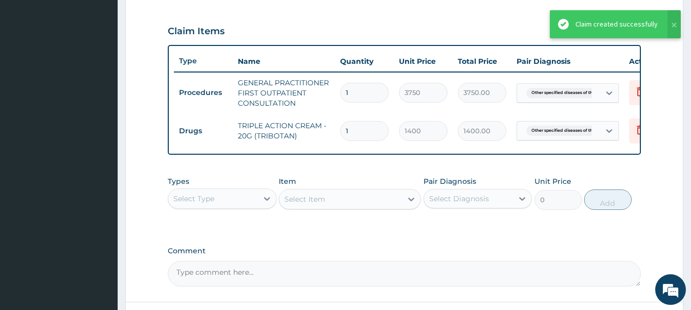
scroll to position [120, 0]
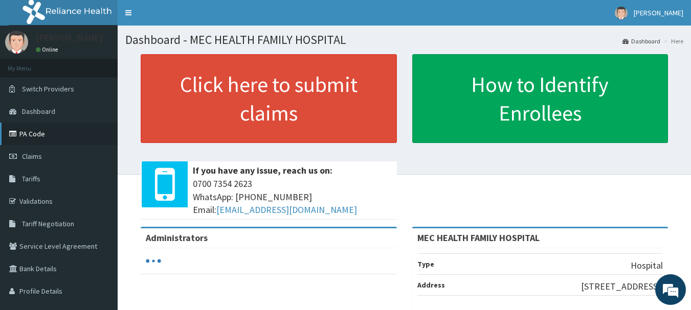
click at [38, 137] on link "PA Code" at bounding box center [59, 134] width 118 height 23
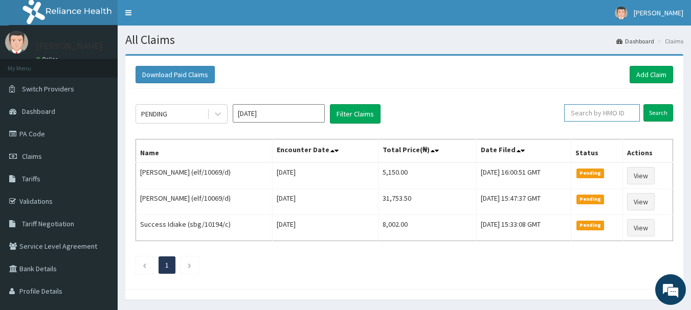
click at [614, 117] on input "text" at bounding box center [602, 112] width 76 height 17
type input "mbm/10013/c"
click at [659, 116] on input "Search" at bounding box center [658, 112] width 30 height 17
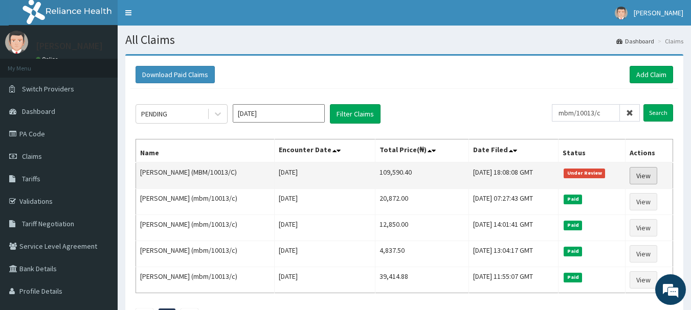
click at [642, 172] on link "View" at bounding box center [644, 175] width 28 height 17
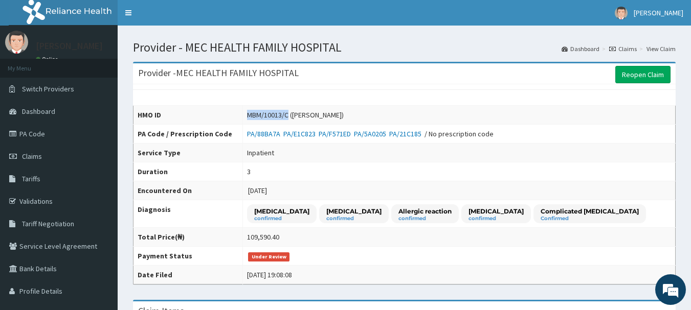
drag, startPoint x: 306, startPoint y: 114, endPoint x: 260, endPoint y: 113, distance: 46.0
click at [262, 115] on td "MBM/10013/C ([PERSON_NAME])" at bounding box center [459, 115] width 433 height 19
copy div "MBM/10013/C"
click at [49, 158] on link "Claims" at bounding box center [59, 156] width 118 height 23
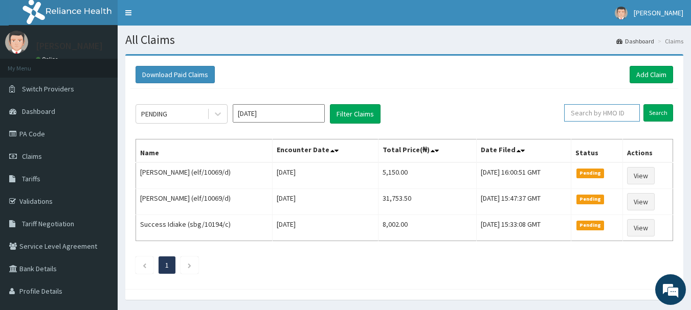
click at [618, 111] on input "text" at bounding box center [602, 112] width 76 height 17
paste input "MBM/10013/C"
click at [648, 117] on input "Search" at bounding box center [658, 112] width 30 height 17
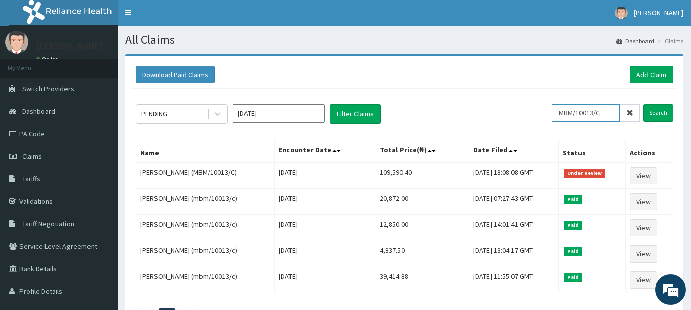
drag, startPoint x: 605, startPoint y: 110, endPoint x: 610, endPoint y: 111, distance: 5.2
click at [605, 111] on input "MBM/10013/C" at bounding box center [586, 112] width 68 height 17
drag, startPoint x: 614, startPoint y: 112, endPoint x: 507, endPoint y: 105, distance: 107.1
click at [555, 108] on div "PENDING Oct 2025 Filter Claims MBM/10013/C Search" at bounding box center [405, 113] width 538 height 19
type input "fxt/10132/a"
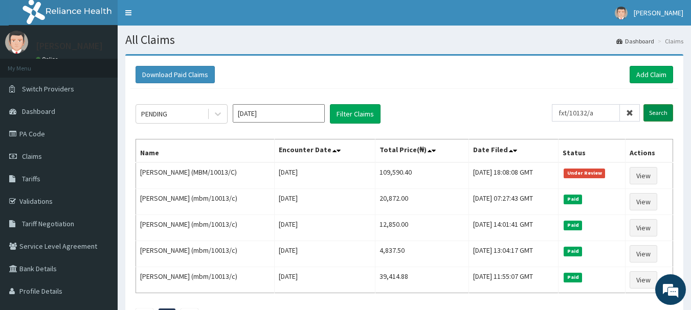
click at [656, 109] on input "Search" at bounding box center [658, 112] width 30 height 17
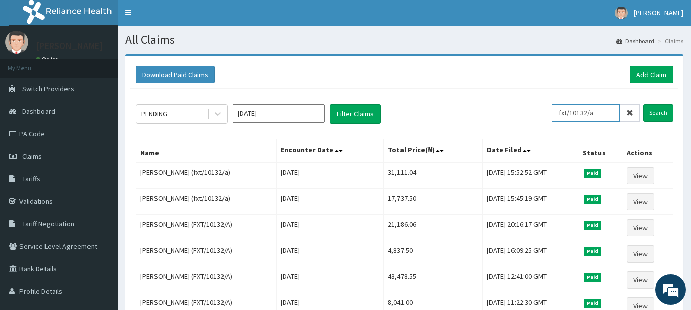
drag, startPoint x: 609, startPoint y: 111, endPoint x: 557, endPoint y: 111, distance: 51.7
click at [557, 111] on div "PENDING Oct 2025 Filter Claims fxt/10132/a Search" at bounding box center [405, 113] width 538 height 19
click at [642, 75] on link "Add Claim" at bounding box center [651, 74] width 43 height 17
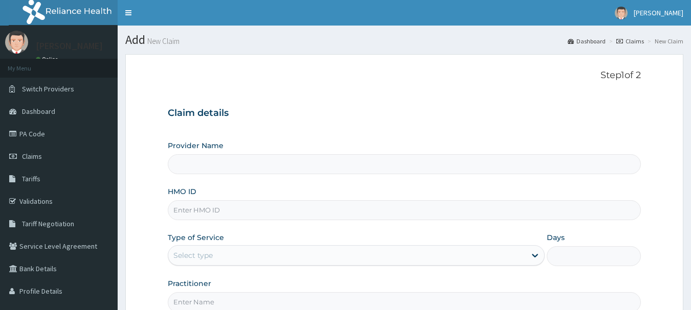
click at [233, 212] on input "HMO ID" at bounding box center [405, 210] width 474 height 20
paste input "fxt/10132/a"
type input "fxt/10132/a"
type input "MEC HEALTH FAMILY HOSPITAL"
type input "fxt/10132/a"
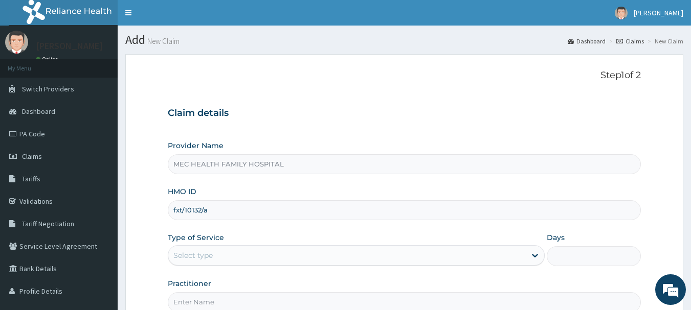
click at [365, 261] on div "Select type" at bounding box center [346, 256] width 357 height 16
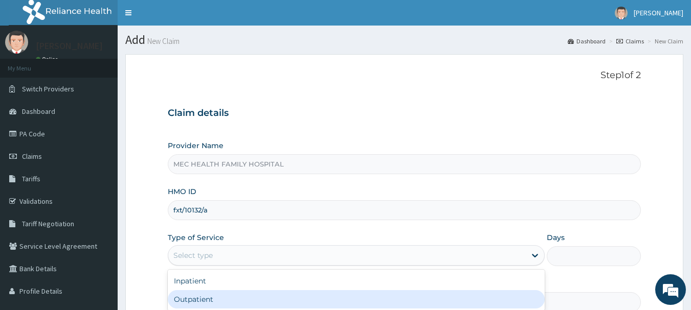
drag, startPoint x: 212, startPoint y: 300, endPoint x: 249, endPoint y: 258, distance: 55.8
click at [217, 296] on div "Outpatient" at bounding box center [356, 299] width 377 height 18
type input "1"
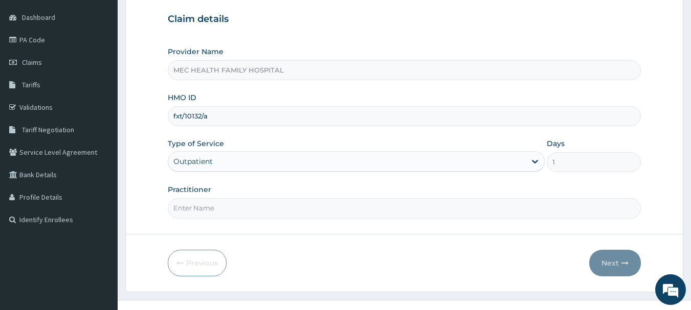
scroll to position [110, 0]
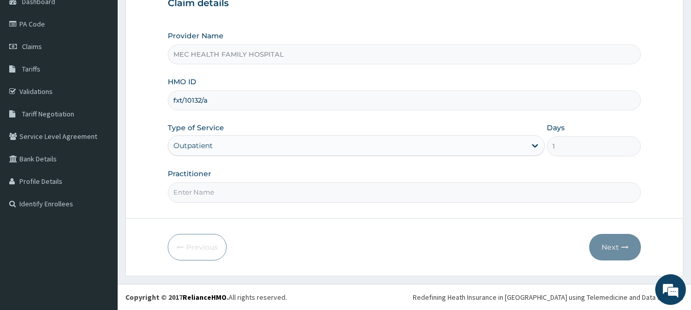
click at [268, 189] on input "Practitioner" at bounding box center [405, 193] width 474 height 20
type input "d"
type input "A"
type input "Dr. Akinyele"
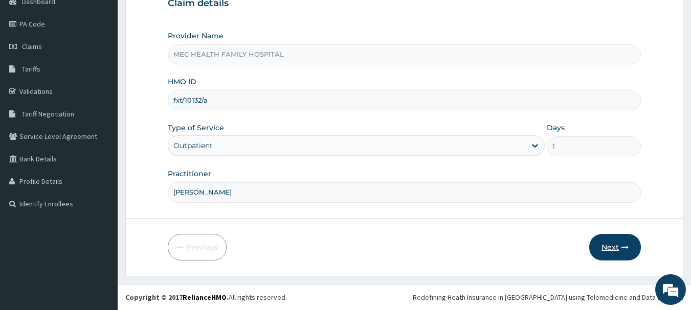
click at [619, 243] on button "Next" at bounding box center [615, 247] width 52 height 27
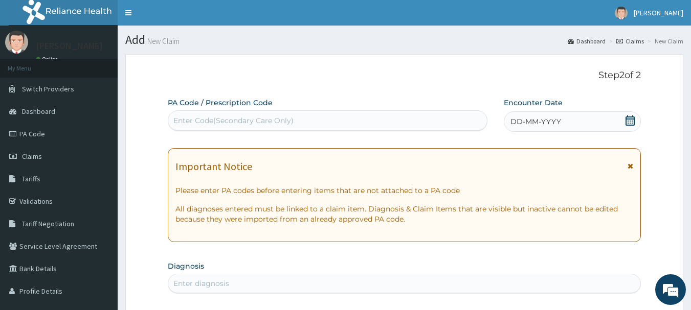
click at [560, 125] on span "DD-MM-YYYY" at bounding box center [535, 122] width 51 height 10
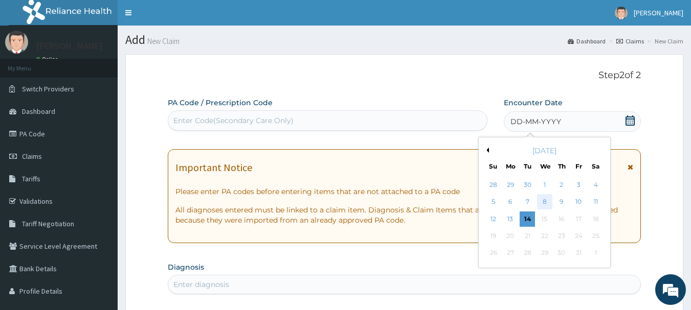
click at [542, 196] on div "8" at bounding box center [544, 202] width 15 height 15
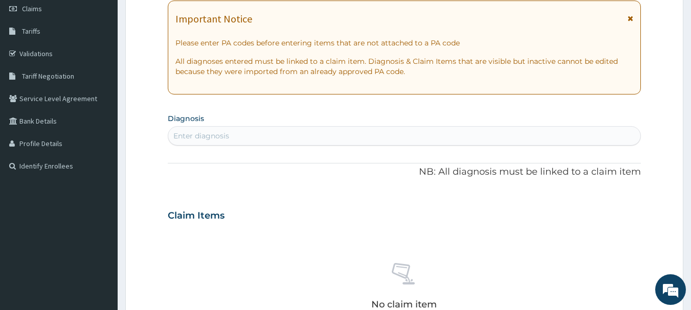
scroll to position [153, 0]
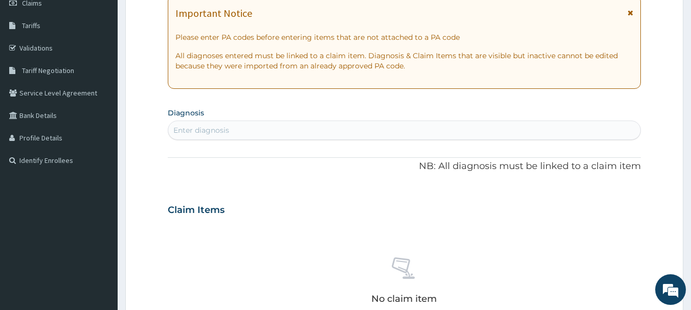
click at [303, 132] on div "Enter diagnosis" at bounding box center [404, 130] width 473 height 16
type input "BACTERIAL"
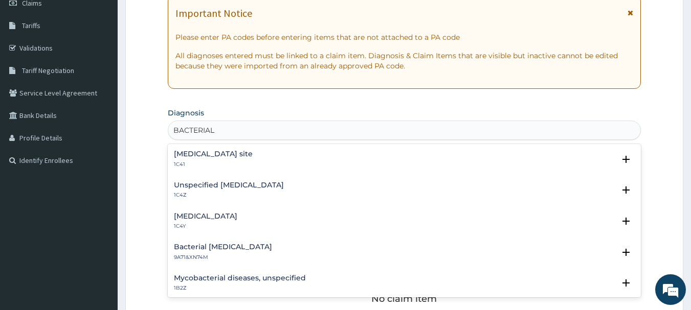
click at [253, 160] on div "Bacterial infection of unspecified site 1C41" at bounding box center [213, 159] width 79 height 18
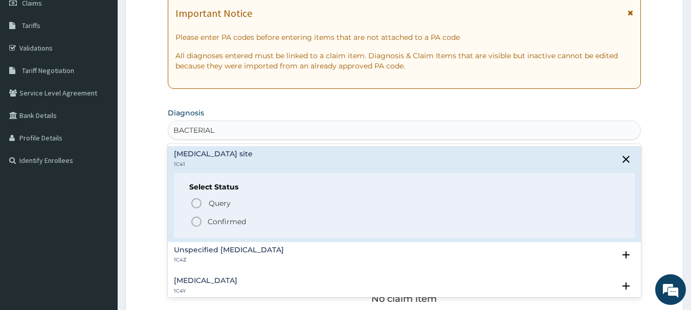
drag, startPoint x: 214, startPoint y: 217, endPoint x: 219, endPoint y: 208, distance: 11.0
click at [215, 216] on span "Confirmed" at bounding box center [405, 222] width 430 height 12
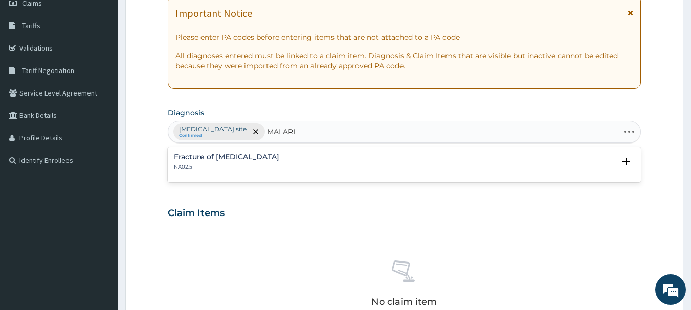
type input "MALARIA"
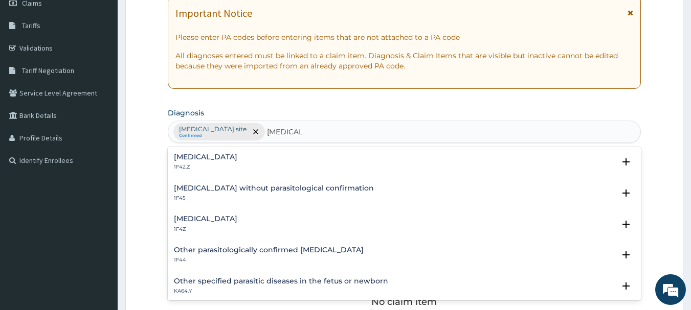
click at [216, 220] on h4 "Malaria, unspecified" at bounding box center [205, 219] width 63 height 8
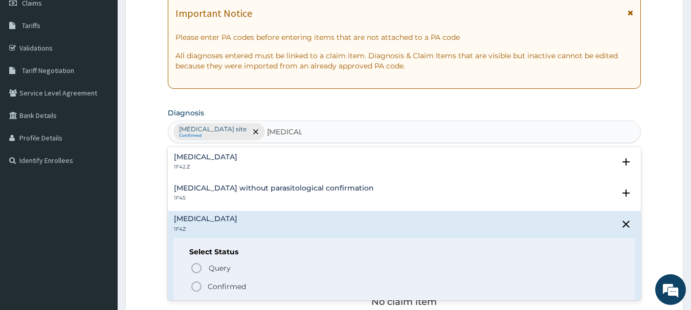
drag, startPoint x: 229, startPoint y: 288, endPoint x: 267, endPoint y: 241, distance: 60.4
click at [230, 288] on p "Confirmed" at bounding box center [227, 287] width 38 height 10
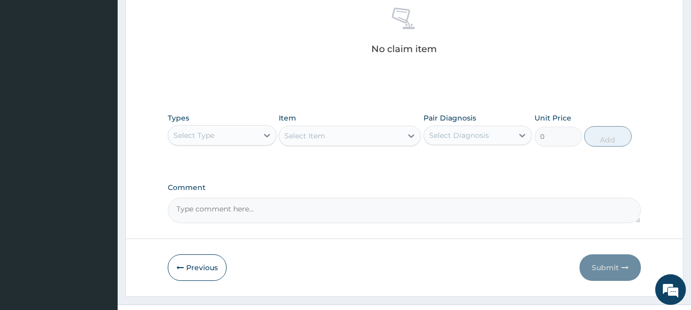
scroll to position [409, 0]
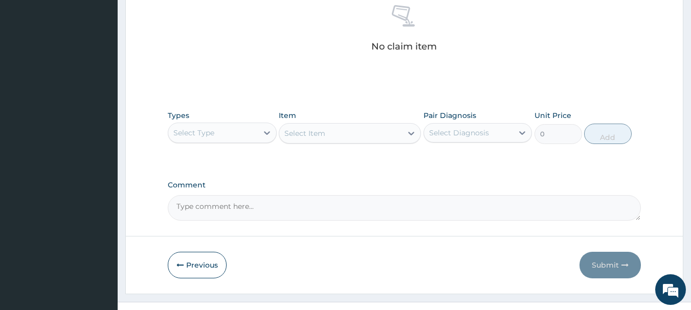
click at [257, 136] on div "Select Type" at bounding box center [213, 133] width 90 height 16
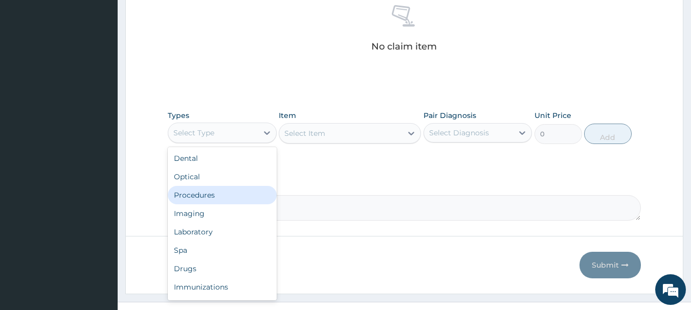
click at [208, 197] on div "Procedures" at bounding box center [222, 195] width 109 height 18
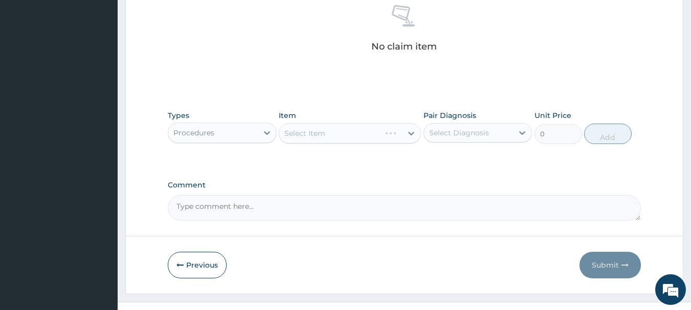
click at [354, 130] on div "Select Item" at bounding box center [350, 133] width 142 height 20
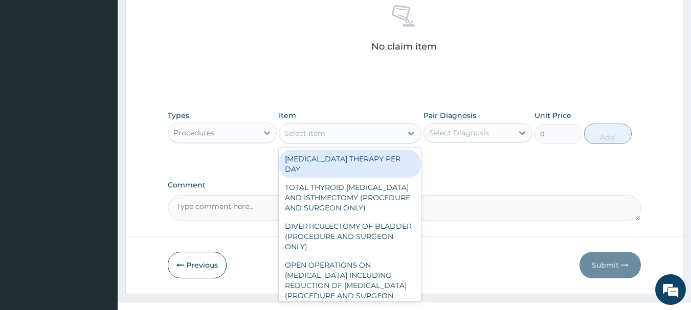
click at [341, 129] on div "Select Item" at bounding box center [340, 133] width 123 height 16
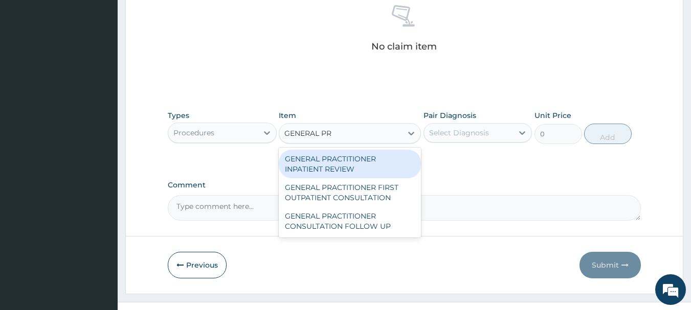
type input "GENERAL PRA"
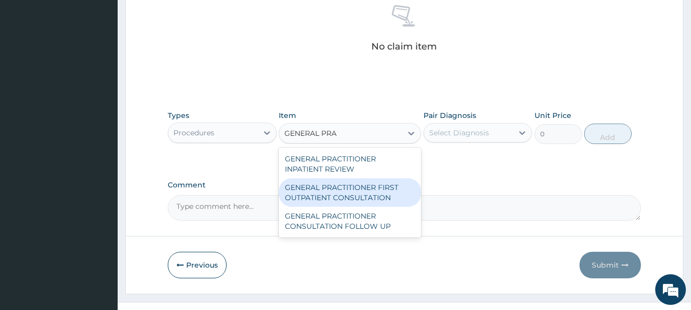
drag, startPoint x: 353, startPoint y: 190, endPoint x: 400, endPoint y: 158, distance: 56.3
click at [358, 186] on div "GENERAL PRACTITIONER FIRST OUTPATIENT CONSULTATION" at bounding box center [350, 192] width 142 height 29
type input "3750"
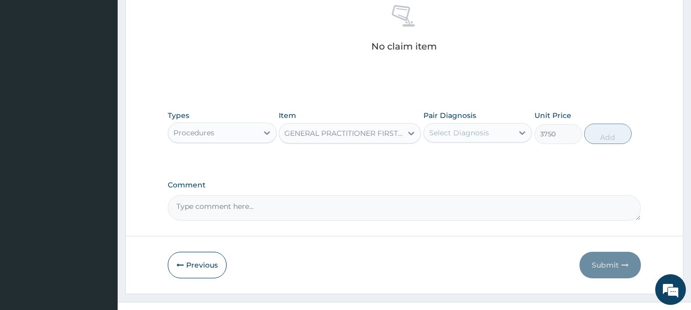
click at [486, 129] on div "Select Diagnosis" at bounding box center [459, 133] width 60 height 10
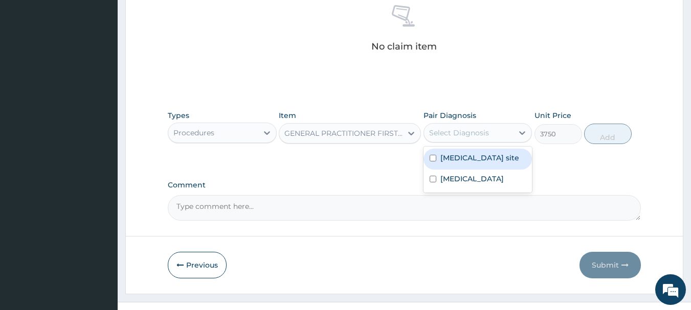
click at [481, 163] on label "[MEDICAL_DATA] site" at bounding box center [479, 158] width 79 height 10
checkbox input "true"
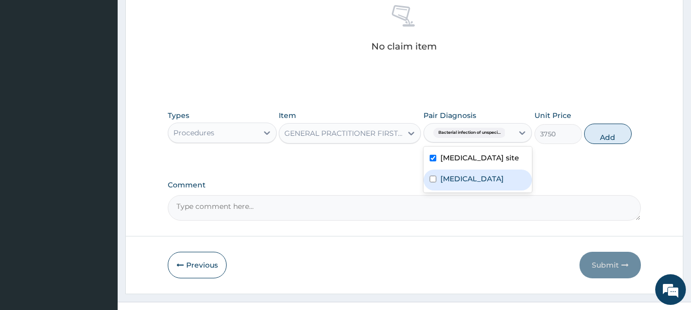
click at [484, 184] on label "Malaria, unspecified" at bounding box center [471, 179] width 63 height 10
checkbox input "true"
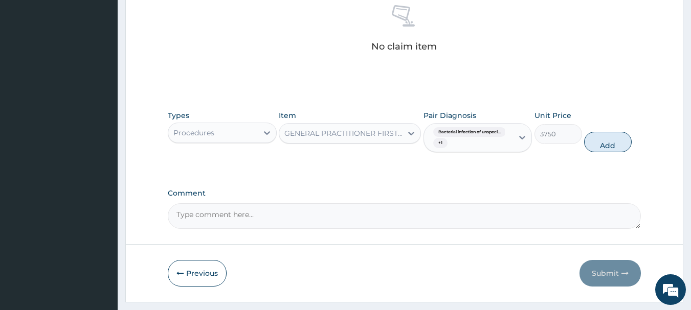
click at [602, 144] on button "Add" at bounding box center [608, 142] width 48 height 20
type input "0"
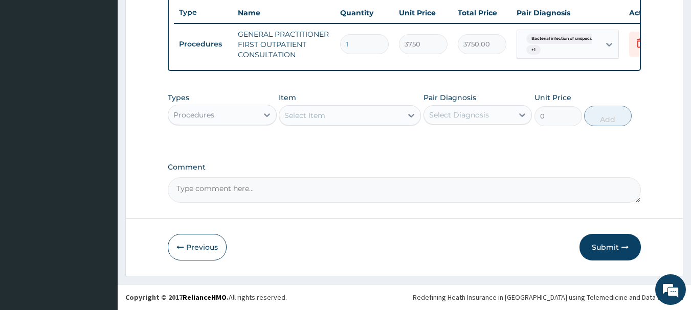
scroll to position [392, 0]
click at [306, 117] on div "Select Item" at bounding box center [304, 115] width 41 height 10
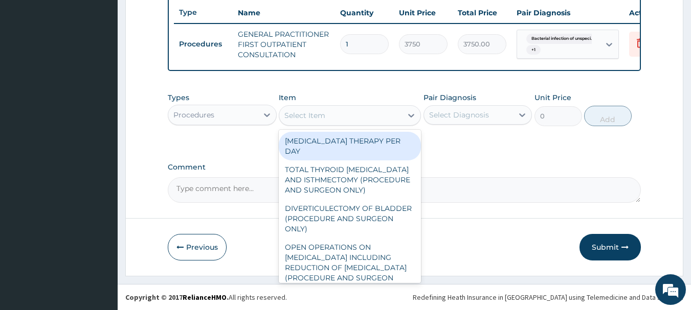
click at [247, 107] on div "Procedures" at bounding box center [213, 115] width 90 height 16
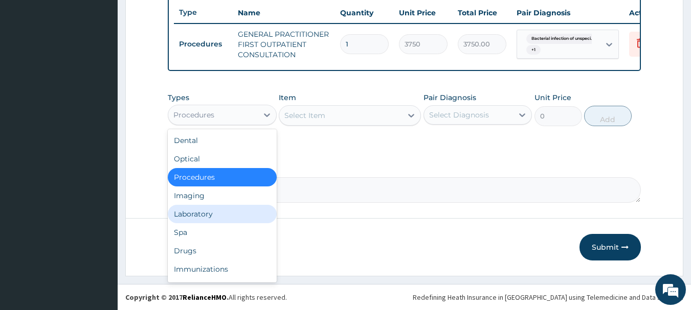
drag, startPoint x: 215, startPoint y: 214, endPoint x: 259, endPoint y: 181, distance: 55.1
click at [219, 210] on div "Laboratory" at bounding box center [222, 214] width 109 height 18
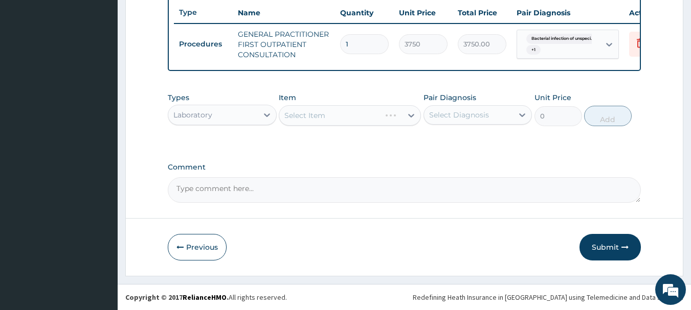
click at [365, 115] on div "Select Item" at bounding box center [350, 115] width 142 height 20
click at [365, 116] on div "Select Item" at bounding box center [350, 115] width 142 height 20
click at [361, 114] on div "Select Item" at bounding box center [350, 115] width 142 height 20
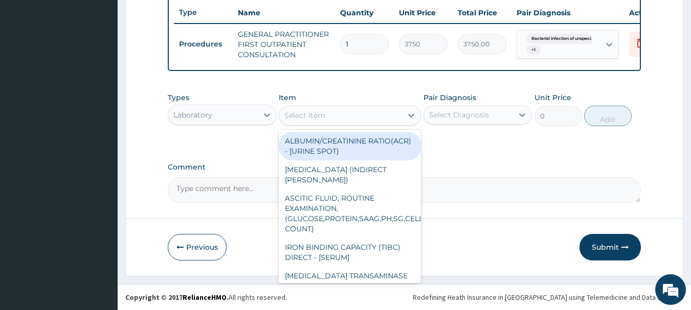
click at [347, 116] on div "Select Item" at bounding box center [340, 115] width 123 height 16
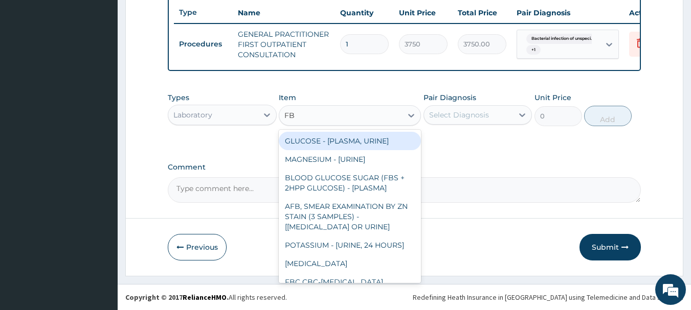
type input "FBC"
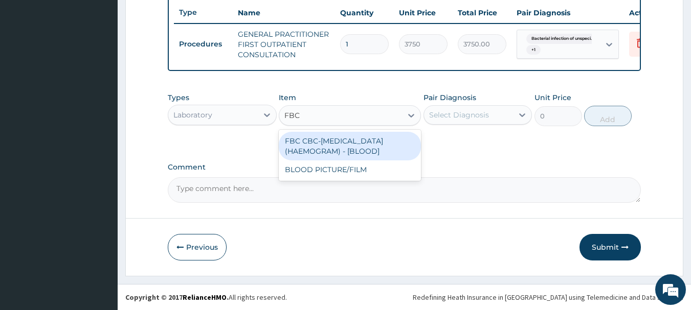
drag, startPoint x: 391, startPoint y: 148, endPoint x: 412, endPoint y: 140, distance: 22.0
click at [392, 147] on div "FBC CBC-[MEDICAL_DATA] (HAEMOGRAM) - [BLOOD]" at bounding box center [350, 146] width 142 height 29
type input "5000"
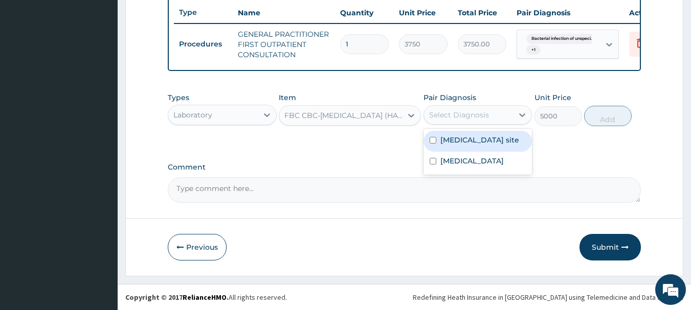
click at [501, 116] on div "Select Diagnosis" at bounding box center [469, 115] width 90 height 16
click at [476, 145] on label "[MEDICAL_DATA] site" at bounding box center [479, 140] width 79 height 10
checkbox input "true"
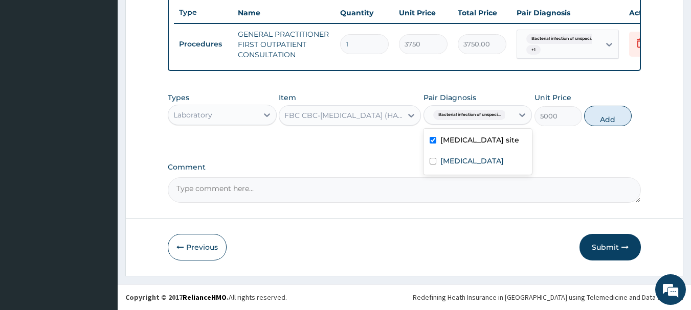
drag, startPoint x: 617, startPoint y: 120, endPoint x: 567, endPoint y: 120, distance: 50.1
click at [611, 120] on button "Add" at bounding box center [608, 116] width 48 height 20
type input "0"
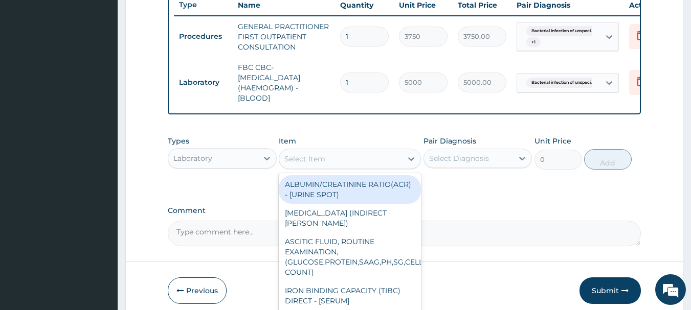
drag, startPoint x: 319, startPoint y: 165, endPoint x: 296, endPoint y: 140, distance: 34.0
click at [320, 164] on div "Select Item" at bounding box center [304, 159] width 41 height 10
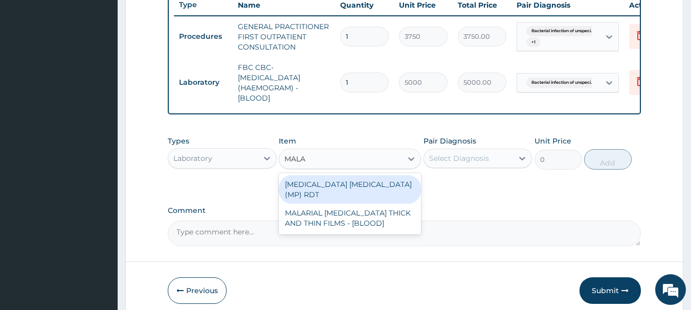
type input "MALAR"
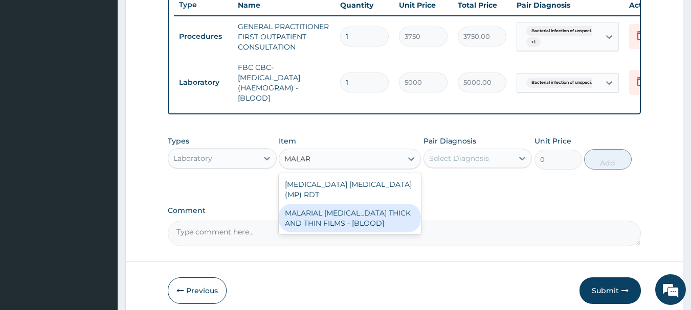
drag, startPoint x: 367, startPoint y: 218, endPoint x: 408, endPoint y: 196, distance: 46.7
click at [369, 217] on div "MALARIAL [MEDICAL_DATA] THICK AND THIN FILMS - [BLOOD]" at bounding box center [350, 218] width 142 height 29
type input "2187.5"
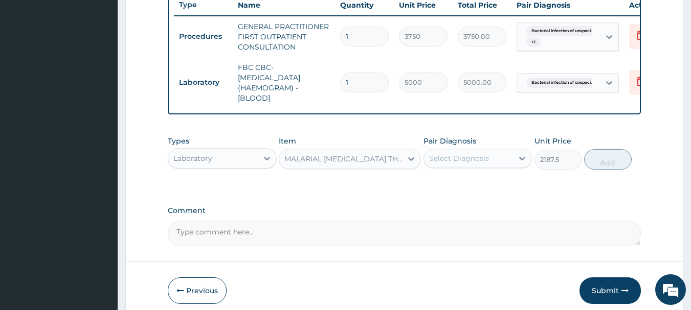
click at [466, 160] on div "Select Diagnosis" at bounding box center [469, 158] width 90 height 16
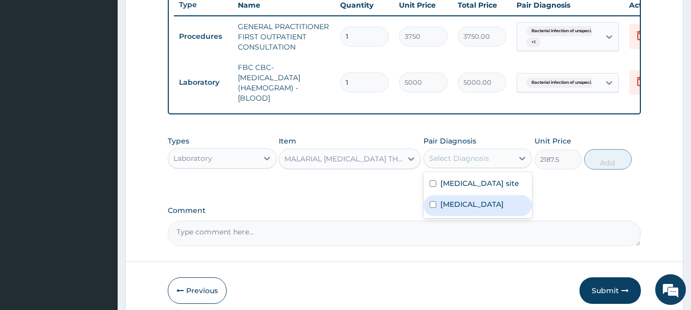
drag, startPoint x: 466, startPoint y: 220, endPoint x: 577, endPoint y: 175, distance: 119.8
click at [469, 210] on label "Malaria, unspecified" at bounding box center [471, 204] width 63 height 10
checkbox input "true"
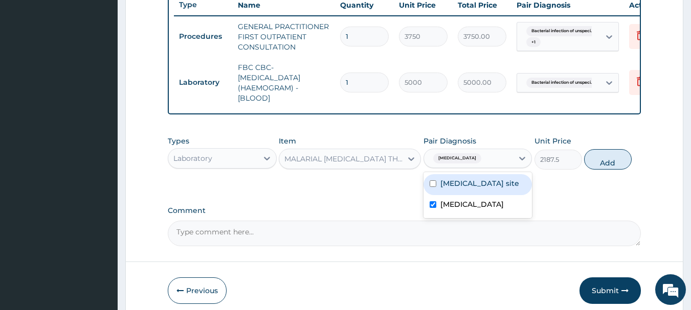
drag, startPoint x: 611, startPoint y: 170, endPoint x: 596, endPoint y: 173, distance: 15.8
click at [610, 170] on button "Add" at bounding box center [608, 159] width 48 height 20
type input "0"
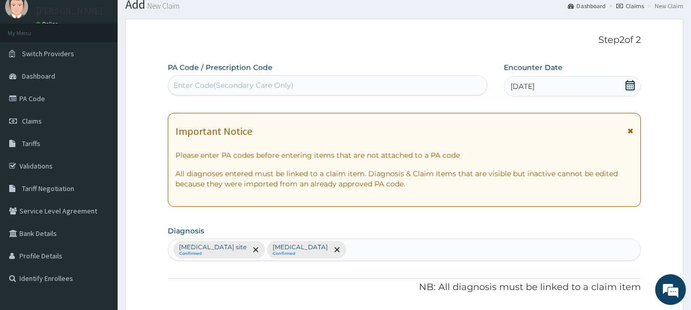
scroll to position [34, 0]
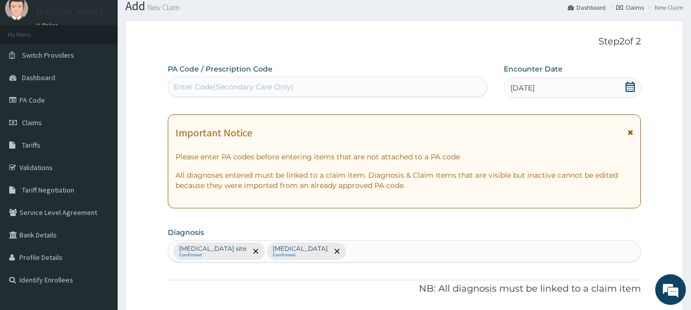
click at [423, 256] on div "Bacterial infection of unspecified site Confirmed Malaria, unspecified Confirmed" at bounding box center [404, 251] width 473 height 21
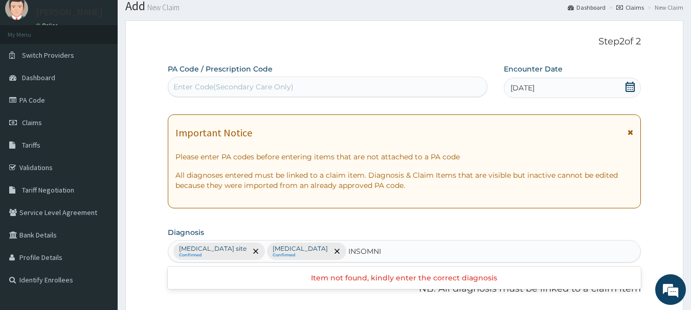
type input "INSOMNIA"
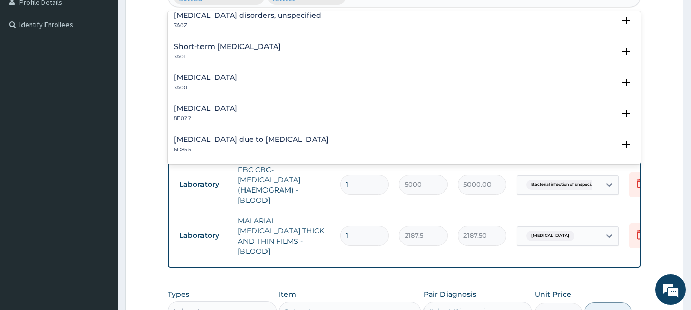
scroll to position [0, 0]
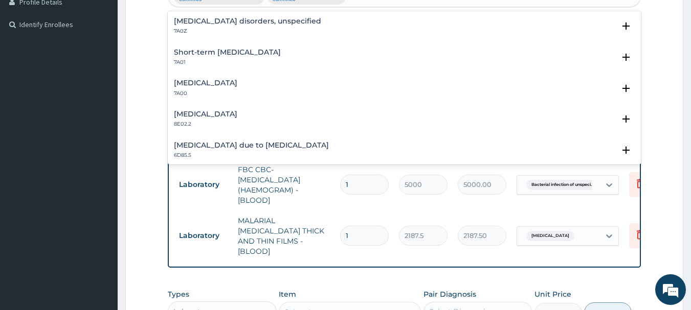
click at [259, 18] on h4 "Insomnia disorders, unspecified" at bounding box center [247, 21] width 147 height 8
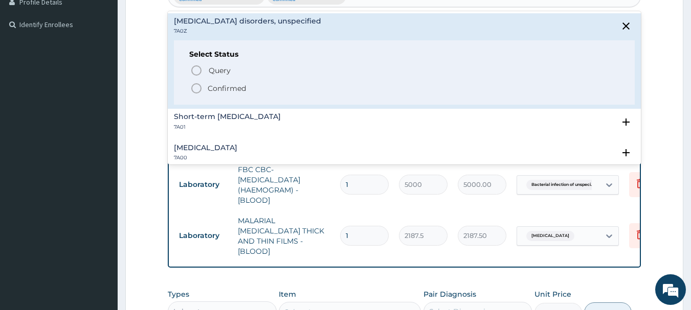
drag, startPoint x: 232, startPoint y: 90, endPoint x: 266, endPoint y: 83, distance: 35.0
click at [233, 89] on p "Confirmed" at bounding box center [227, 88] width 38 height 10
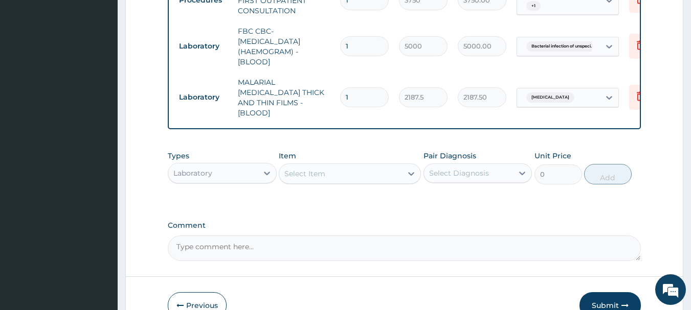
scroll to position [484, 0]
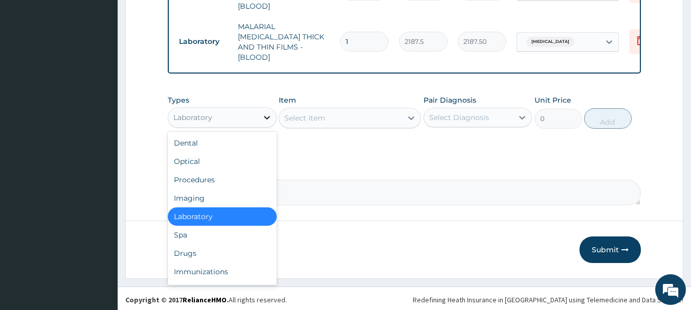
click at [265, 116] on icon at bounding box center [267, 118] width 10 height 10
click at [197, 253] on div "Drugs" at bounding box center [222, 253] width 109 height 18
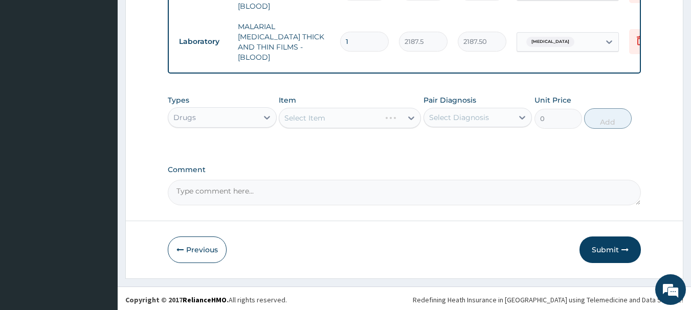
click at [346, 113] on div "Select Item" at bounding box center [350, 118] width 142 height 20
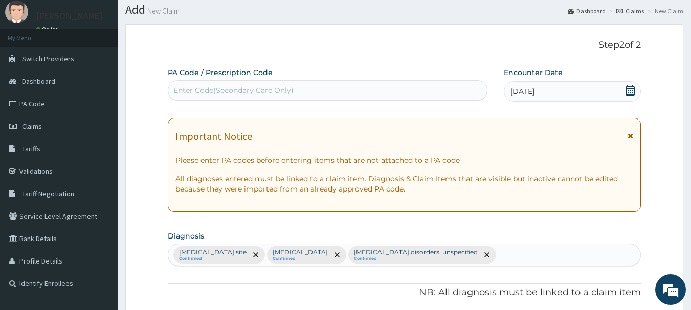
scroll to position [153, 0]
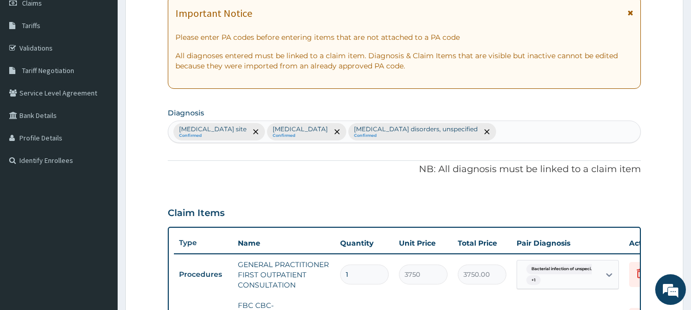
click at [543, 138] on div "Bacterial infection of unspecified site Confirmed Malaria, unspecified Confirme…" at bounding box center [404, 131] width 473 height 21
type input "PEPTIC"
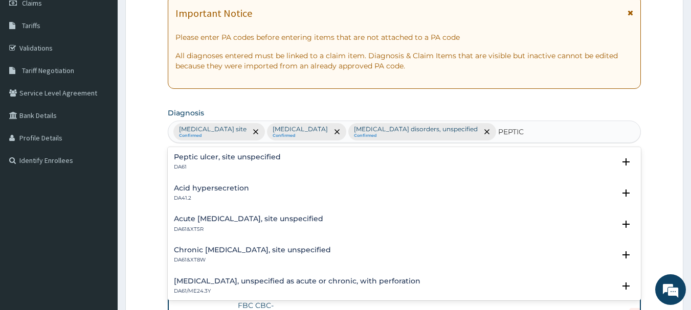
click at [218, 161] on h4 "Peptic ulcer, site unspecified" at bounding box center [227, 157] width 107 height 8
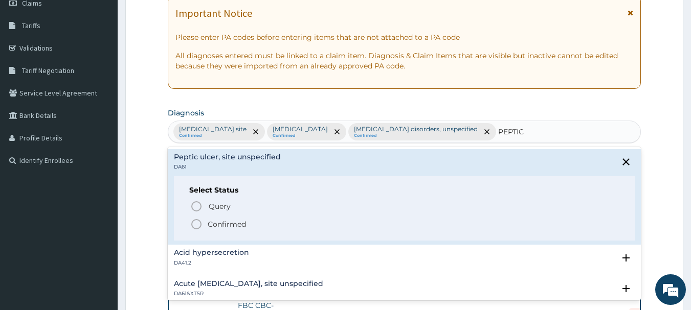
click at [245, 228] on p "Confirmed" at bounding box center [227, 224] width 38 height 10
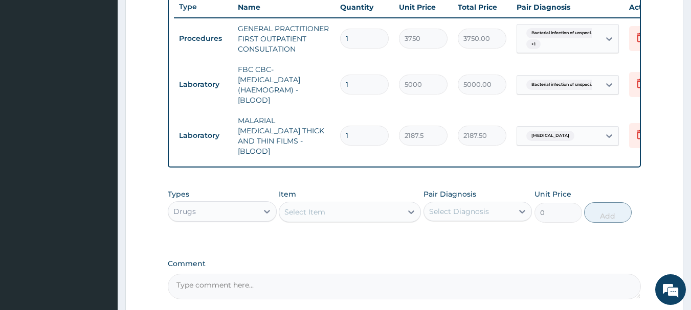
scroll to position [460, 0]
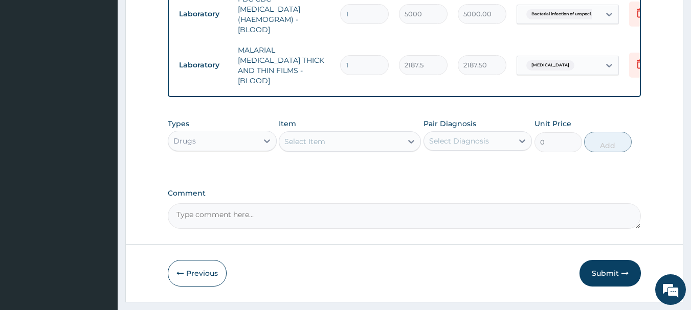
click at [318, 147] on div "Select Item" at bounding box center [304, 142] width 41 height 10
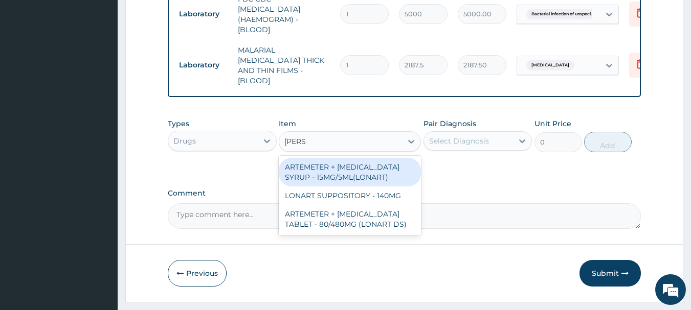
type input "LONAR"
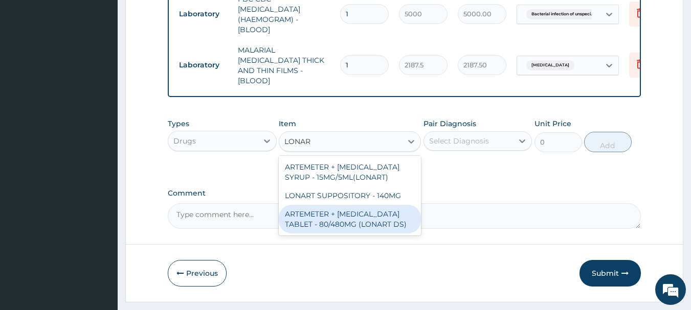
click at [344, 228] on div "ARTEMETER + [MEDICAL_DATA] TABLET - 80/480MG (LONART DS)" at bounding box center [350, 219] width 142 height 29
type input "588"
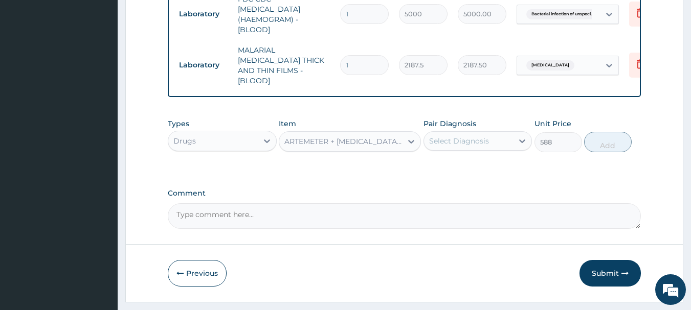
click at [498, 149] on div "Select Diagnosis" at bounding box center [469, 141] width 90 height 16
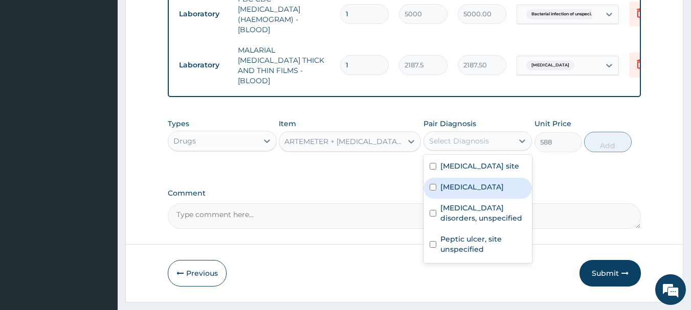
drag, startPoint x: 468, startPoint y: 210, endPoint x: 498, endPoint y: 195, distance: 33.2
click at [470, 192] on label "Malaria, unspecified" at bounding box center [471, 187] width 63 height 10
checkbox input "true"
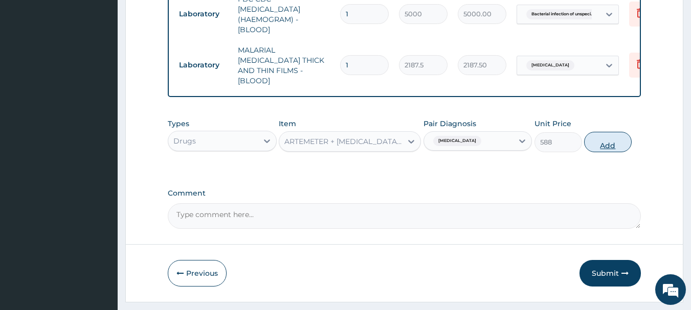
click at [607, 152] on button "Add" at bounding box center [608, 142] width 48 height 20
type input "0"
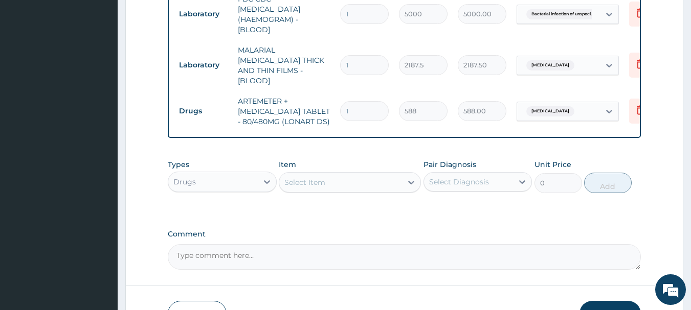
type input "0.00"
type input "6"
type input "3528.00"
type input "6"
drag, startPoint x: 375, startPoint y: 178, endPoint x: 369, endPoint y: 201, distance: 23.8
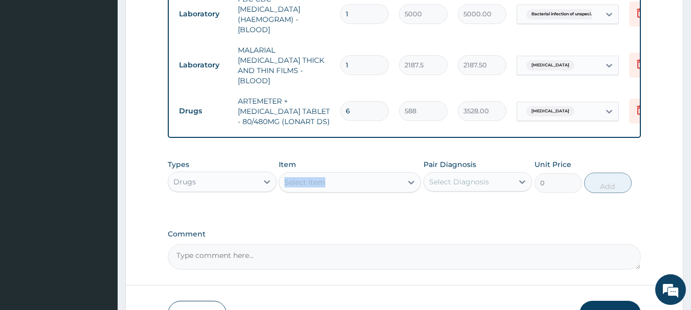
click at [369, 193] on div "Item Select Item" at bounding box center [350, 177] width 142 height 34
click at [370, 191] on div "Select Item" at bounding box center [340, 182] width 123 height 16
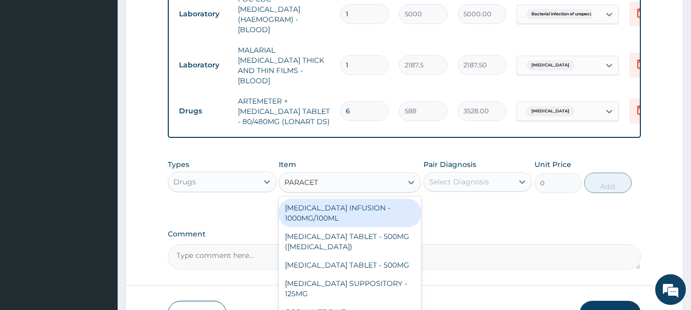
type input "PARACETA"
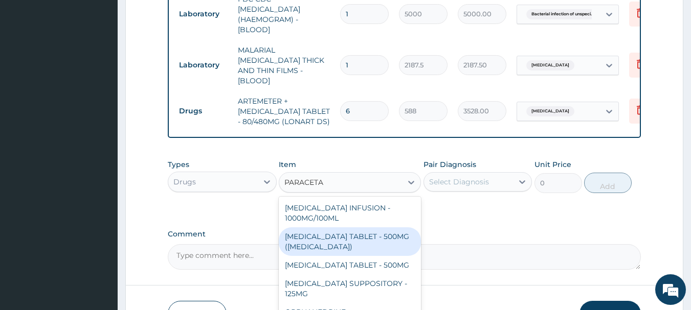
click at [389, 256] on div "[MEDICAL_DATA] TABLET - 500MG ([MEDICAL_DATA])" at bounding box center [350, 242] width 142 height 29
type input "42"
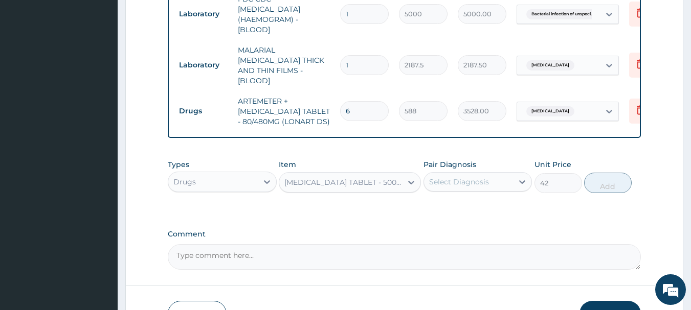
click at [490, 189] on div "Select Diagnosis" at bounding box center [469, 182] width 90 height 16
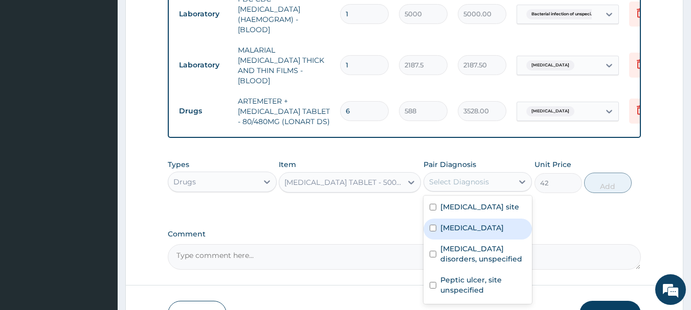
click at [473, 240] on div "Malaria, unspecified" at bounding box center [477, 229] width 109 height 21
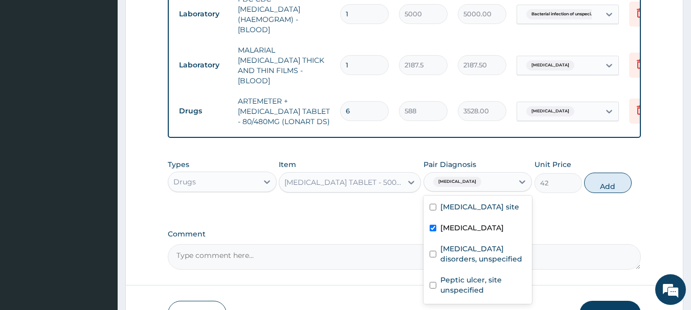
checkbox input "true"
click at [600, 193] on button "Add" at bounding box center [608, 183] width 48 height 20
type input "0"
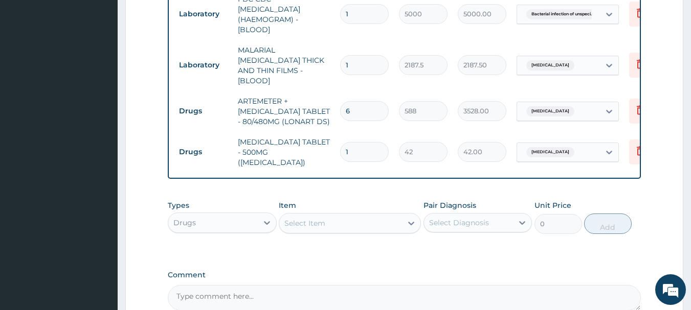
type input "18"
type input "756.00"
type input "18"
click at [384, 232] on div "Select Item" at bounding box center [340, 223] width 123 height 16
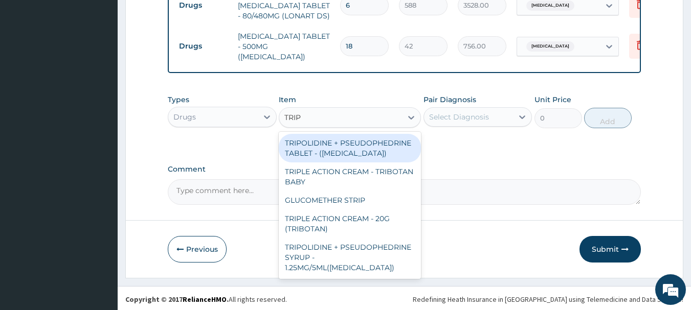
scroll to position [574, 0]
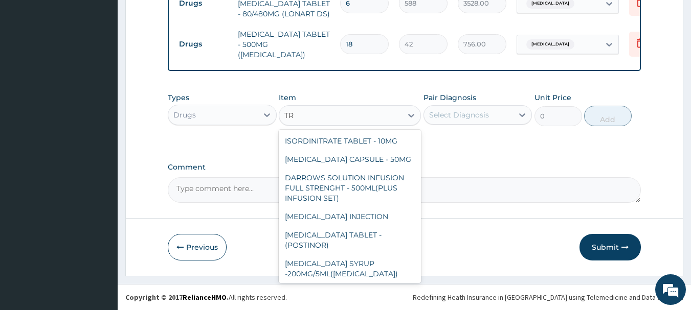
type input "T"
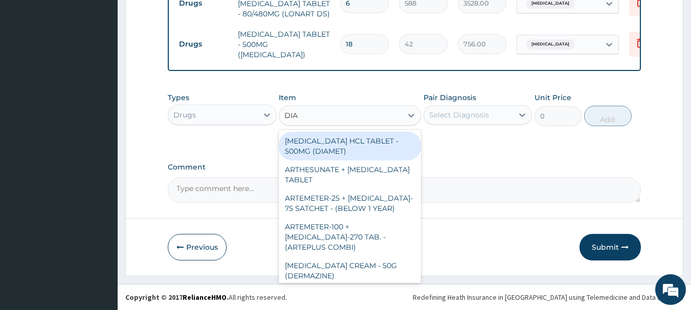
type input "DIAZ"
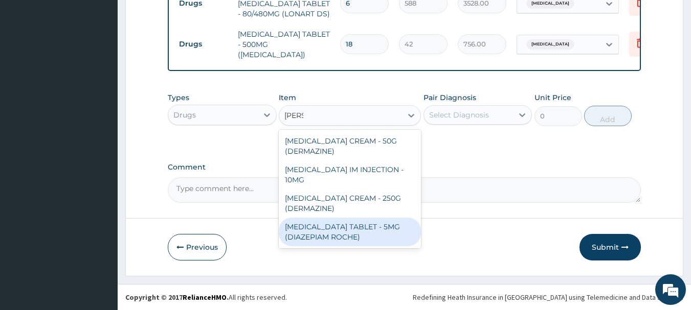
click at [375, 219] on div "DIAZEPAM TABLET - 5MG (DIAZEPIAM ROCHE)" at bounding box center [350, 232] width 142 height 29
type input "280"
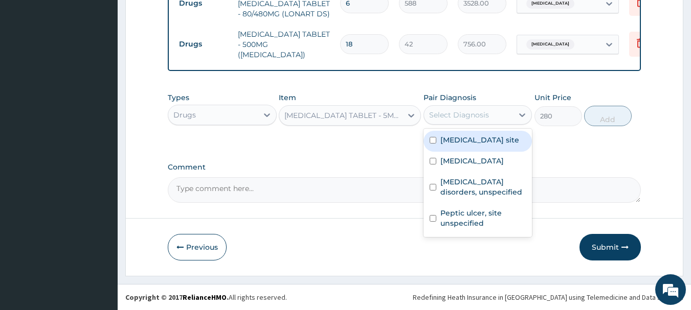
click at [504, 117] on div "Select Diagnosis" at bounding box center [469, 115] width 90 height 16
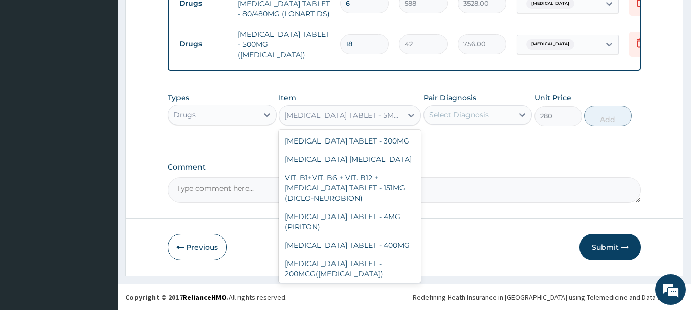
click at [367, 112] on div "DIAZEPAM TABLET - 5MG (DIAZEPIAM ROCHE)" at bounding box center [343, 115] width 119 height 10
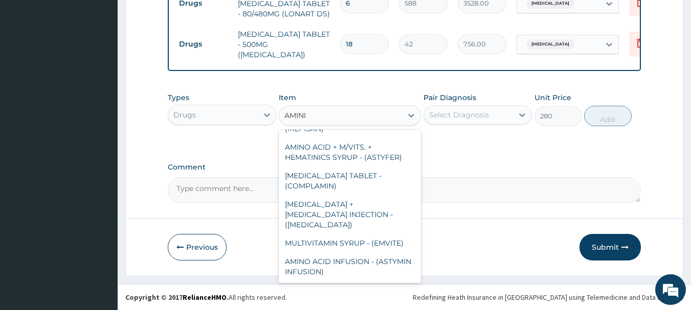
scroll to position [0, 0]
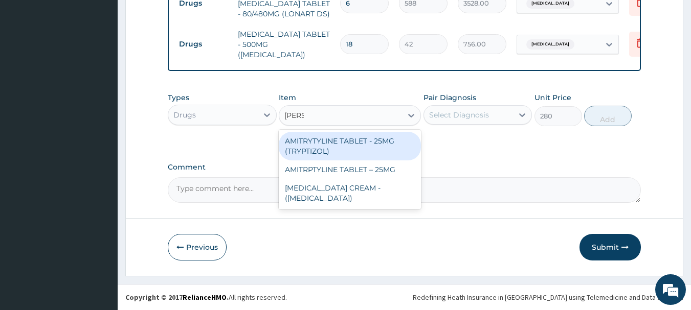
type input "AMITR"
click at [374, 142] on div "AMITRYTYLINE TABLET - 25MG (TRYPTIZOL)" at bounding box center [350, 146] width 142 height 29
type input "56"
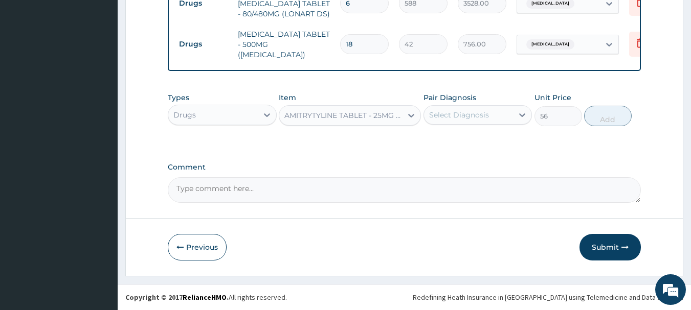
click at [487, 118] on div "Select Diagnosis" at bounding box center [459, 115] width 60 height 10
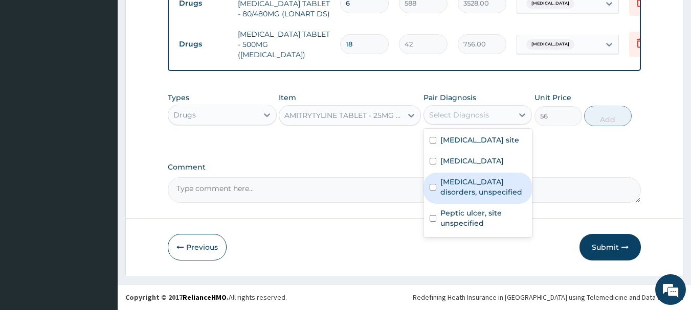
drag, startPoint x: 471, startPoint y: 196, endPoint x: 552, endPoint y: 155, distance: 91.5
click at [472, 194] on label "Insomnia disorders, unspecified" at bounding box center [483, 187] width 86 height 20
checkbox input "true"
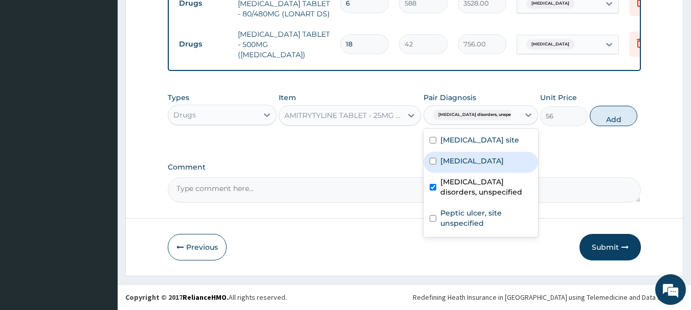
drag, startPoint x: 608, startPoint y: 120, endPoint x: 592, endPoint y: 123, distance: 16.7
click at [609, 120] on button "Add" at bounding box center [614, 116] width 48 height 20
type input "0"
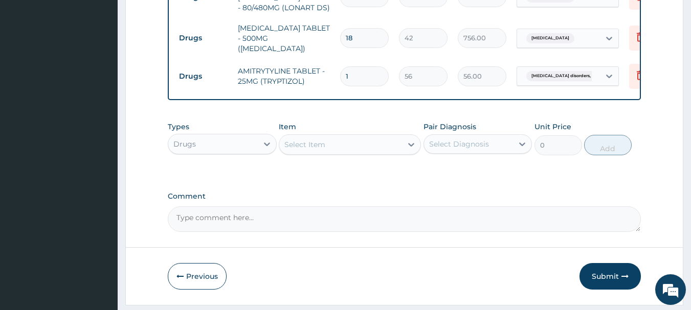
type input "0.00"
type input "5"
type input "280.00"
type input "5"
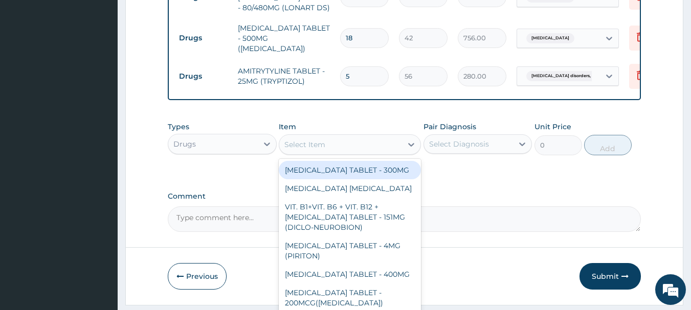
click at [330, 149] on div "Select Item" at bounding box center [340, 145] width 123 height 16
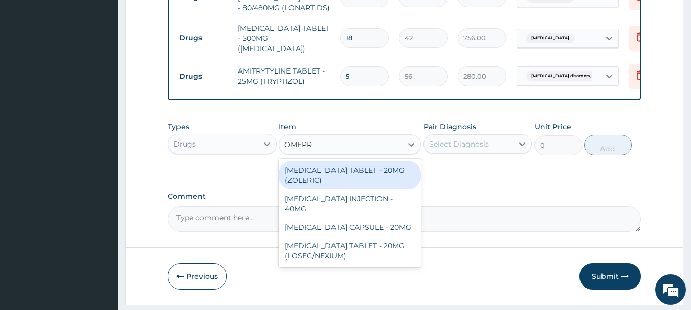
type input "OMEPRA"
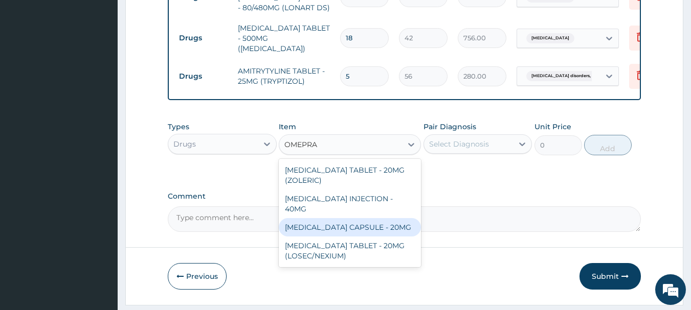
click at [344, 221] on div "[MEDICAL_DATA] CAPSULE - 20MG" at bounding box center [350, 227] width 142 height 18
type input "140"
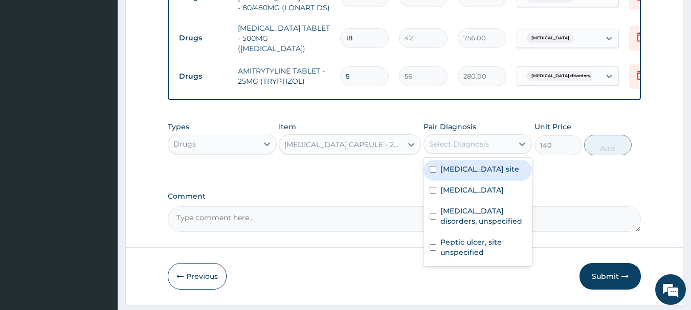
click at [491, 147] on div "Select Diagnosis" at bounding box center [469, 144] width 90 height 16
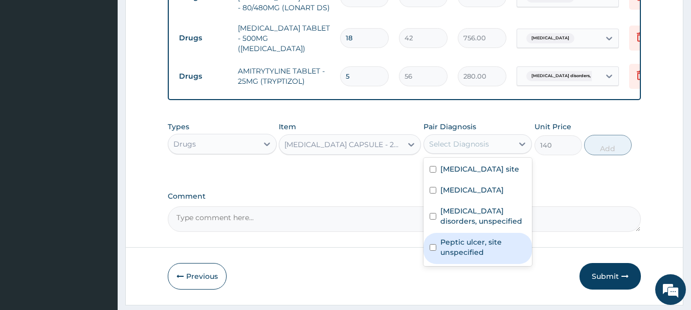
drag, startPoint x: 468, startPoint y: 271, endPoint x: 515, endPoint y: 228, distance: 63.0
click at [470, 258] on label "Peptic ulcer, site unspecified" at bounding box center [483, 247] width 86 height 20
checkbox input "true"
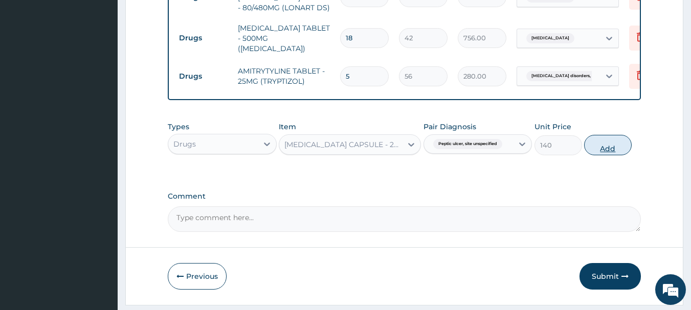
click at [608, 155] on button "Add" at bounding box center [608, 145] width 48 height 20
type input "0"
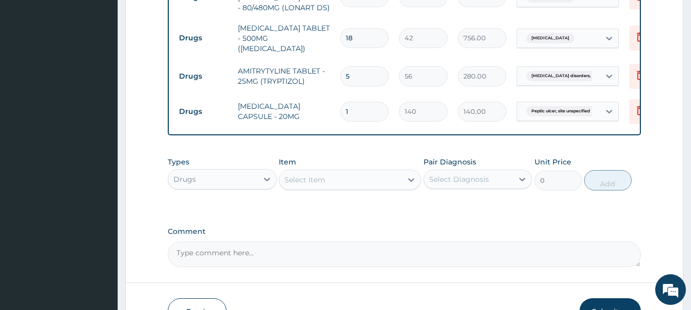
type input "14"
type input "1960.00"
type input "14"
click at [340, 188] on div "Select Item" at bounding box center [340, 180] width 123 height 16
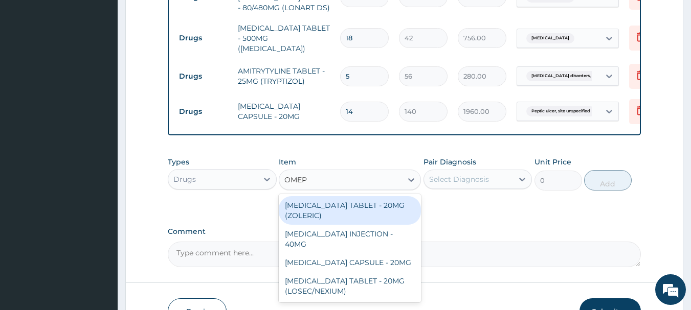
type input "OMEPR"
click at [378, 215] on div "ESOMEPRAZOLE TABLET - 20MG (ZOLERIC)" at bounding box center [350, 210] width 142 height 29
type input "109.19999999999999"
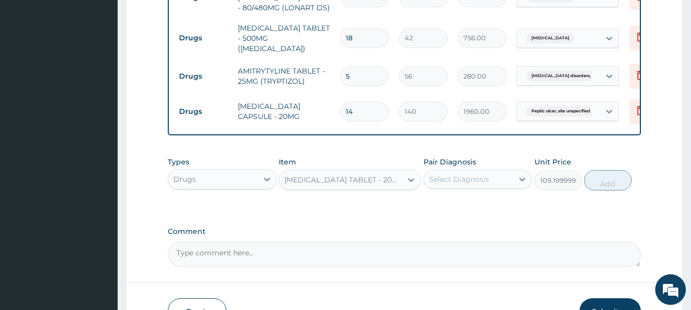
click at [385, 185] on div "ESOMEPRAZOLE TABLET - 20MG (ZOLERIC)" at bounding box center [343, 180] width 119 height 10
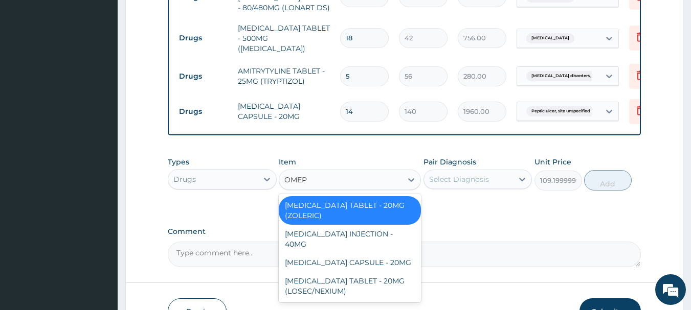
type input "OMEPR"
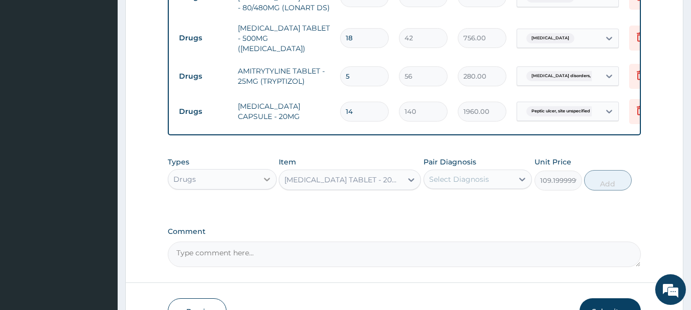
drag, startPoint x: 325, startPoint y: 189, endPoint x: 306, endPoint y: 186, distance: 18.6
click at [268, 185] on div "Types Drugs Item option ESOMEPRAZOLE TABLET - 20MG (ZOLERIC), selected. Select …" at bounding box center [405, 174] width 474 height 44
click at [322, 185] on div "ESOMEPRAZOLE TABLET - 20MG (ZOLERIC)" at bounding box center [343, 180] width 119 height 10
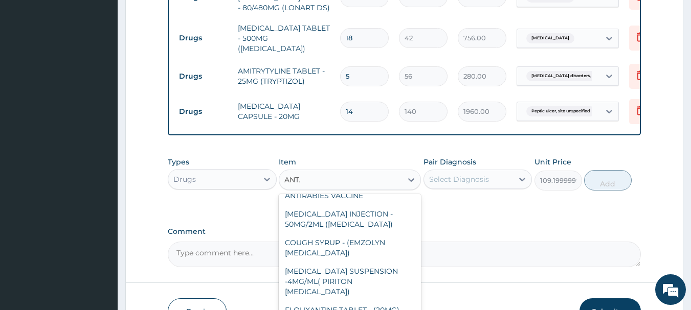
scroll to position [30, 0]
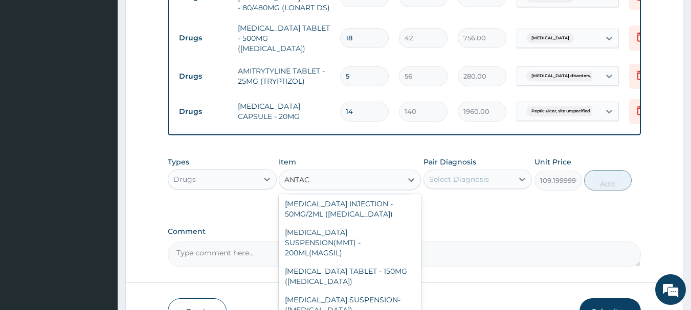
type input "ANTACI"
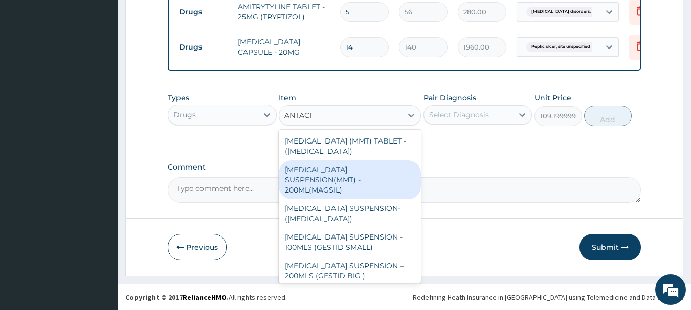
scroll to position [645, 0]
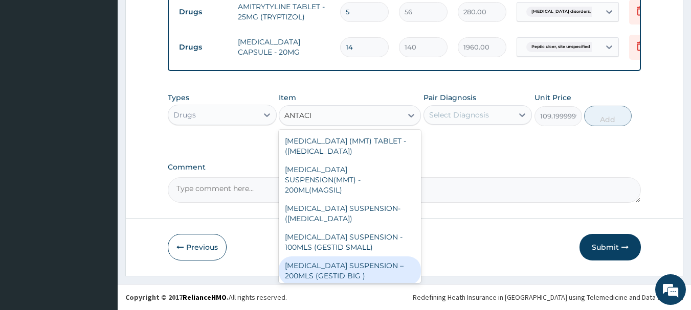
click at [371, 257] on div "ANTACID SUSPENSION – 200MLS (GESTID BIG )" at bounding box center [350, 271] width 142 height 29
type input "1680"
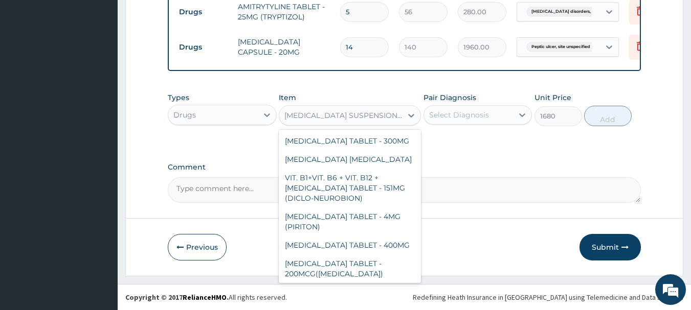
click at [375, 112] on div "ANTACID SUSPENSION – 200MLS (GESTID BIG )" at bounding box center [343, 115] width 119 height 10
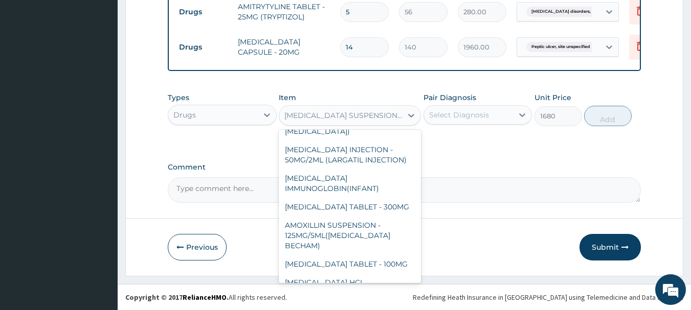
drag, startPoint x: 484, startPoint y: 152, endPoint x: 487, endPoint y: 138, distance: 14.8
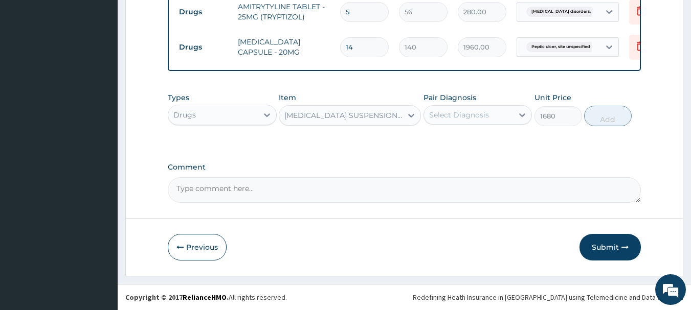
click at [496, 104] on div "Pair Diagnosis Select Diagnosis" at bounding box center [477, 110] width 109 height 34
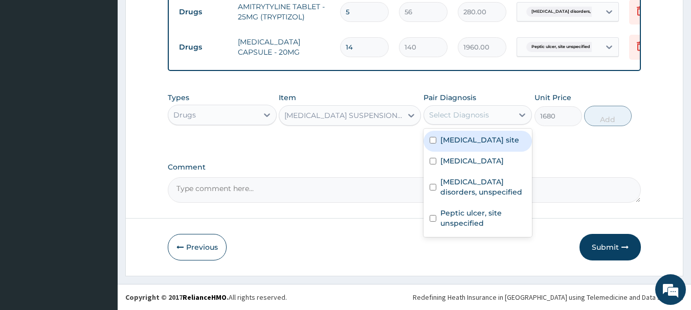
drag, startPoint x: 495, startPoint y: 109, endPoint x: 499, endPoint y: 118, distance: 9.8
click at [495, 110] on div "Select Diagnosis" at bounding box center [469, 115] width 90 height 16
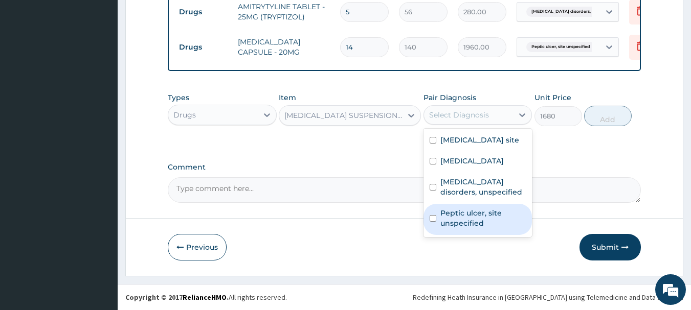
click at [476, 226] on label "Peptic ulcer, site unspecified" at bounding box center [483, 218] width 86 height 20
checkbox input "true"
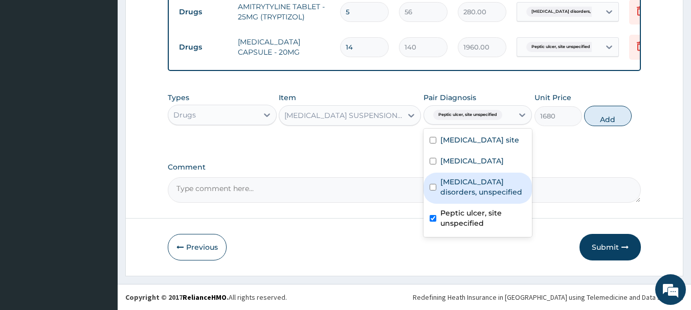
drag, startPoint x: 612, startPoint y: 116, endPoint x: 603, endPoint y: 117, distance: 8.7
click at [612, 116] on button "Add" at bounding box center [608, 116] width 48 height 20
type input "0"
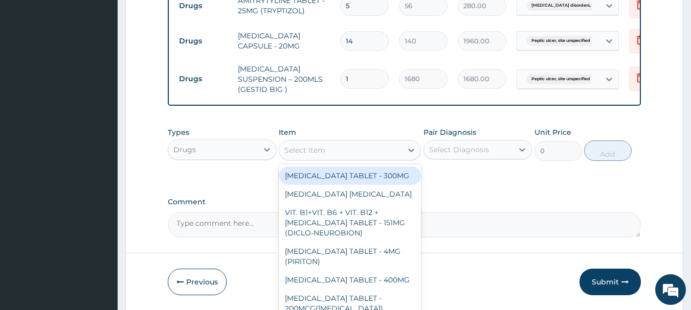
drag, startPoint x: 332, startPoint y: 149, endPoint x: 327, endPoint y: 146, distance: 5.8
click at [332, 149] on div "Select Item" at bounding box center [340, 150] width 123 height 16
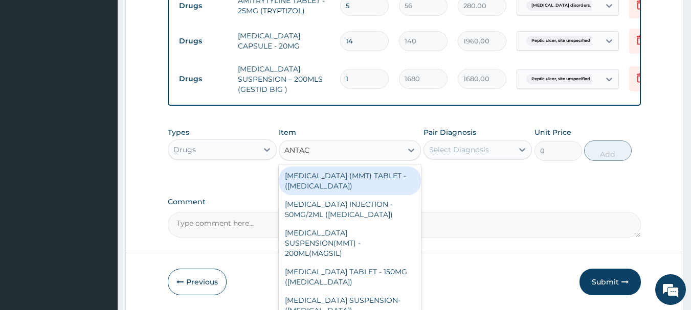
type input "ANTACI"
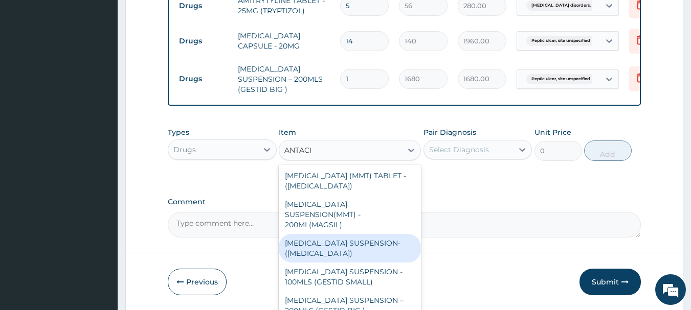
click at [341, 234] on div "[MEDICAL_DATA] SUSPENSION- ([MEDICAL_DATA])" at bounding box center [350, 248] width 142 height 29
type input "7839.999999999999"
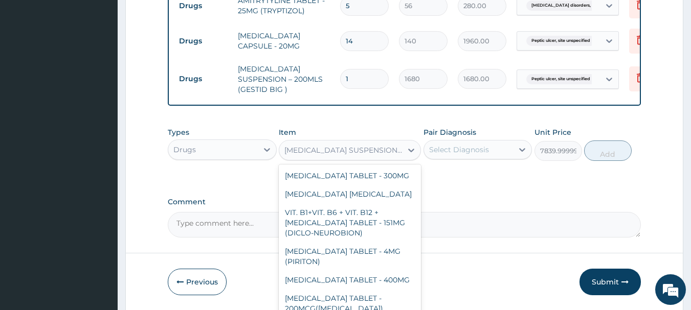
click at [367, 141] on div "[MEDICAL_DATA] SUSPENSION- ([MEDICAL_DATA])" at bounding box center [350, 150] width 142 height 20
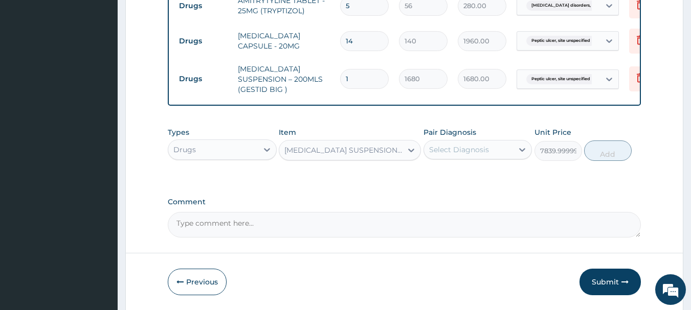
click at [488, 157] on div "Select Diagnosis" at bounding box center [469, 150] width 90 height 16
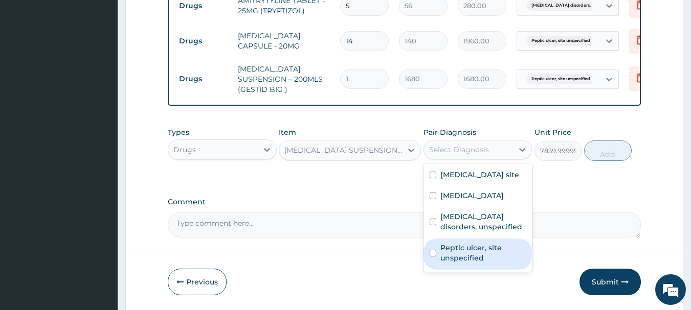
drag, startPoint x: 465, startPoint y: 256, endPoint x: 516, endPoint y: 212, distance: 66.7
click at [468, 254] on label "Peptic ulcer, site unspecified" at bounding box center [483, 253] width 86 height 20
checkbox input "true"
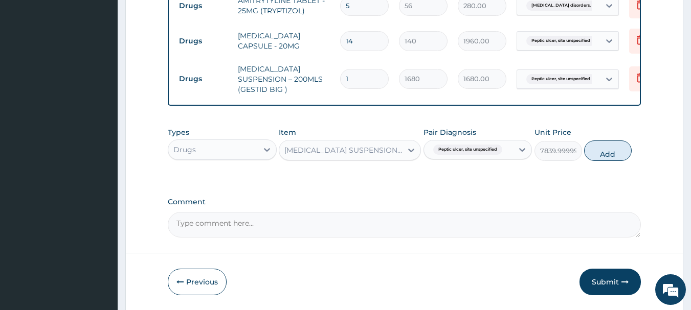
drag, startPoint x: 614, startPoint y: 159, endPoint x: 582, endPoint y: 162, distance: 32.4
click at [614, 159] on button "Add" at bounding box center [608, 151] width 48 height 20
type input "0"
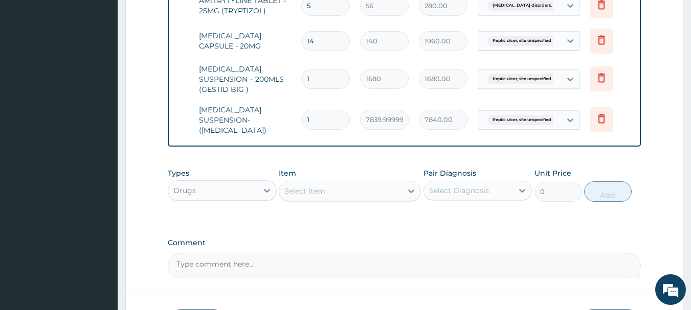
scroll to position [0, 40]
click at [598, 74] on icon at bounding box center [600, 78] width 7 height 9
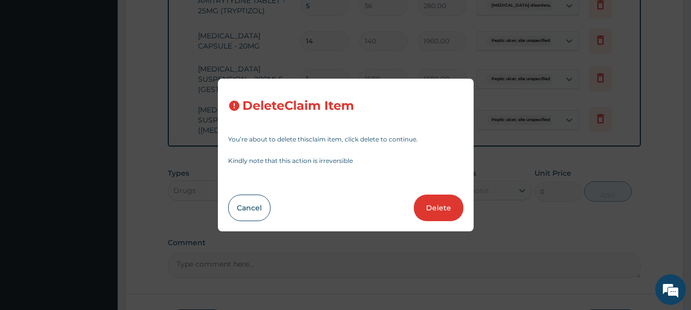
drag, startPoint x: 438, startPoint y: 212, endPoint x: 435, endPoint y: 206, distance: 7.1
click at [438, 210] on button "Delete" at bounding box center [439, 208] width 50 height 27
type input "7839.999999999999"
type input "7840.00"
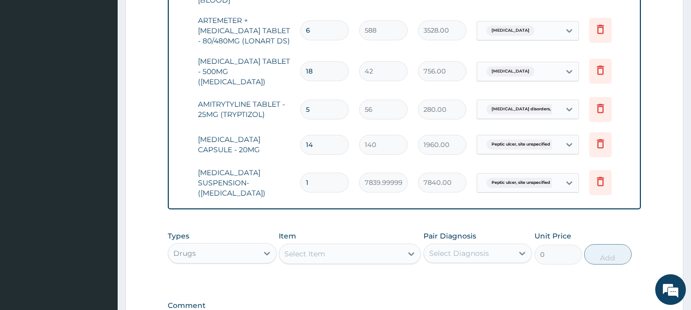
scroll to position [680, 0]
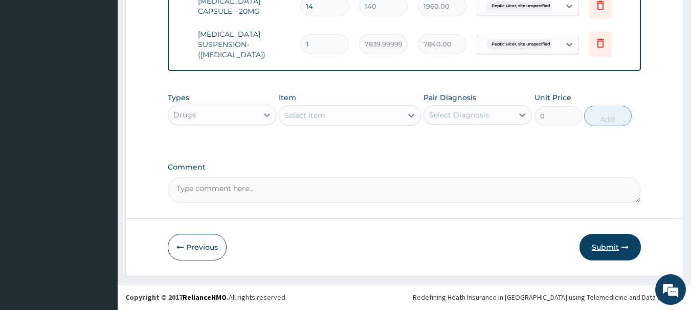
click at [603, 252] on button "Submit" at bounding box center [609, 247] width 61 height 27
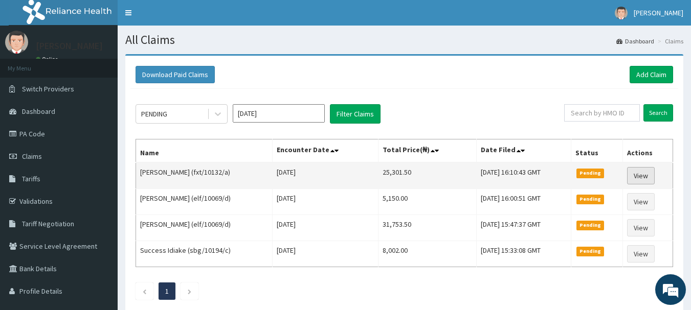
click at [643, 177] on link "View" at bounding box center [641, 175] width 28 height 17
